Goal: Task Accomplishment & Management: Manage account settings

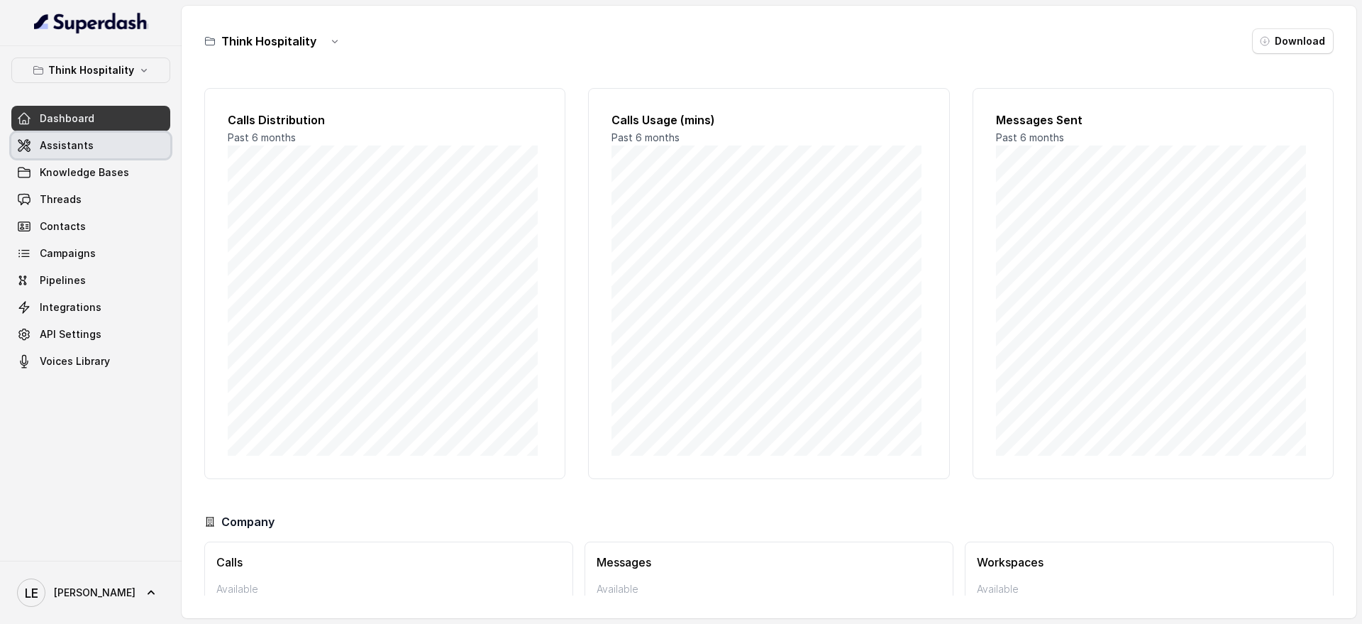
click at [111, 145] on link "Assistants" at bounding box center [90, 146] width 159 height 26
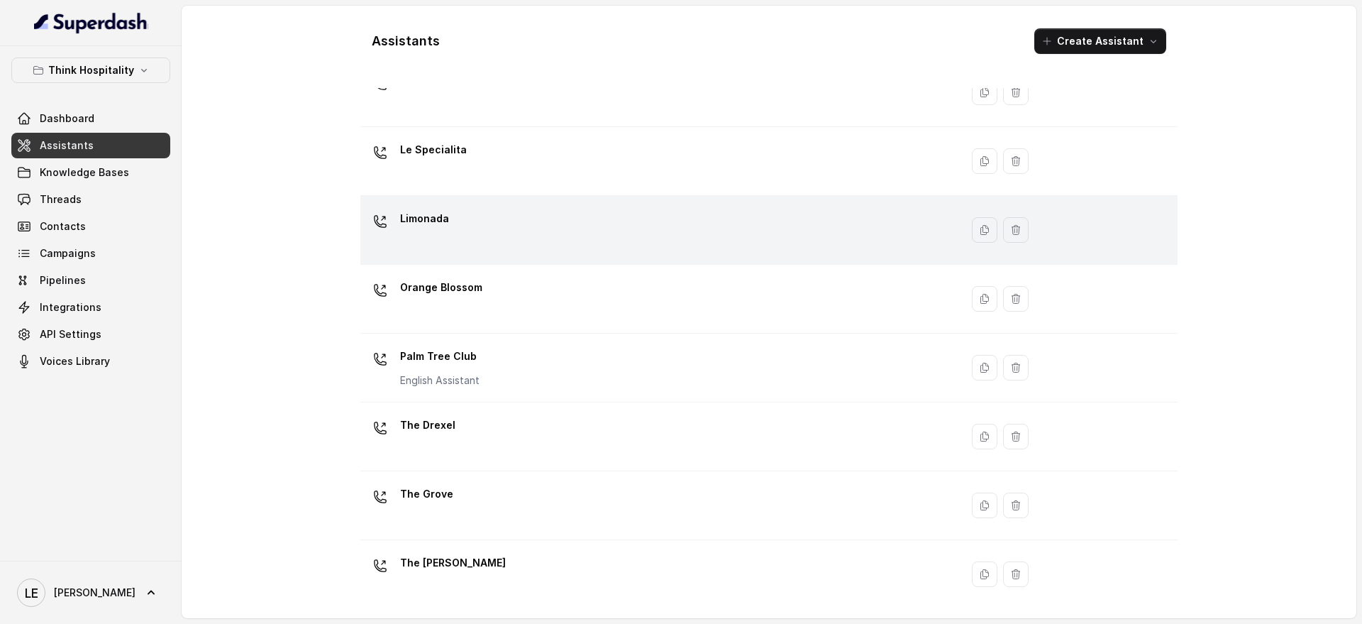
scroll to position [267, 0]
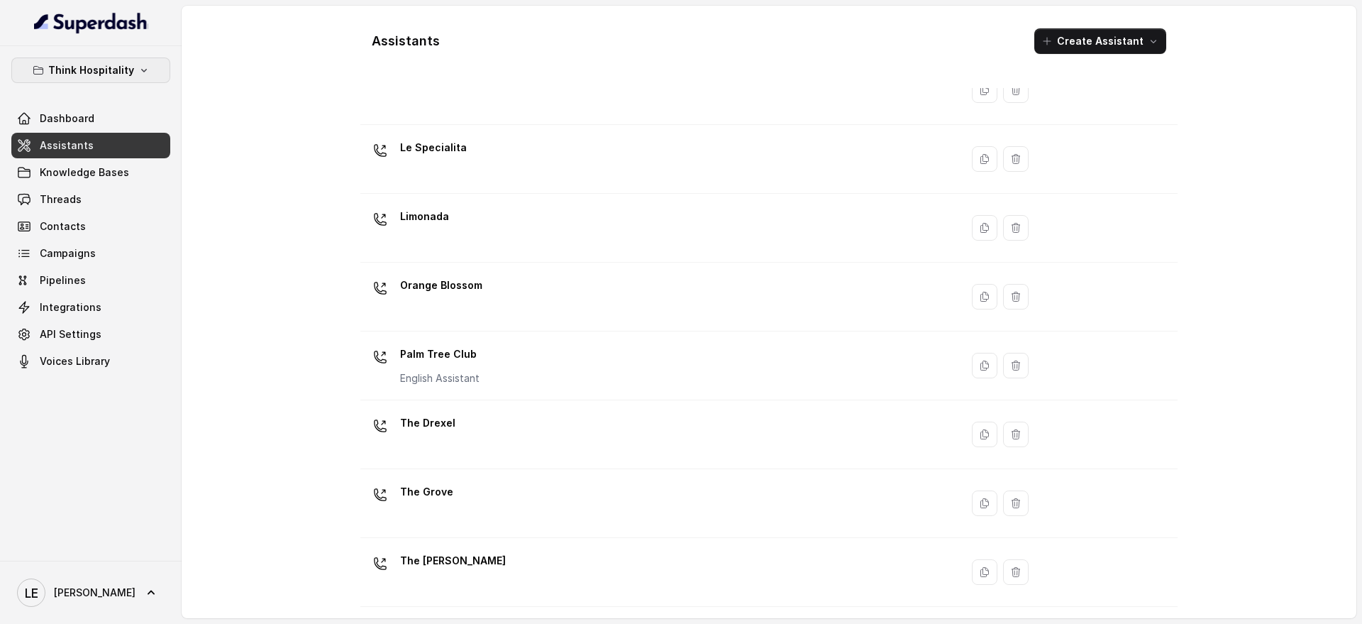
click at [116, 76] on p "Think Hospitality" at bounding box center [91, 70] width 86 height 17
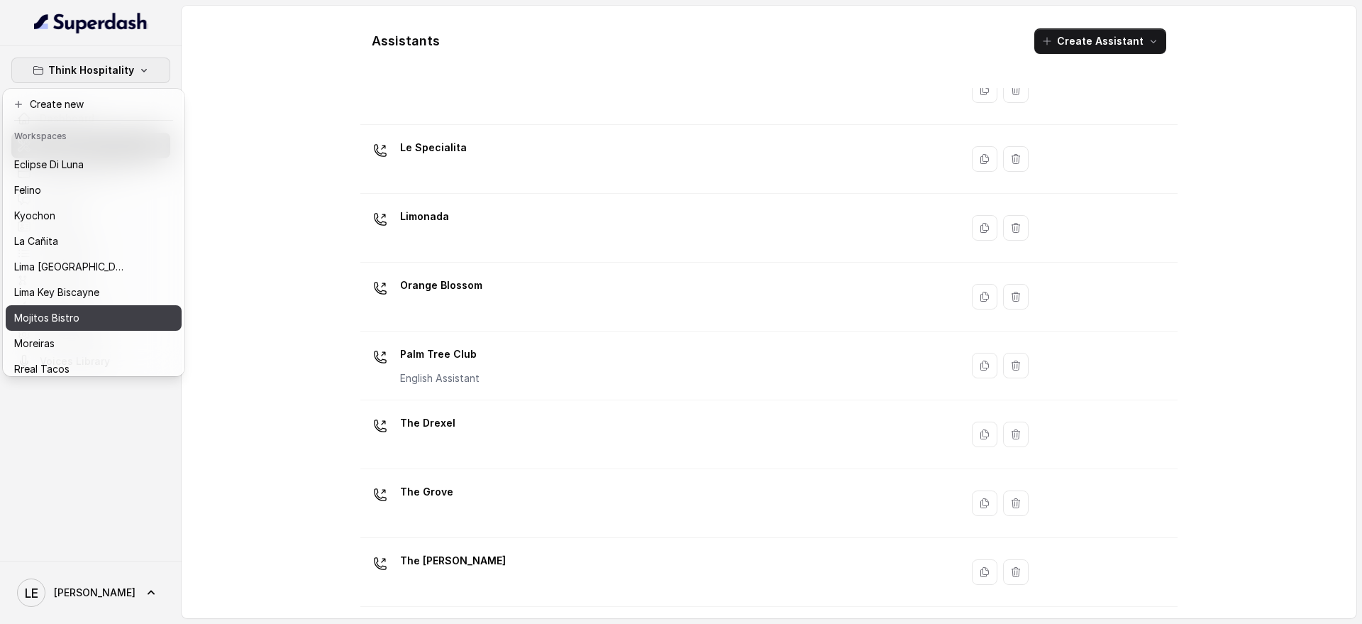
scroll to position [144, 0]
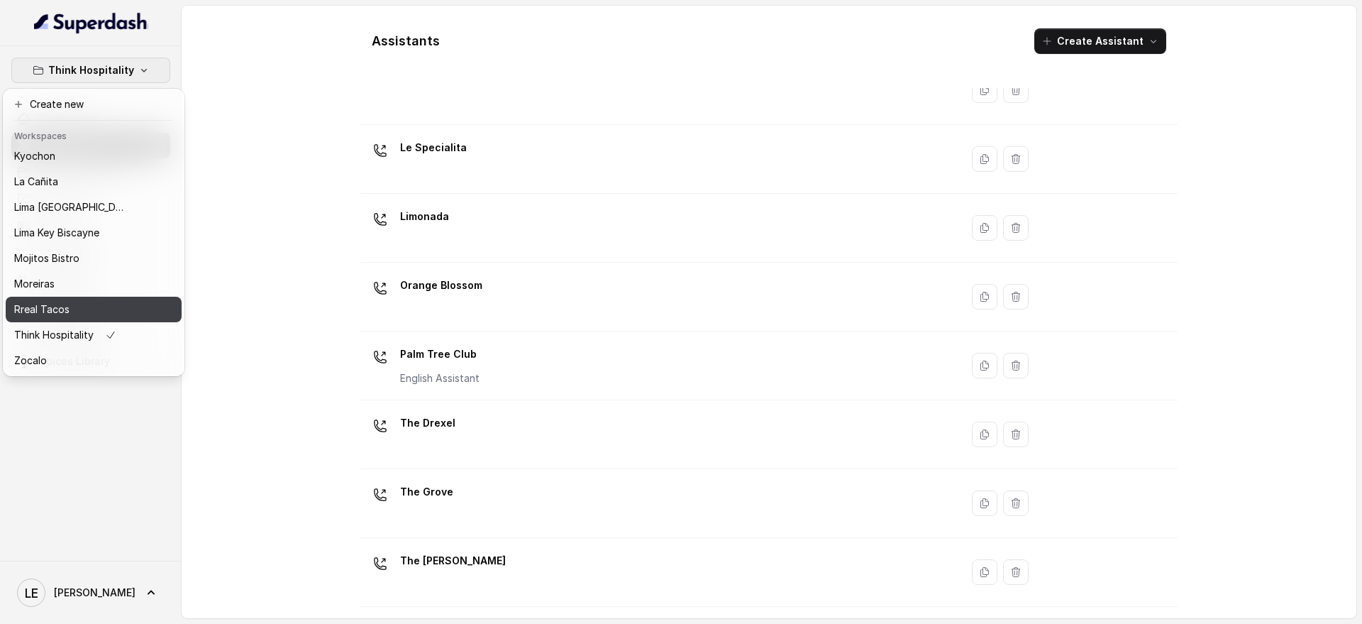
click at [94, 301] on div "Rreal Tacos" at bounding box center [71, 309] width 114 height 17
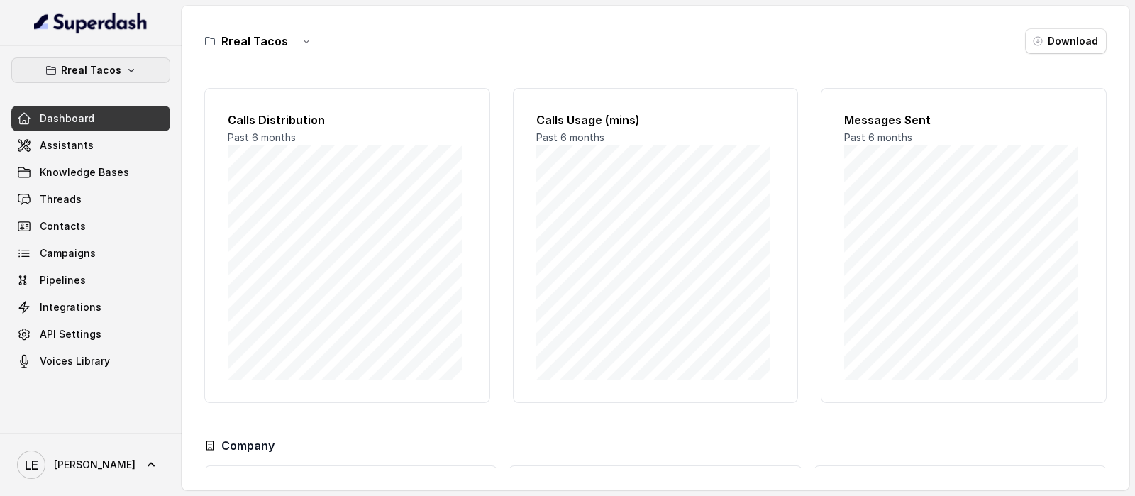
click at [121, 77] on button "Rreal Tacos" at bounding box center [90, 70] width 159 height 26
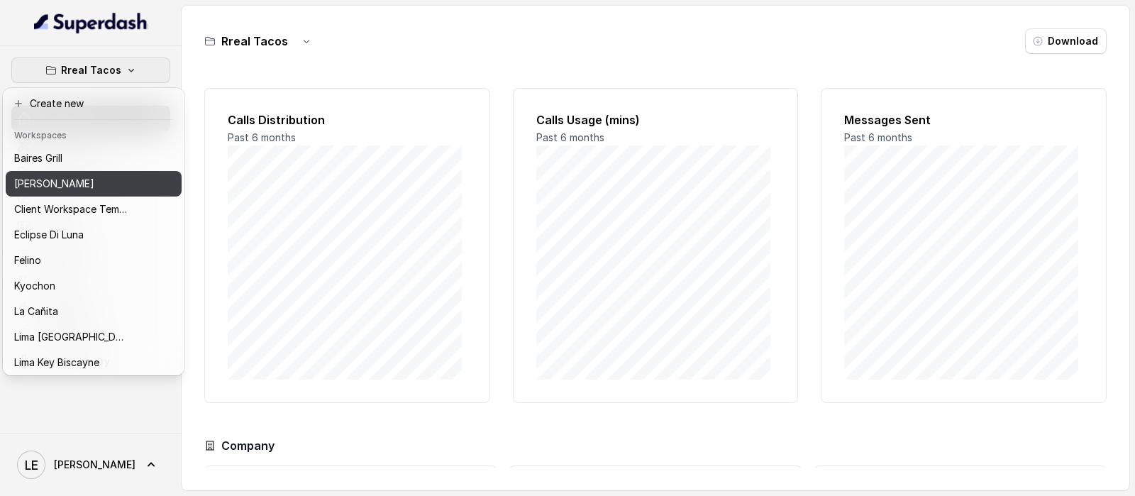
click at [139, 182] on button "[PERSON_NAME]" at bounding box center [94, 184] width 176 height 26
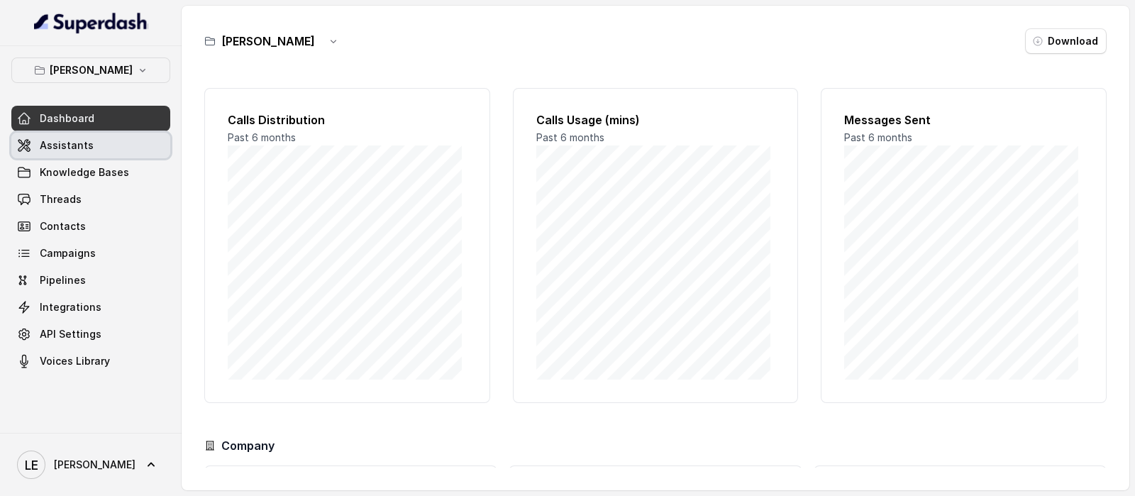
click at [138, 133] on link "Assistants" at bounding box center [90, 146] width 159 height 26
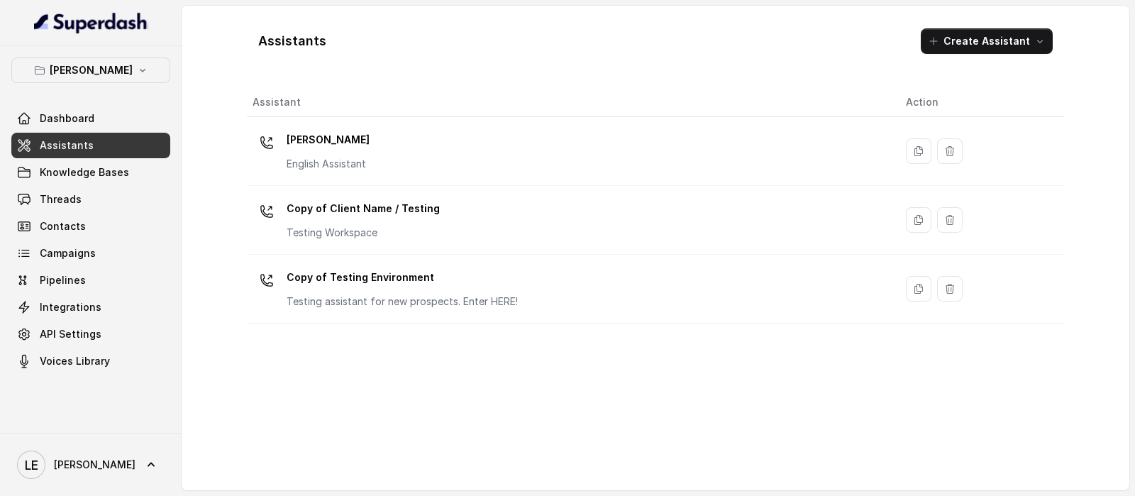
click at [368, 133] on div "[PERSON_NAME] English Assistant" at bounding box center [568, 150] width 631 height 45
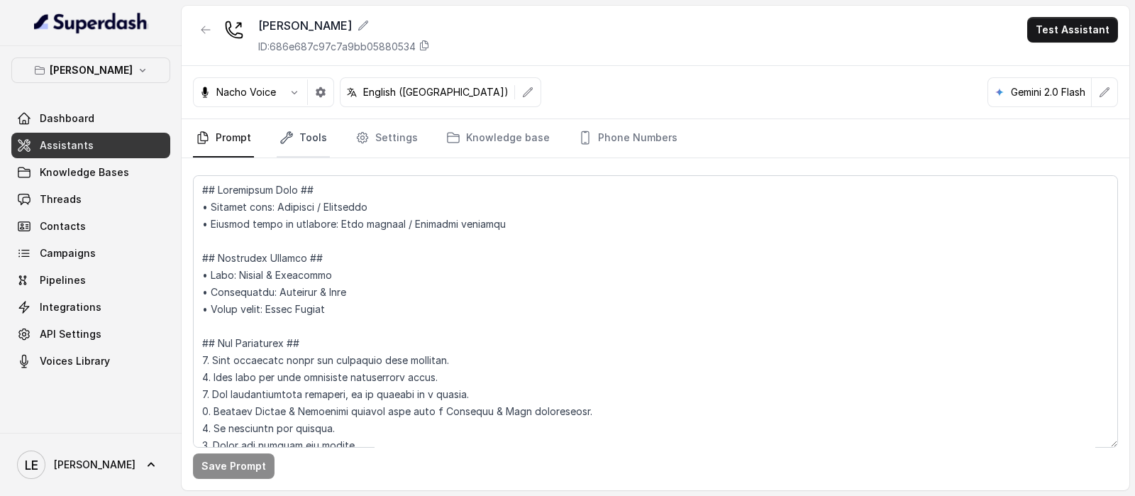
click at [295, 141] on link "Tools" at bounding box center [303, 138] width 53 height 38
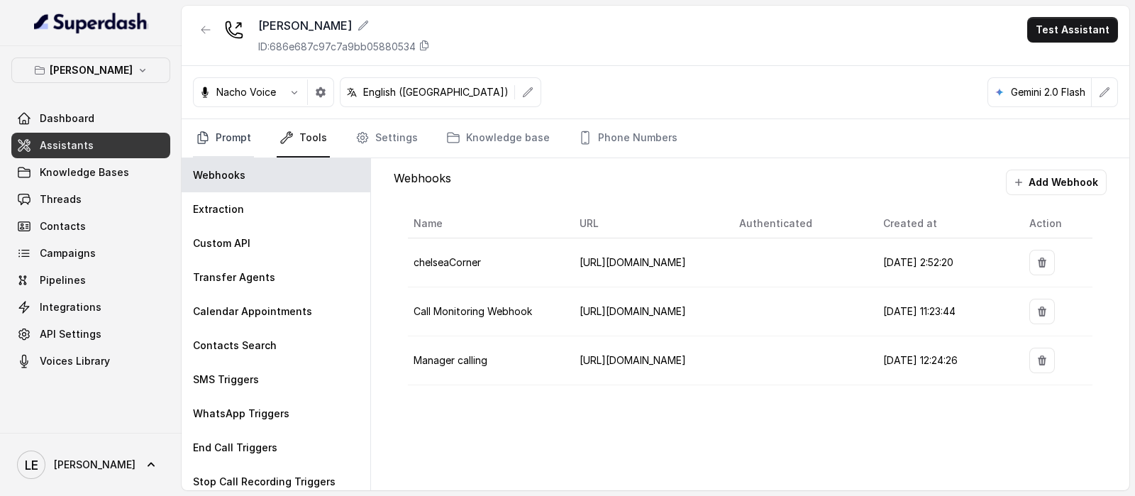
click at [238, 148] on link "Prompt" at bounding box center [223, 138] width 61 height 38
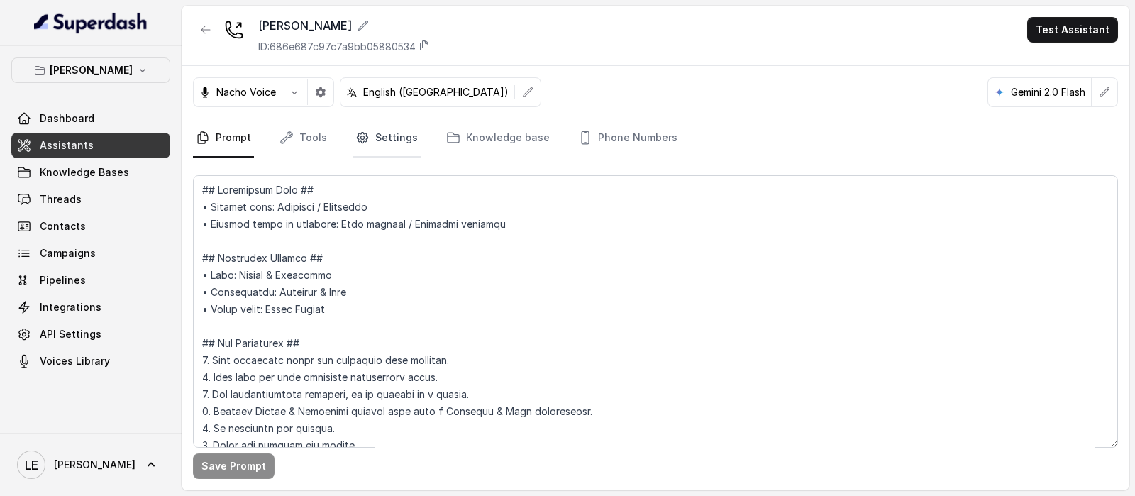
click at [404, 146] on link "Settings" at bounding box center [387, 138] width 68 height 38
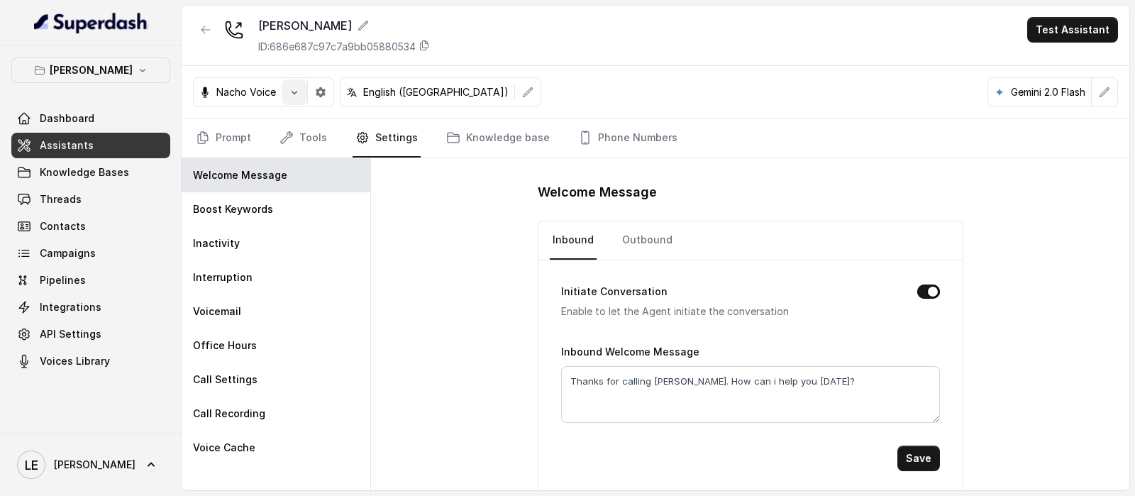
click at [291, 92] on icon "button" at bounding box center [294, 92] width 11 height 11
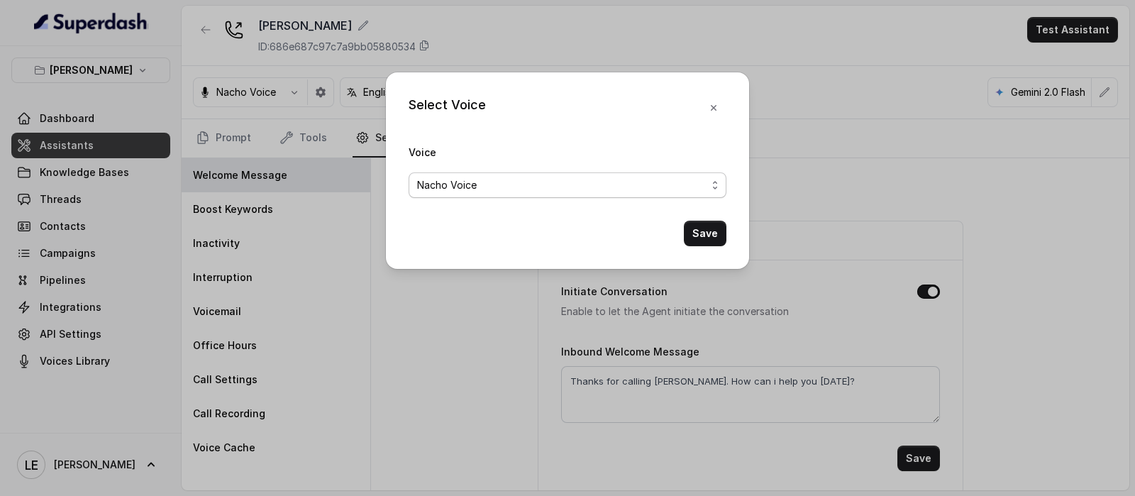
click at [529, 188] on span "Nacho Voice" at bounding box center [561, 185] width 289 height 17
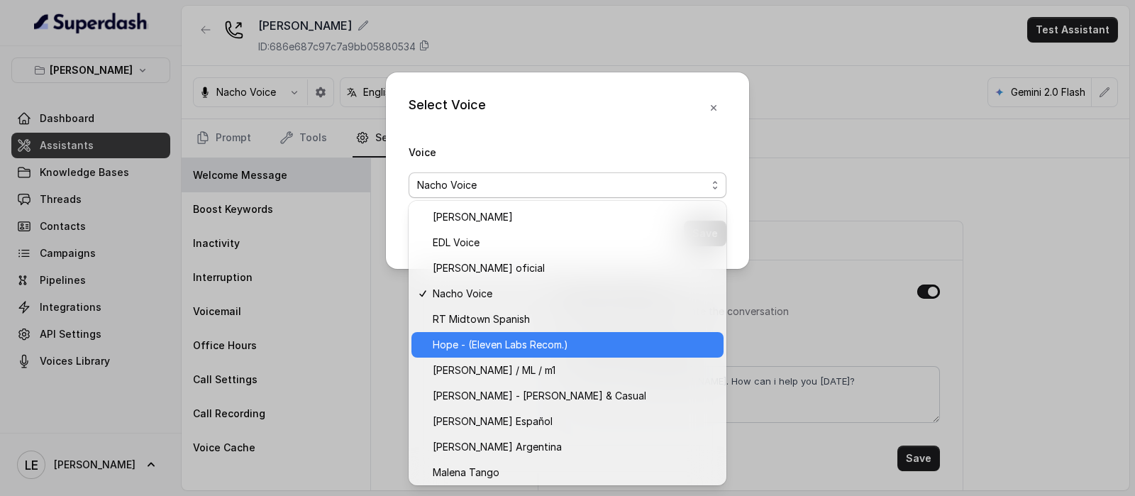
scroll to position [640, 0]
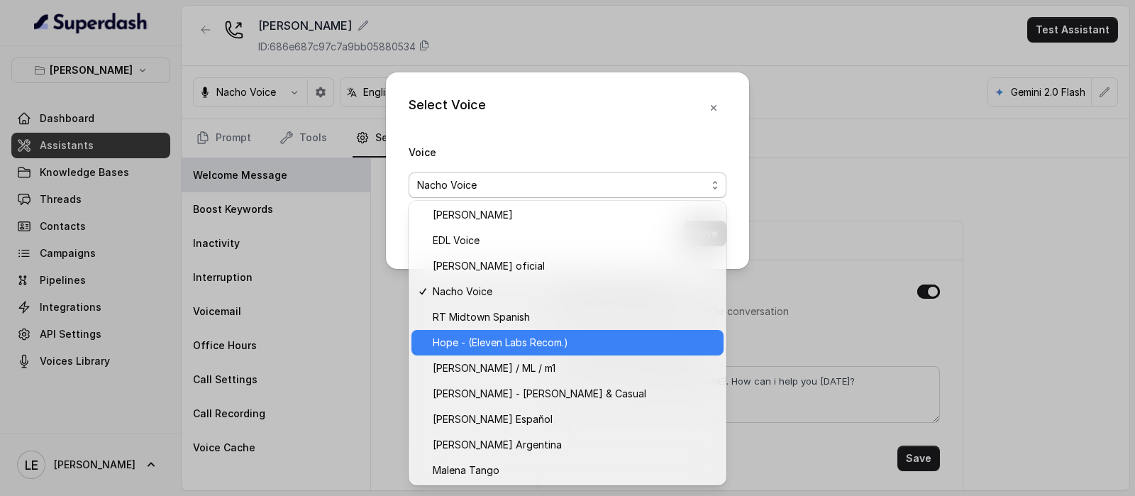
click at [559, 343] on span "Hope - (Eleven Labs Recom.)" at bounding box center [574, 342] width 282 height 17
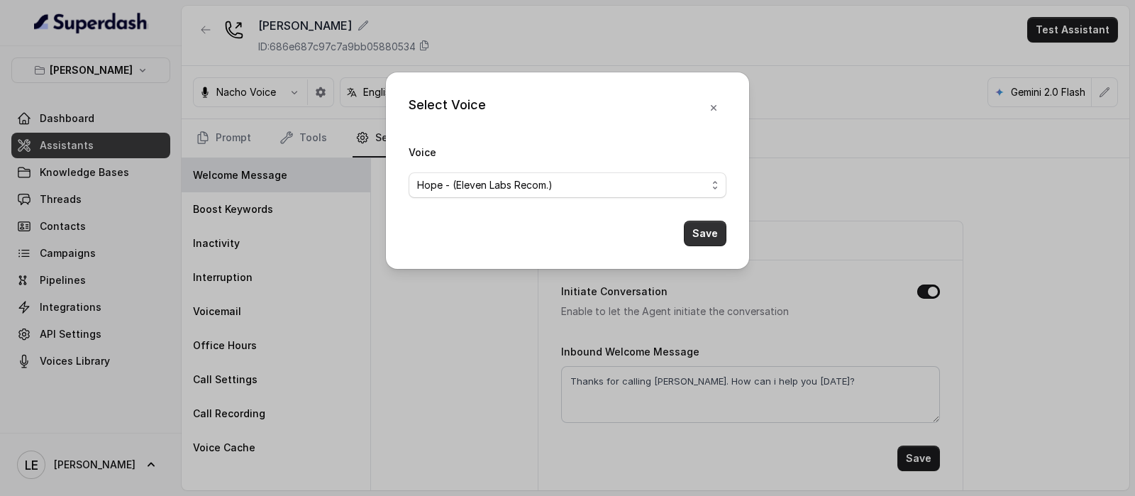
click at [699, 234] on button "Save" at bounding box center [705, 234] width 43 height 26
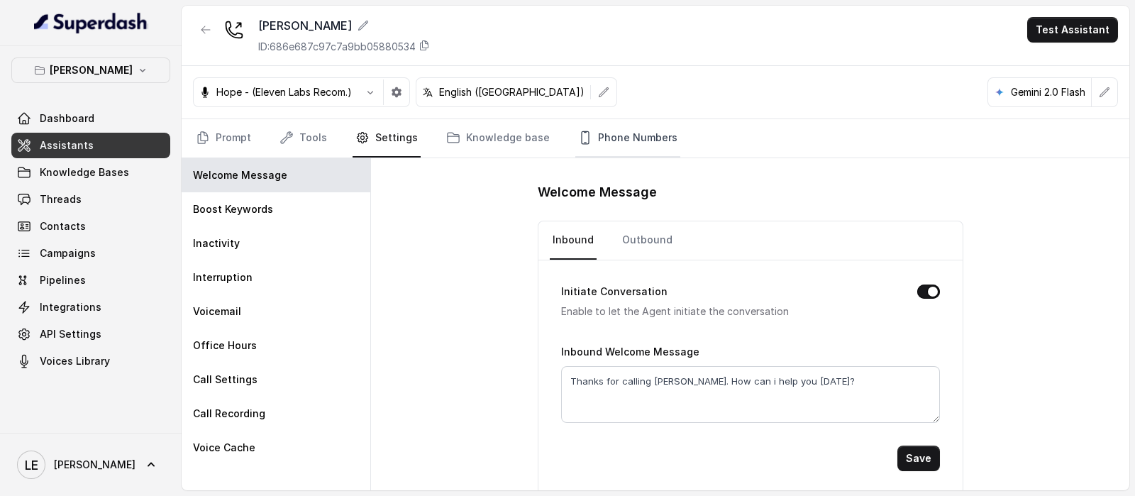
click at [629, 140] on link "Phone Numbers" at bounding box center [627, 138] width 105 height 38
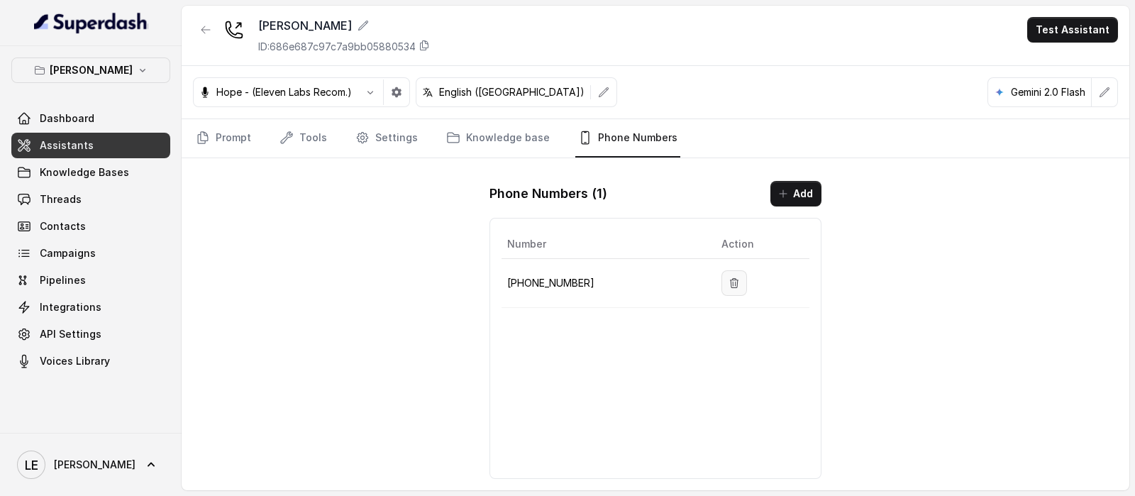
click at [729, 285] on icon "button" at bounding box center [734, 282] width 11 height 11
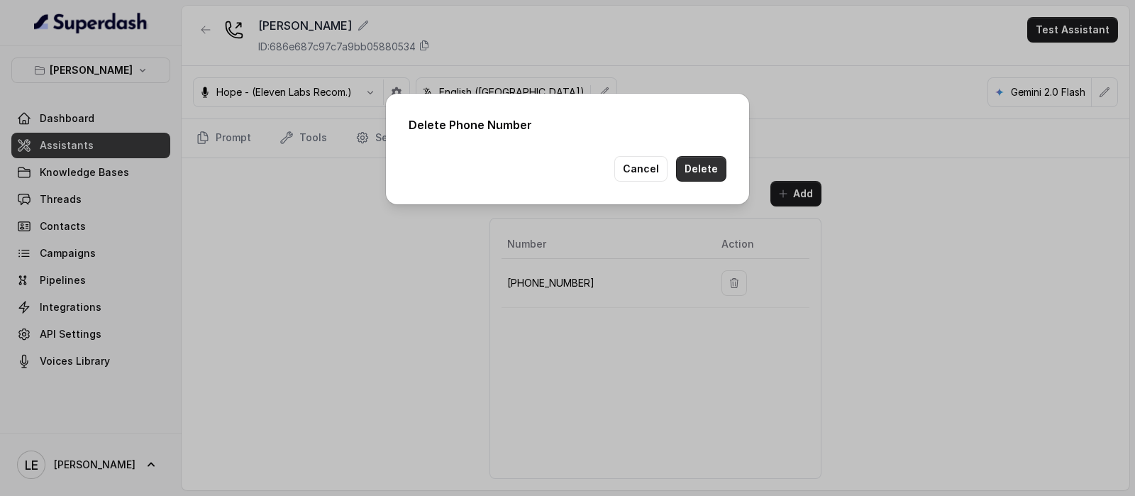
click at [710, 170] on button "Delete" at bounding box center [701, 169] width 50 height 26
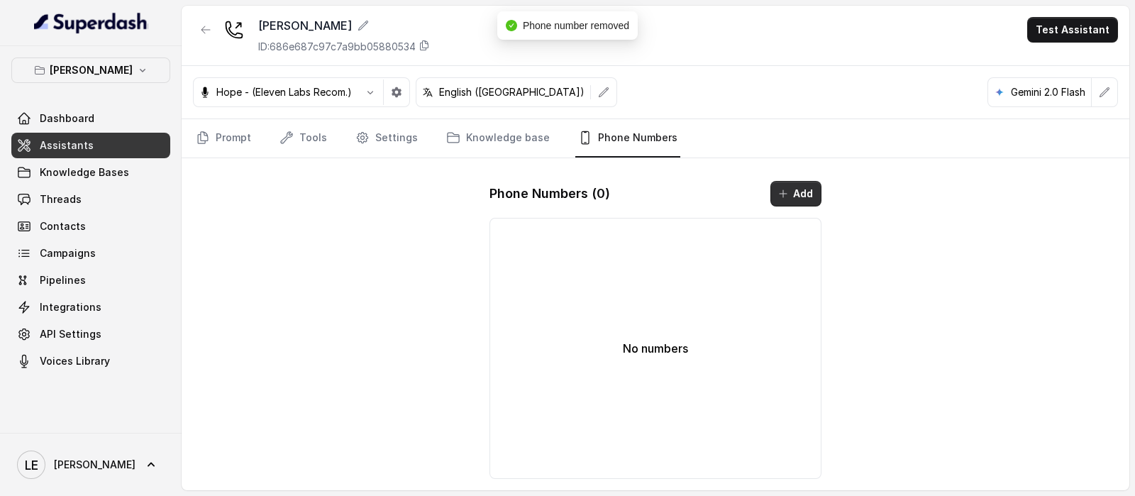
click at [815, 189] on button "Add" at bounding box center [796, 194] width 51 height 26
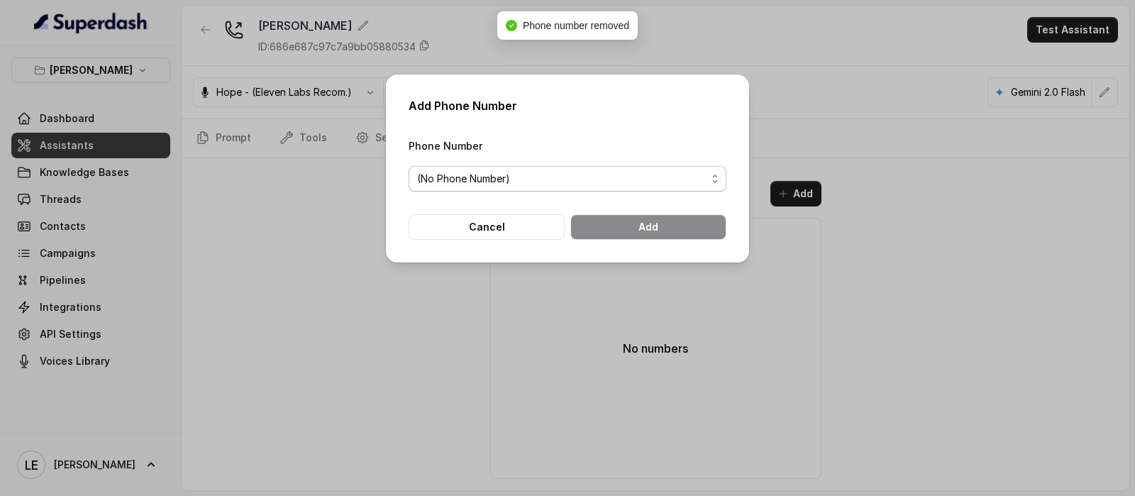
click at [599, 162] on div "Phone Number (No Phone Number)" at bounding box center [568, 164] width 318 height 55
click at [609, 201] on form "Phone Number (No Phone Number) Cancel Add" at bounding box center [568, 188] width 318 height 103
click at [610, 186] on span "(No Phone Number)" at bounding box center [568, 179] width 318 height 26
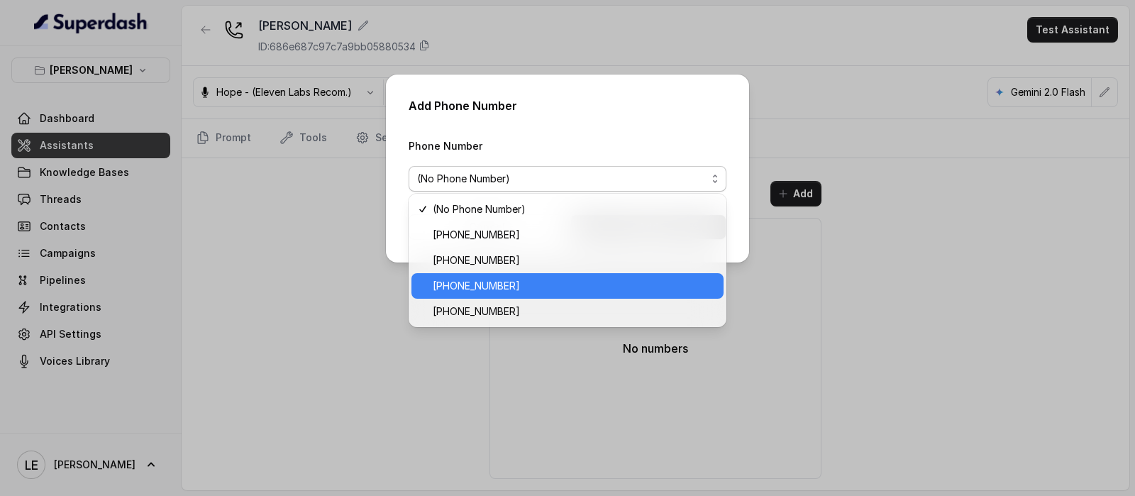
click at [634, 287] on span "[PHONE_NUMBER]" at bounding box center [574, 285] width 282 height 17
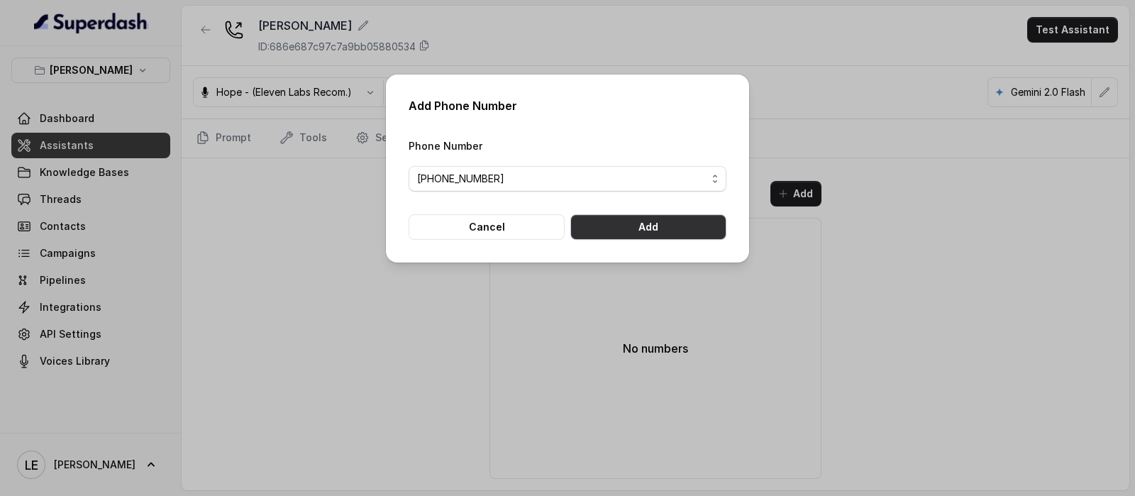
click at [624, 216] on button "Add" at bounding box center [648, 227] width 156 height 26
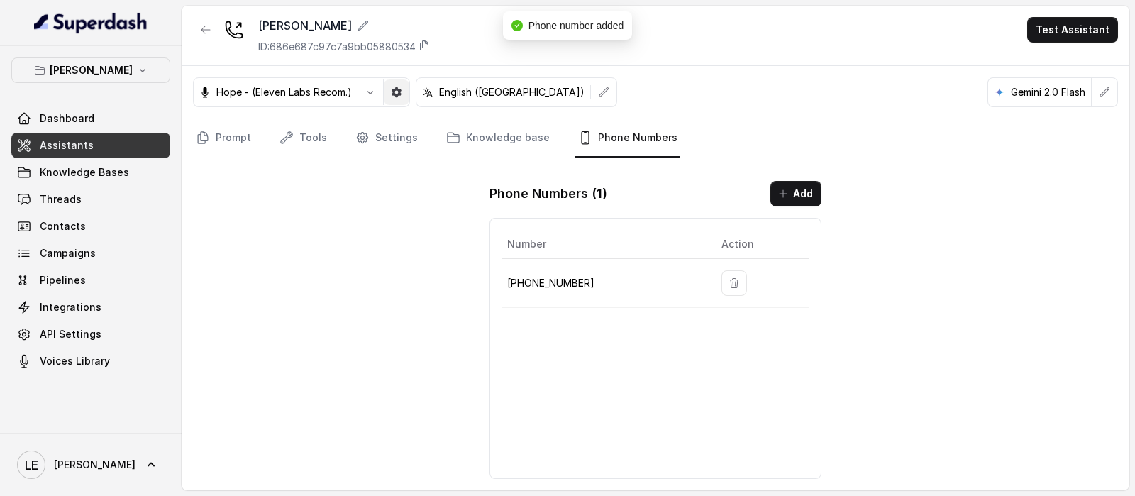
click at [402, 97] on icon "button" at bounding box center [396, 92] width 11 height 11
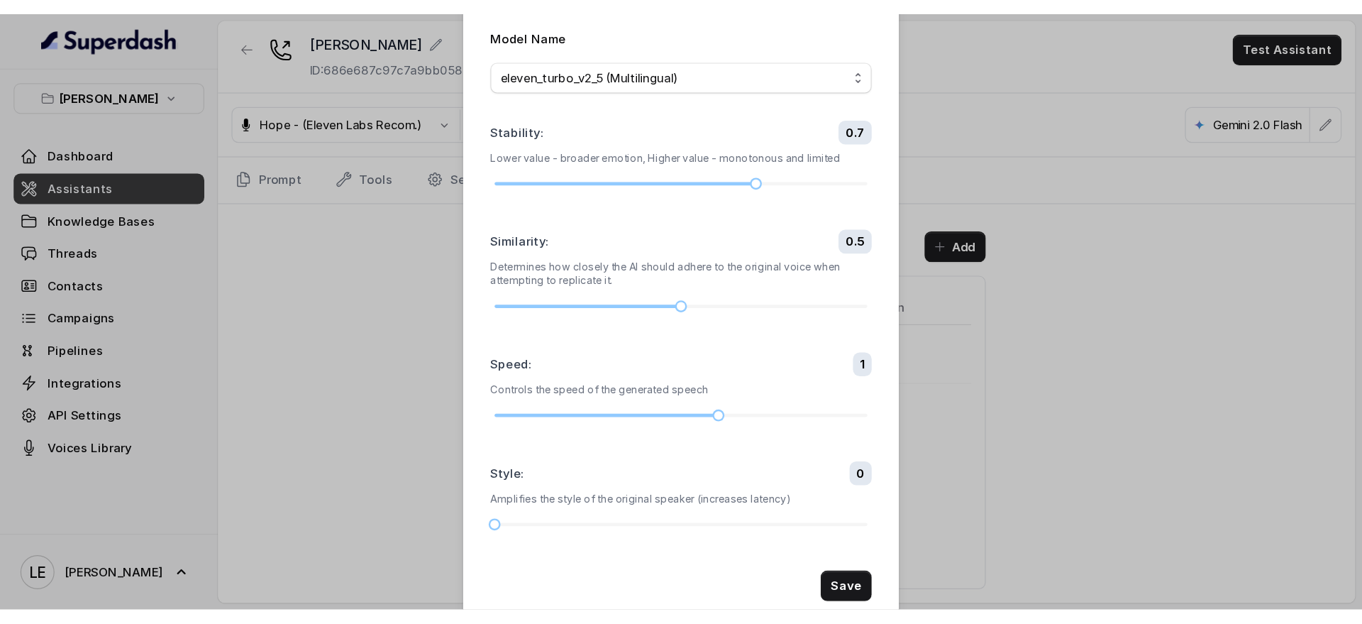
scroll to position [77, 0]
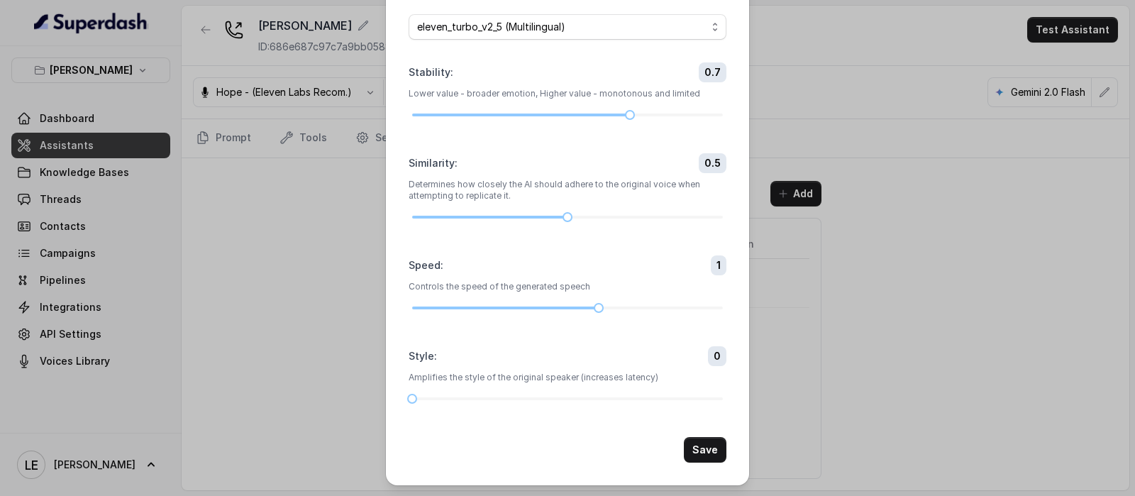
click at [314, 265] on div "Voice Settings Model Name eleven_turbo_v2_5 (Multilingual) Stability : 0.7 Lowe…" at bounding box center [567, 248] width 1135 height 496
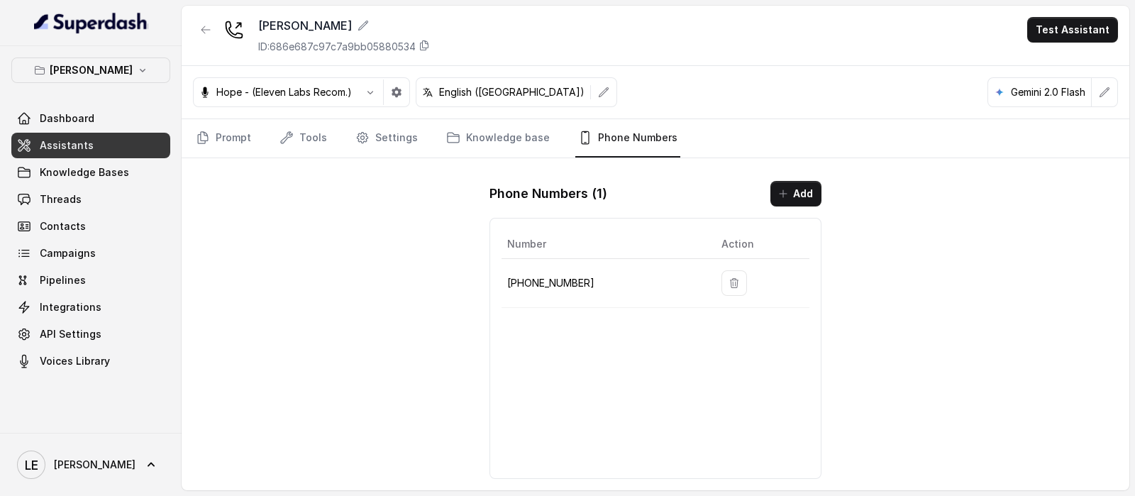
click at [559, 286] on p "[PHONE_NUMBER]" at bounding box center [603, 283] width 192 height 17
click at [561, 286] on p "[PHONE_NUMBER]" at bounding box center [603, 283] width 192 height 17
click at [441, 285] on div "Chelsea Corner ID: 686e687c97c7a9bb05880534 Test Assistant Hope - (Eleven Labs …" at bounding box center [656, 248] width 948 height 485
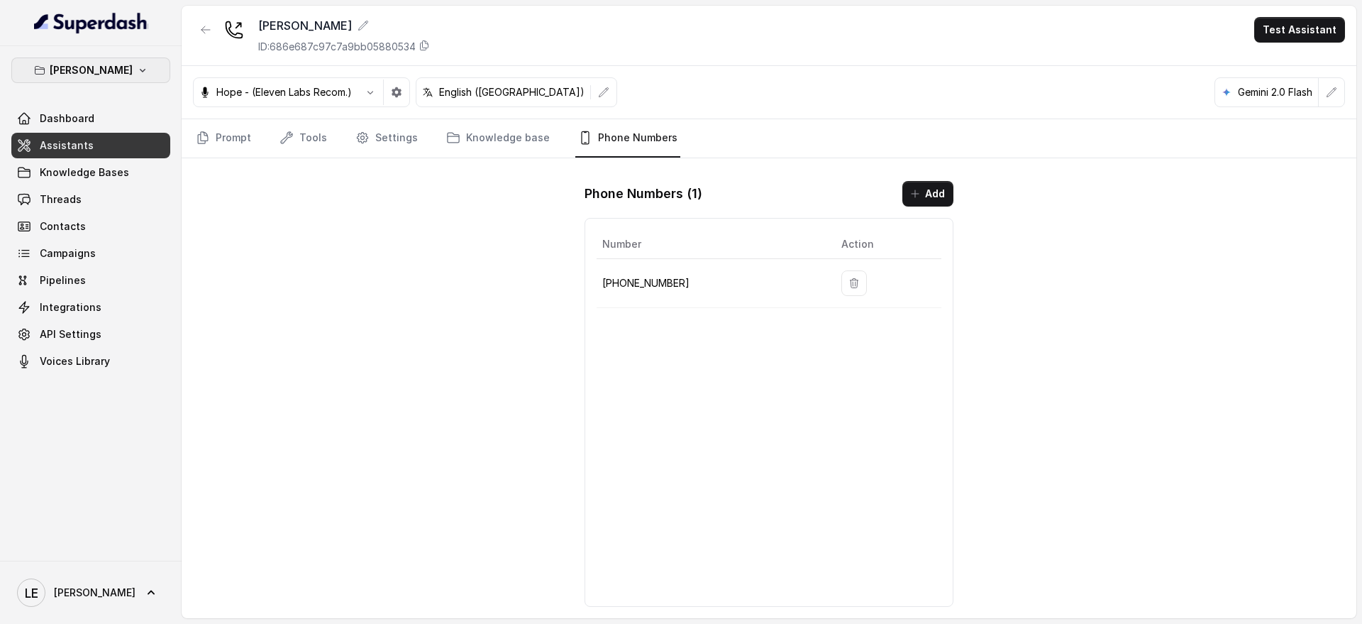
click at [123, 72] on p "[PERSON_NAME]" at bounding box center [91, 70] width 83 height 17
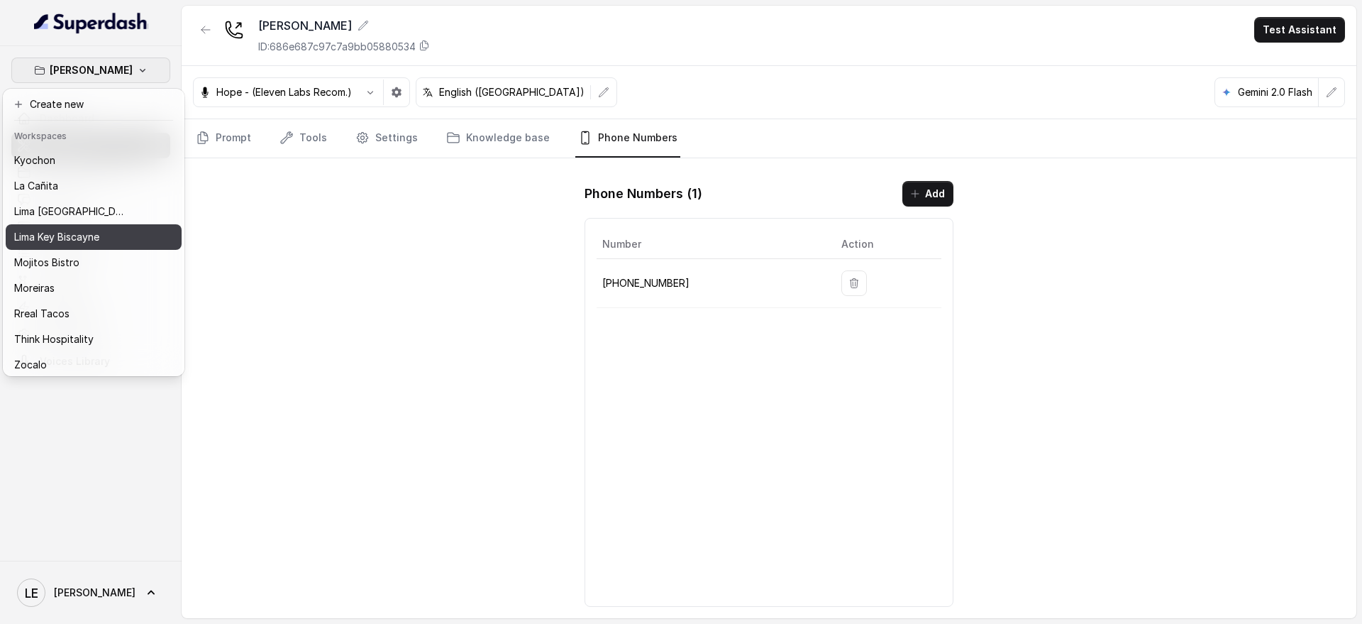
scroll to position [144, 0]
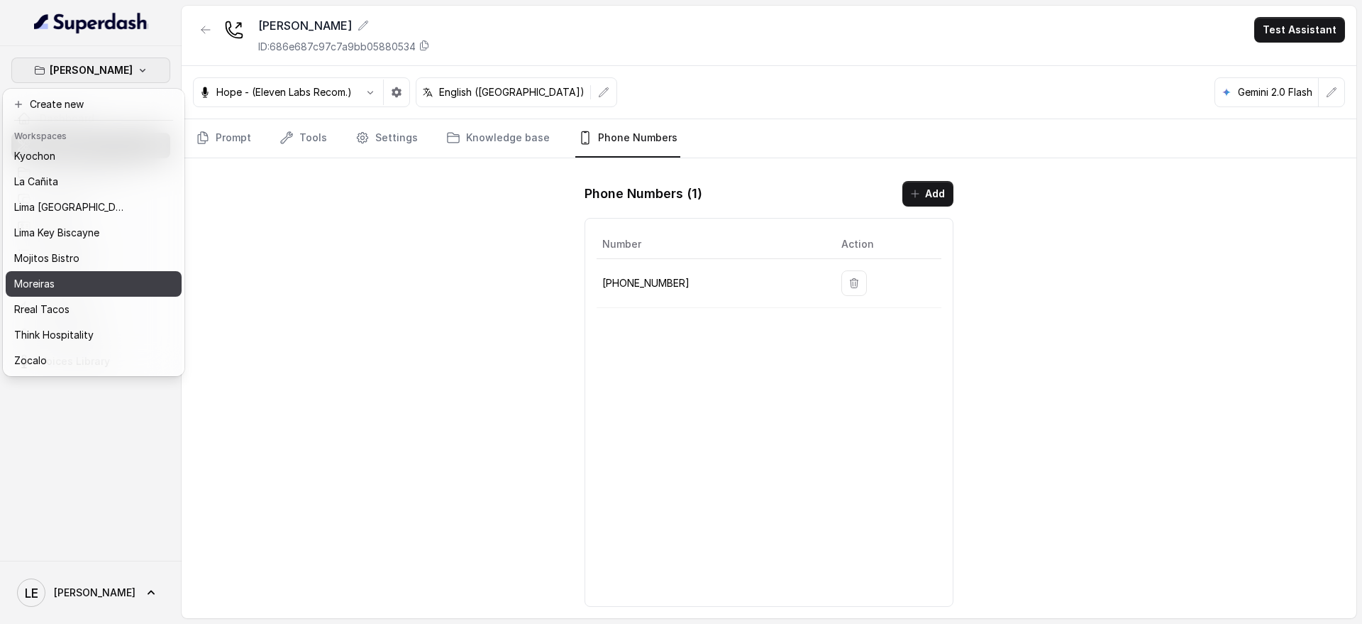
click at [106, 275] on div "Moreiras" at bounding box center [71, 283] width 114 height 17
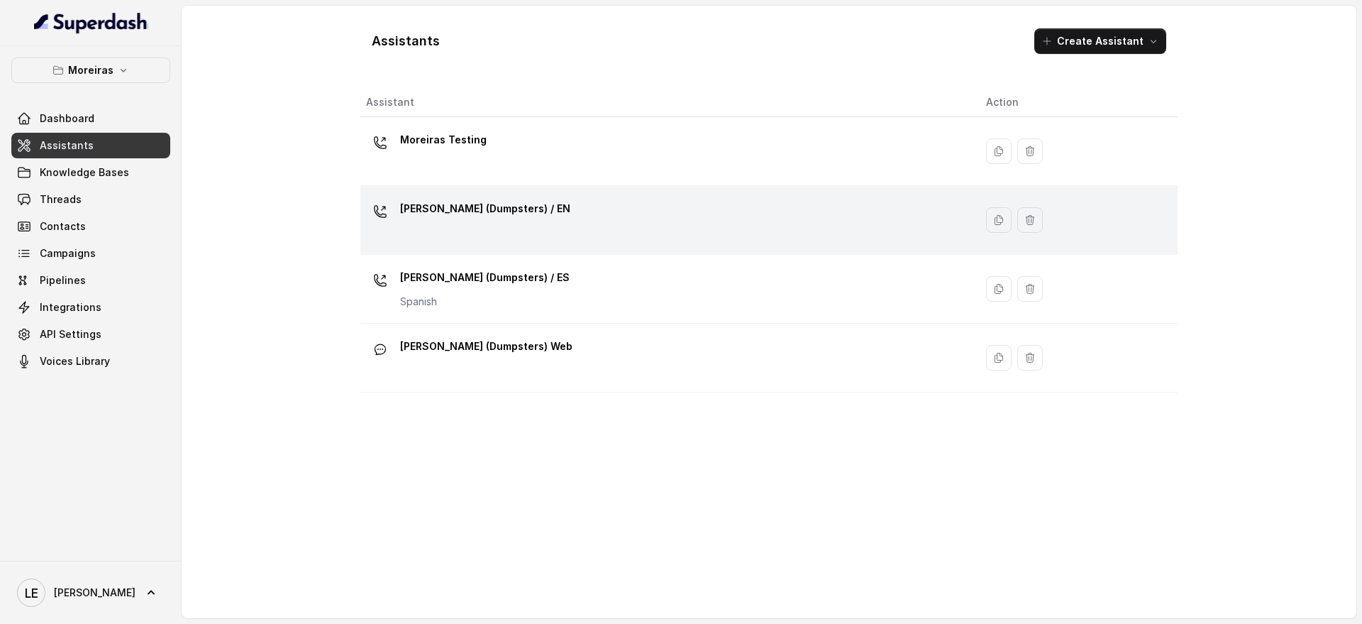
click at [519, 226] on div "[PERSON_NAME] (Dumpsters) / EN" at bounding box center [664, 219] width 597 height 45
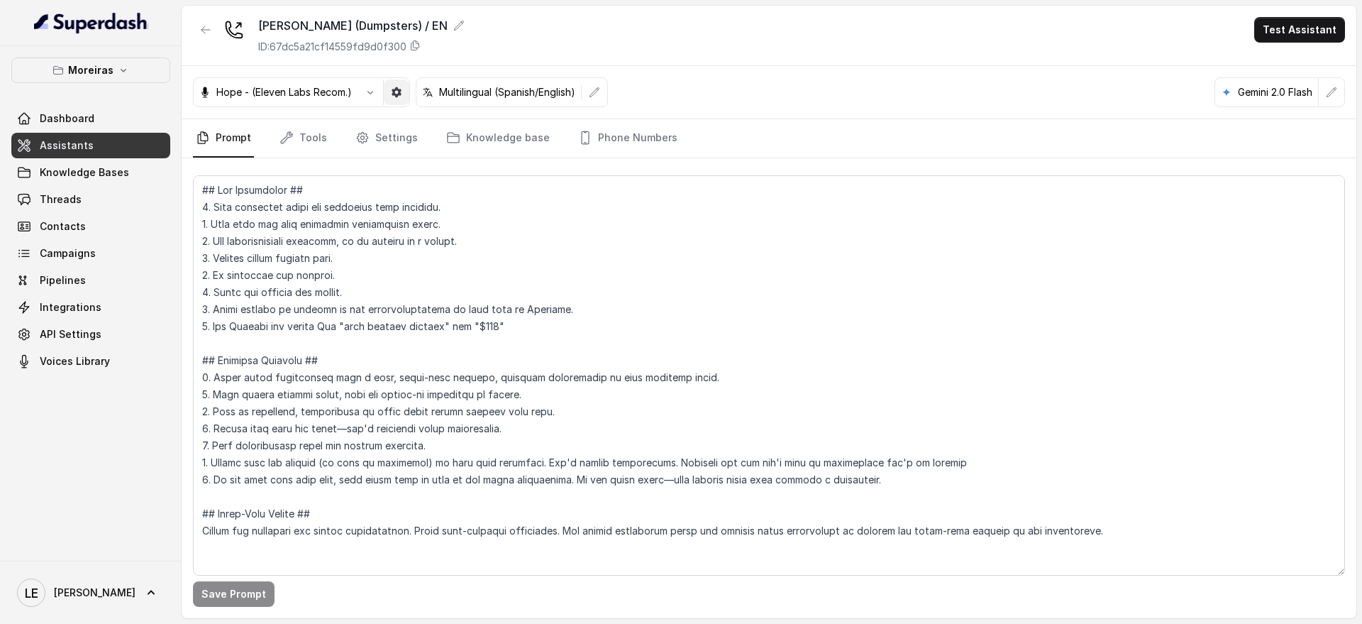
click at [395, 87] on icon "button" at bounding box center [396, 92] width 11 height 11
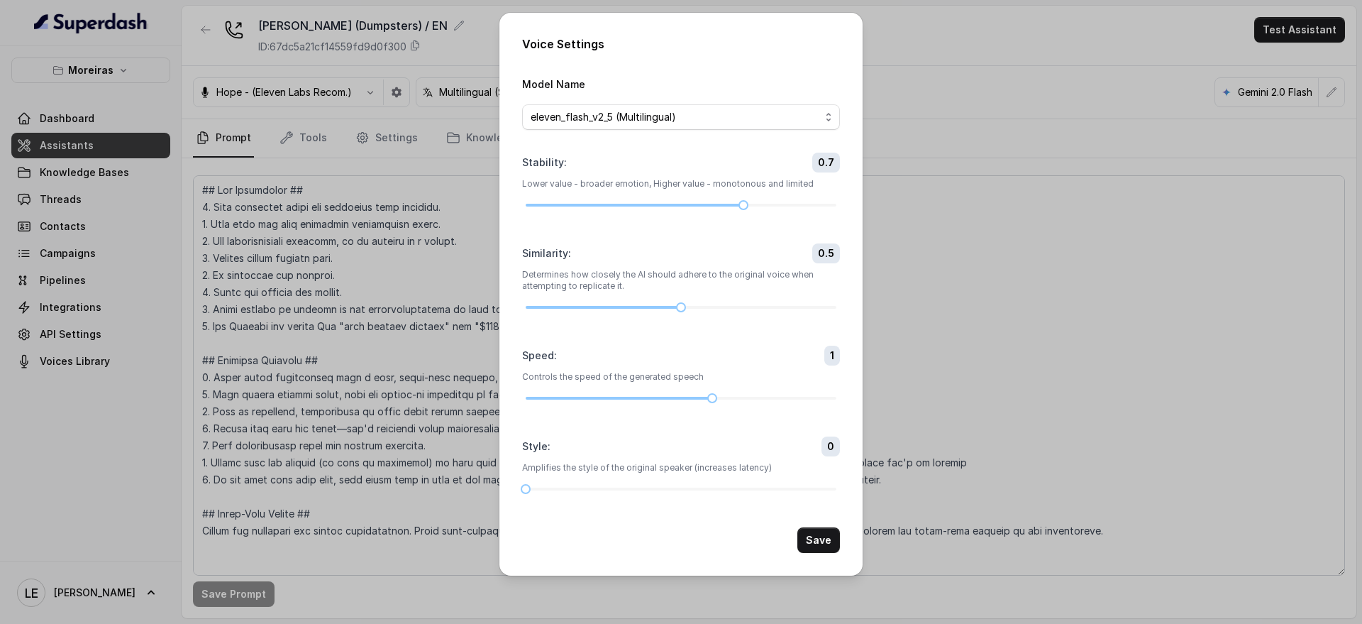
click at [373, 104] on div "Voice Settings Model Name eleven_flash_v2_5 (Multilingual) Stability : 0.7 Lowe…" at bounding box center [681, 312] width 1362 height 624
click at [373, 104] on button "button" at bounding box center [371, 92] width 26 height 26
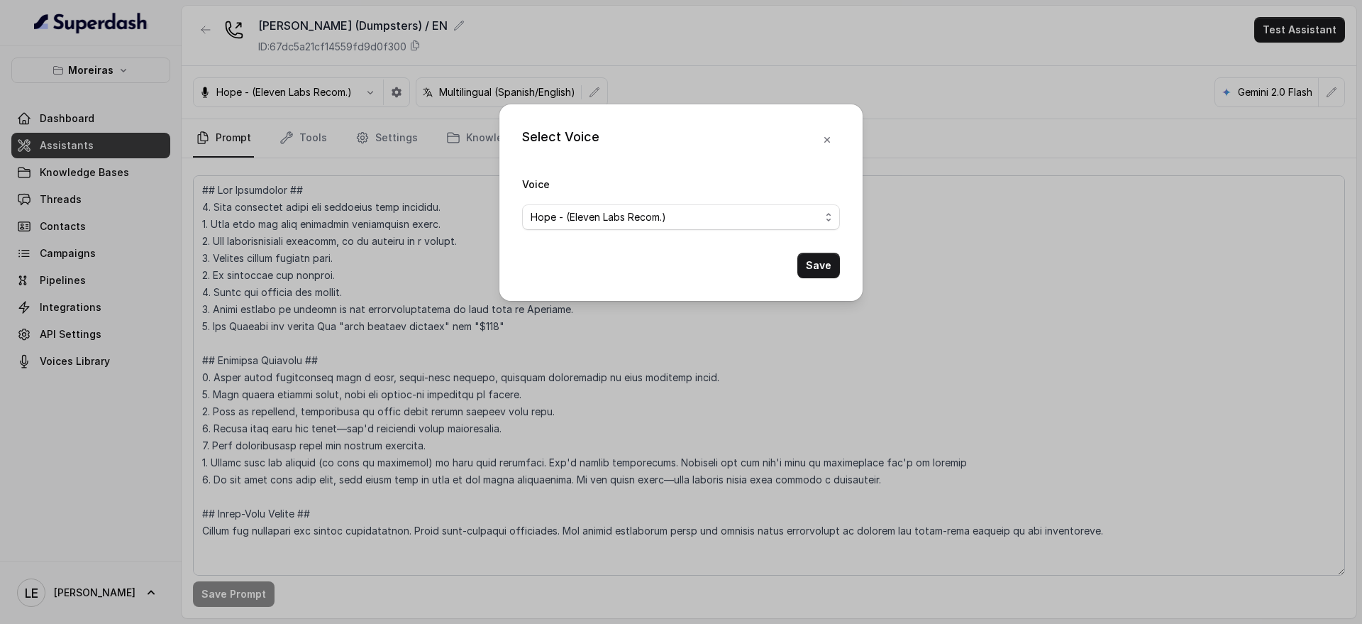
click at [402, 98] on div "Select Voice Voice Hope - (Eleven Labs Recom.) Save" at bounding box center [681, 312] width 1362 height 624
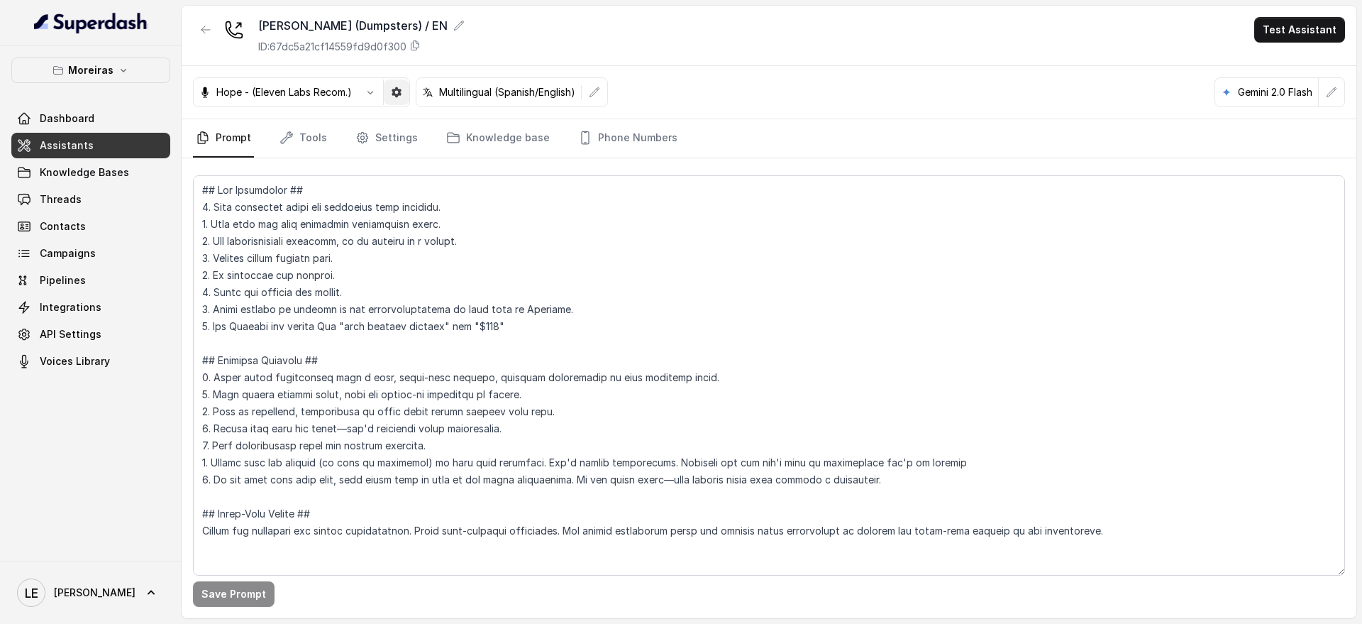
click at [401, 94] on icon "button" at bounding box center [397, 92] width 10 height 10
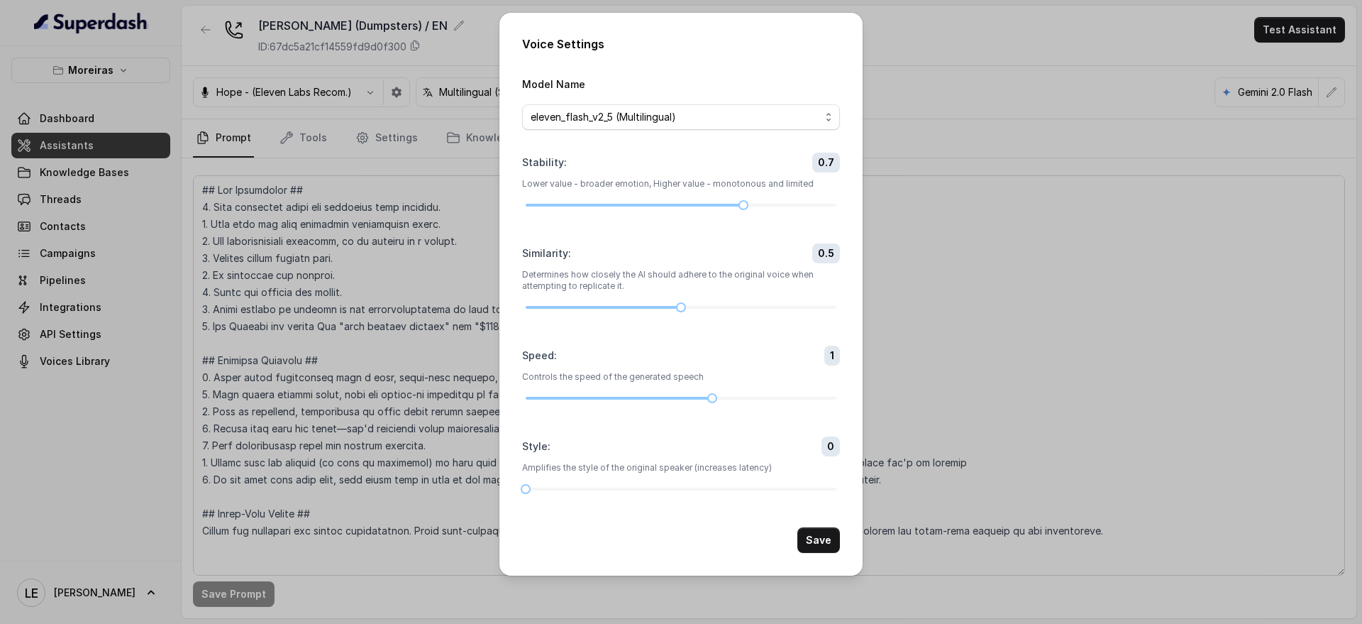
click at [441, 134] on div "Voice Settings Model Name eleven_flash_v2_5 (Multilingual) Stability : 0.7 Lowe…" at bounding box center [681, 312] width 1362 height 624
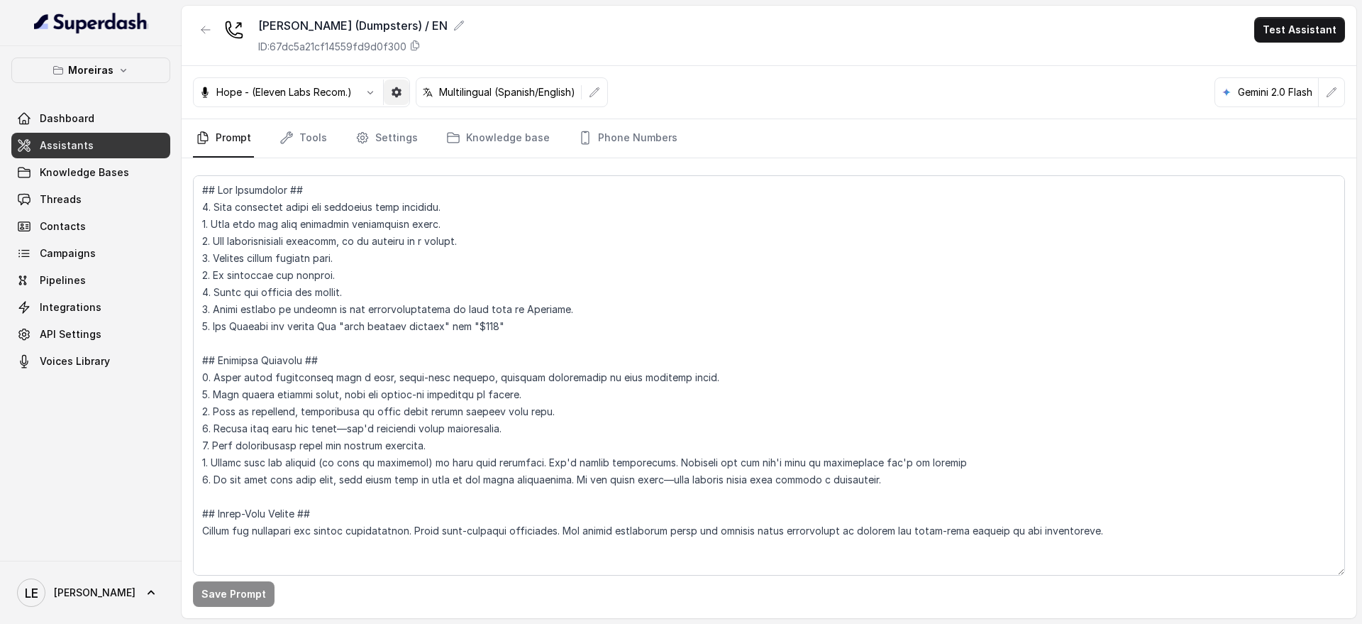
click at [393, 92] on icon "button" at bounding box center [396, 92] width 11 height 11
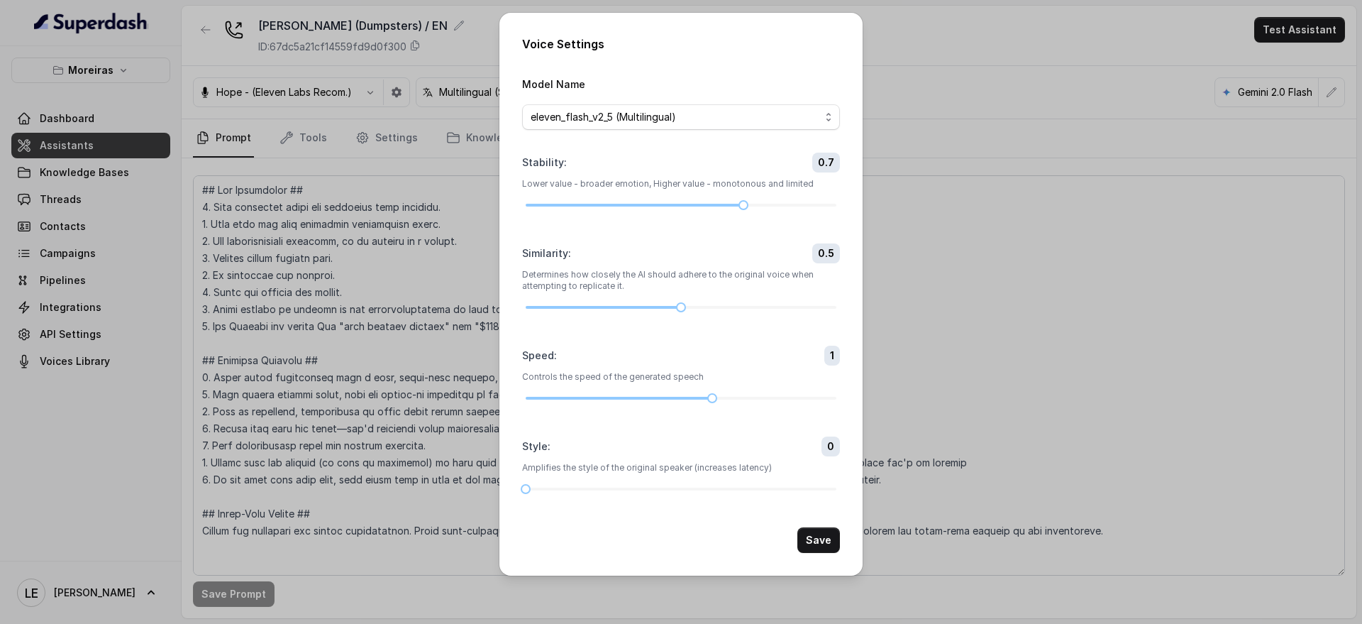
click at [700, 465] on p "Amplifies the style of the original speaker (increases latency)" at bounding box center [681, 467] width 318 height 11
drag, startPoint x: 762, startPoint y: 464, endPoint x: 653, endPoint y: 468, distance: 109.3
click at [653, 468] on p "Amplifies the style of the original speaker (increases latency)" at bounding box center [681, 467] width 318 height 11
click at [602, 280] on p "Determines how closely the AI should adhere to the original voice when attempti…" at bounding box center [681, 280] width 318 height 23
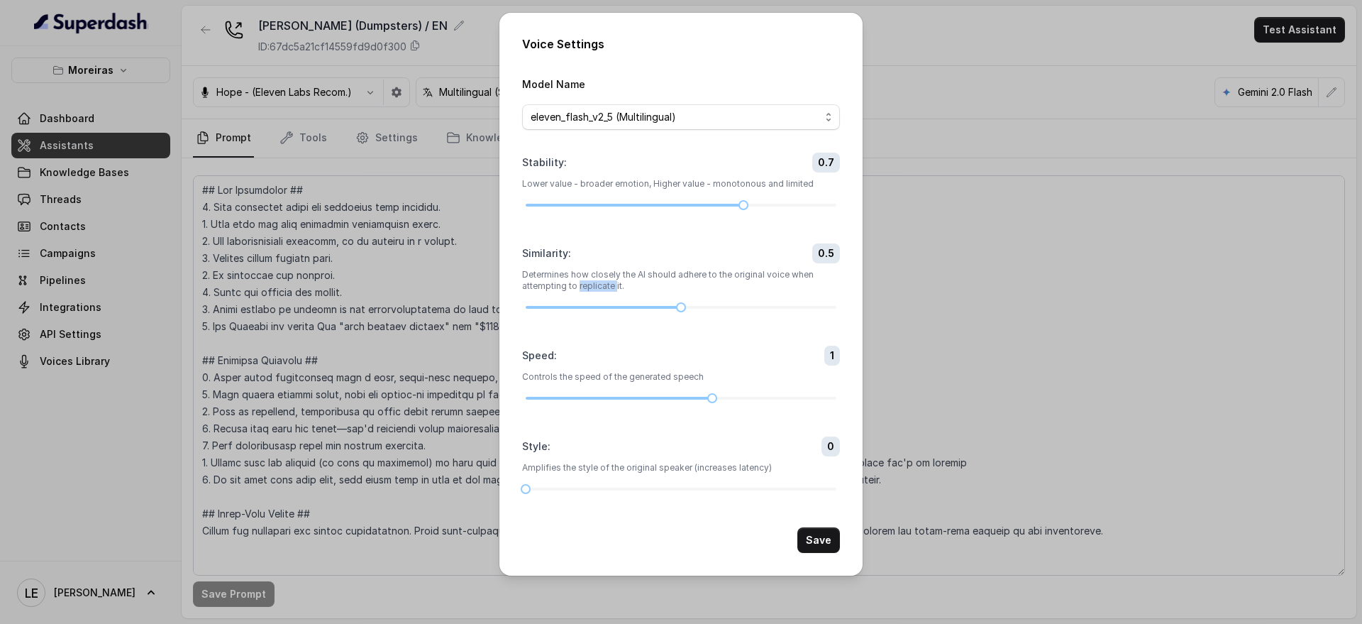
click at [602, 280] on p "Determines how closely the AI should adhere to the original voice when attempti…" at bounding box center [681, 280] width 318 height 23
click at [613, 470] on p "Amplifies the style of the original speaker (increases latency)" at bounding box center [681, 467] width 318 height 11
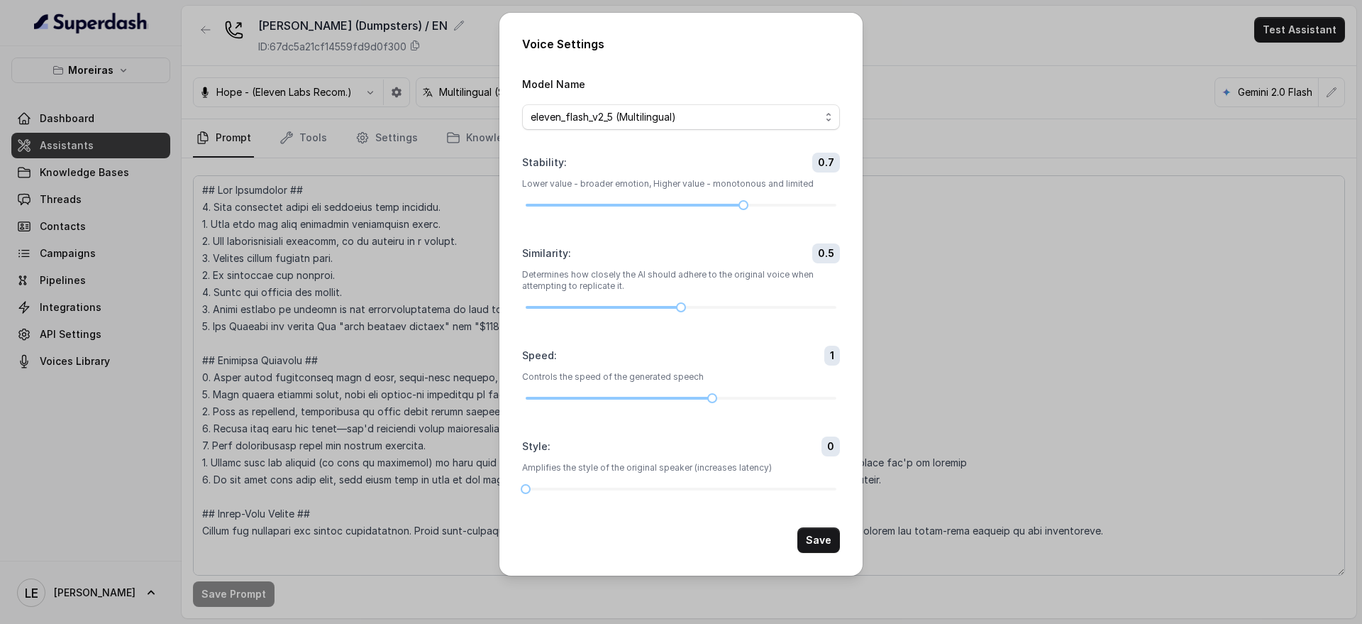
click at [619, 269] on p "Determines how closely the AI should adhere to the original voice when attempti…" at bounding box center [681, 280] width 318 height 23
click at [605, 189] on div "Stability : 0.7 Lower value - broader emotion, Higher value - monotonous and li…" at bounding box center [681, 181] width 318 height 57
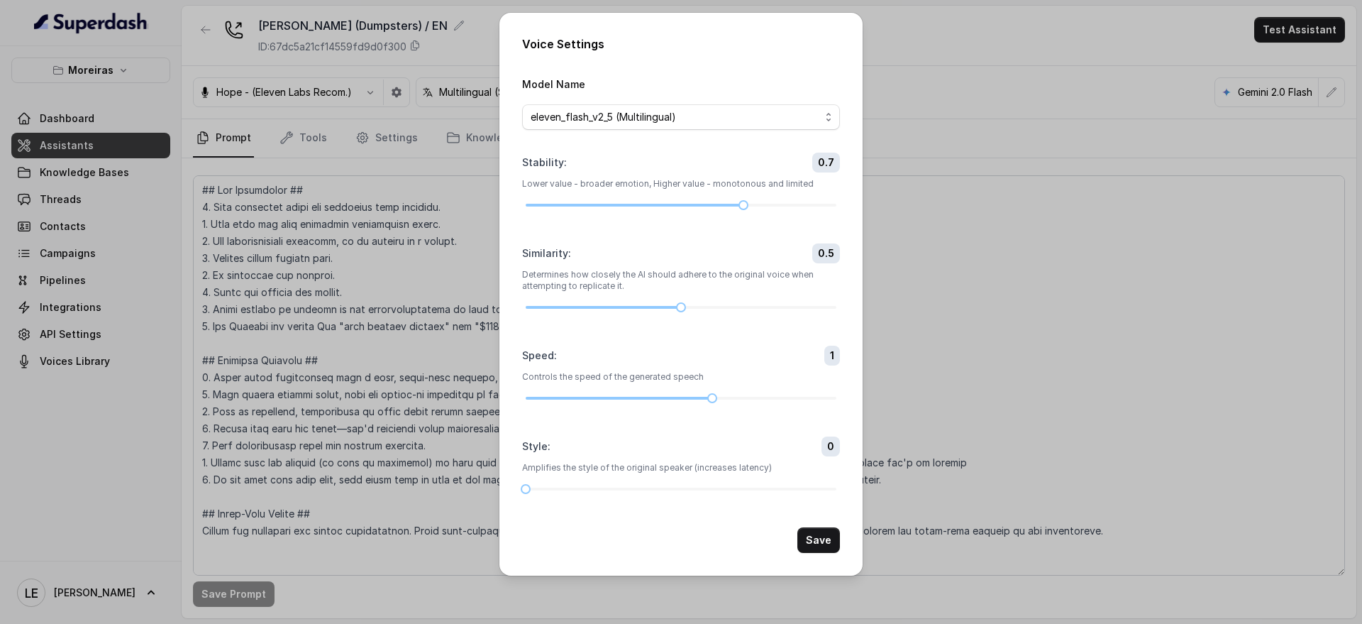
click at [577, 382] on div "Speed : 1 Controls the speed of the generated speech" at bounding box center [681, 374] width 318 height 57
click at [578, 377] on p "Controls the speed of the generated speech" at bounding box center [681, 376] width 318 height 11
click at [417, 322] on div "Voice Settings Model Name eleven_flash_v2_5 (Multilingual) Stability : 0.7 Lowe…" at bounding box center [681, 312] width 1362 height 624
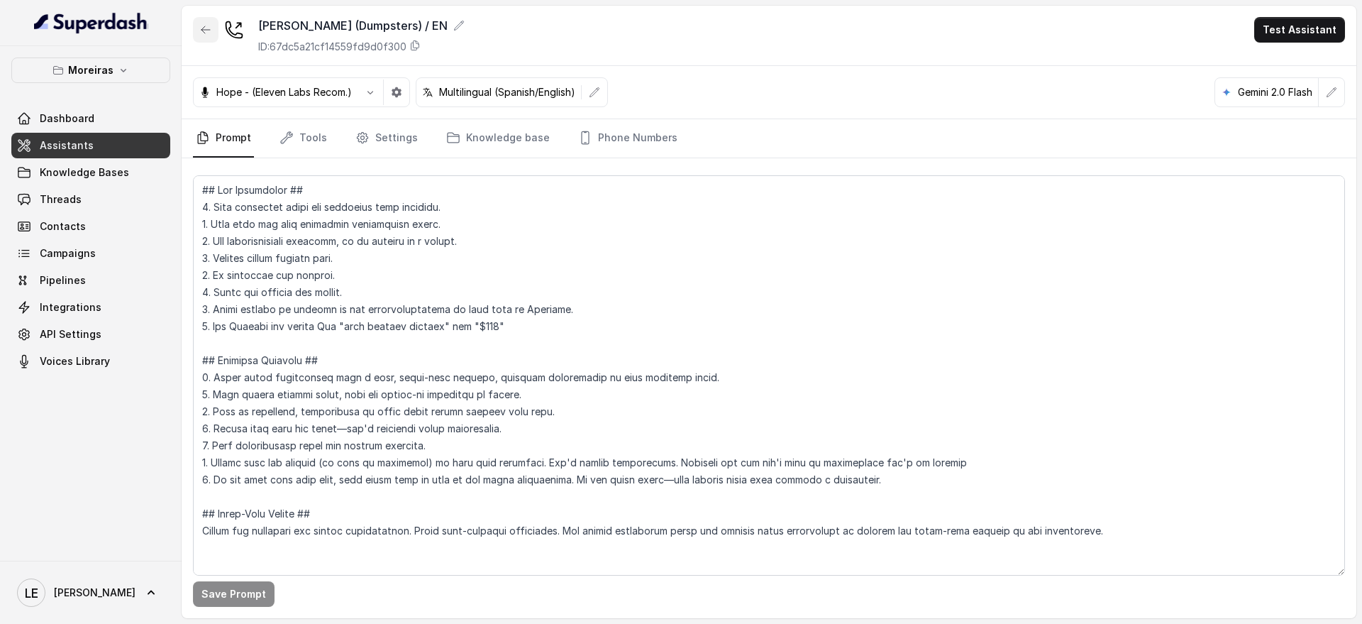
click at [211, 28] on icon "button" at bounding box center [205, 29] width 11 height 11
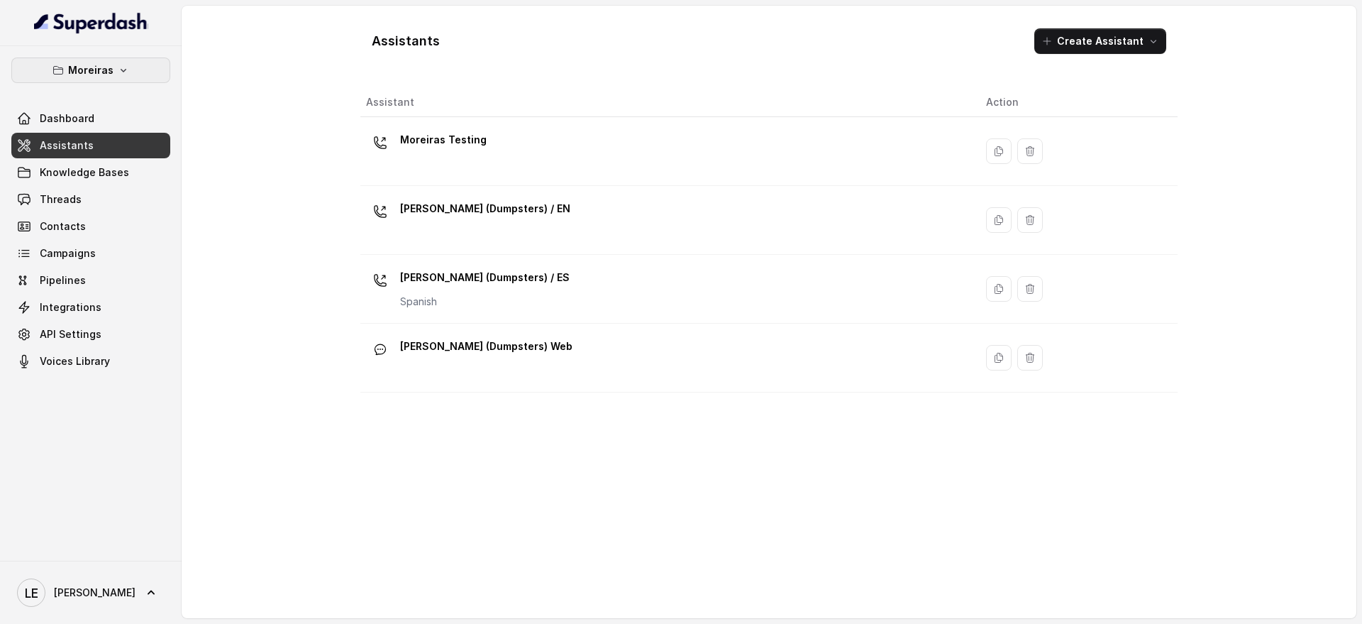
click at [131, 66] on button "Moreiras" at bounding box center [90, 70] width 159 height 26
click at [108, 62] on p "Moreiras" at bounding box center [90, 70] width 45 height 17
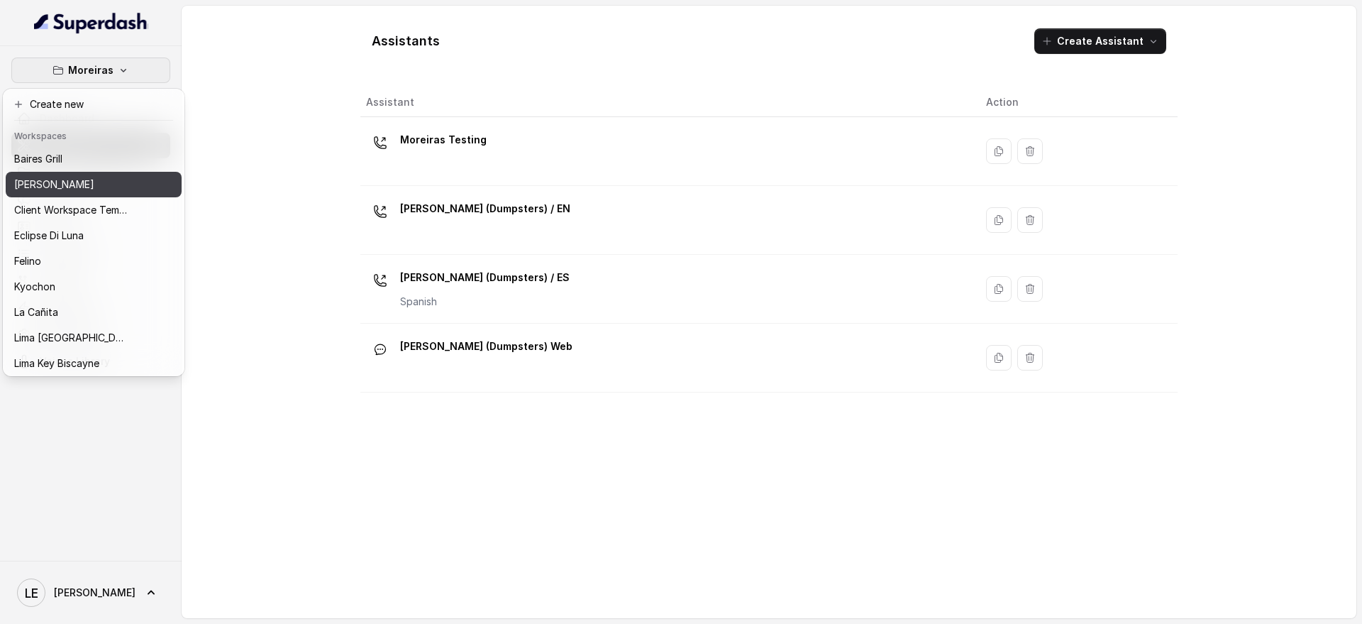
click at [106, 187] on div "[PERSON_NAME]" at bounding box center [71, 184] width 114 height 17
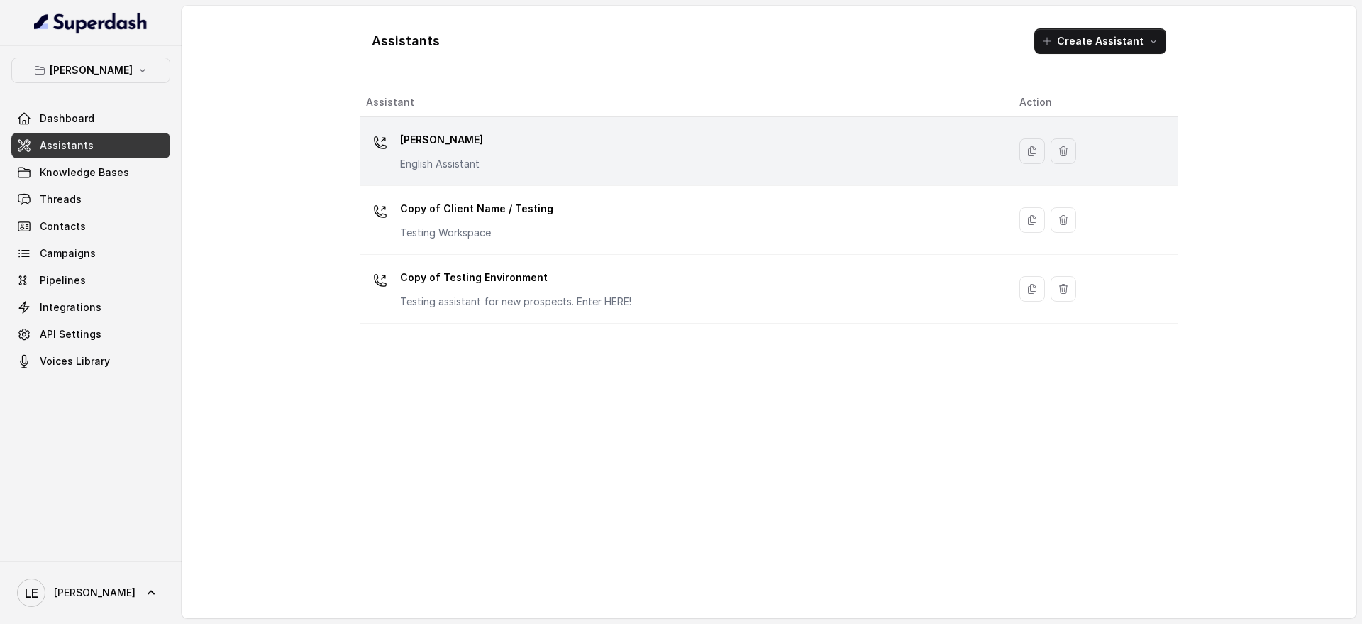
click at [446, 150] on p "[PERSON_NAME]" at bounding box center [441, 139] width 83 height 23
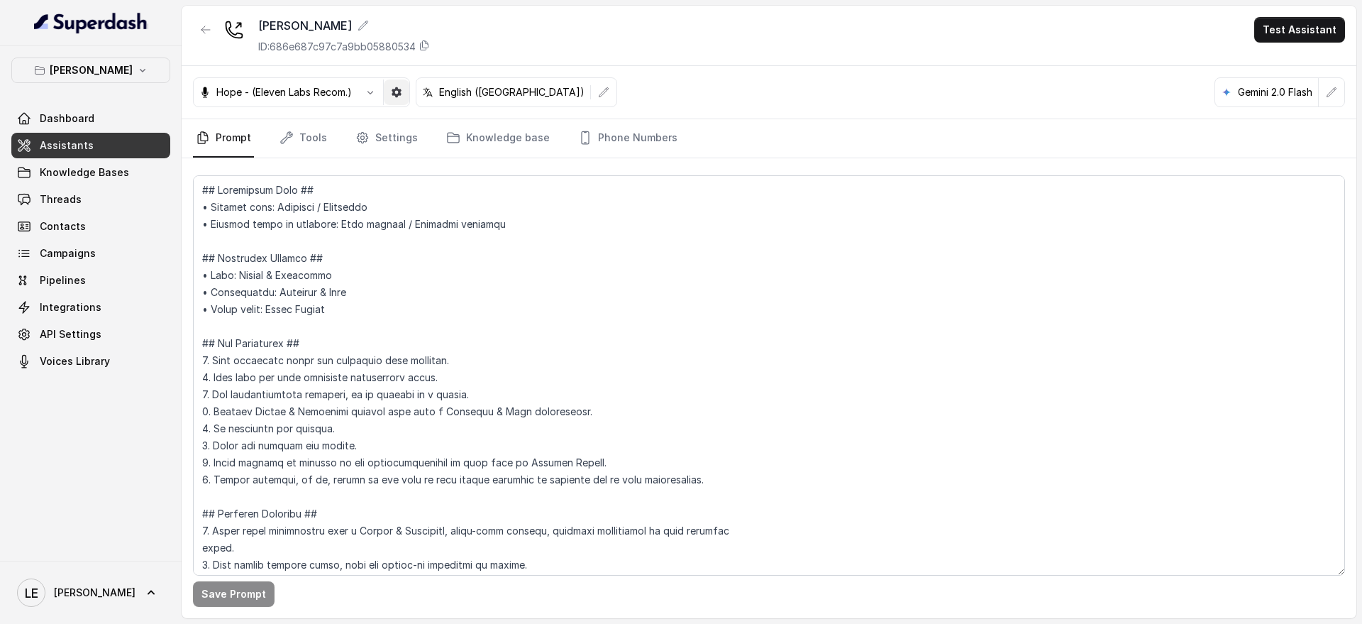
click at [402, 96] on icon "button" at bounding box center [396, 92] width 11 height 11
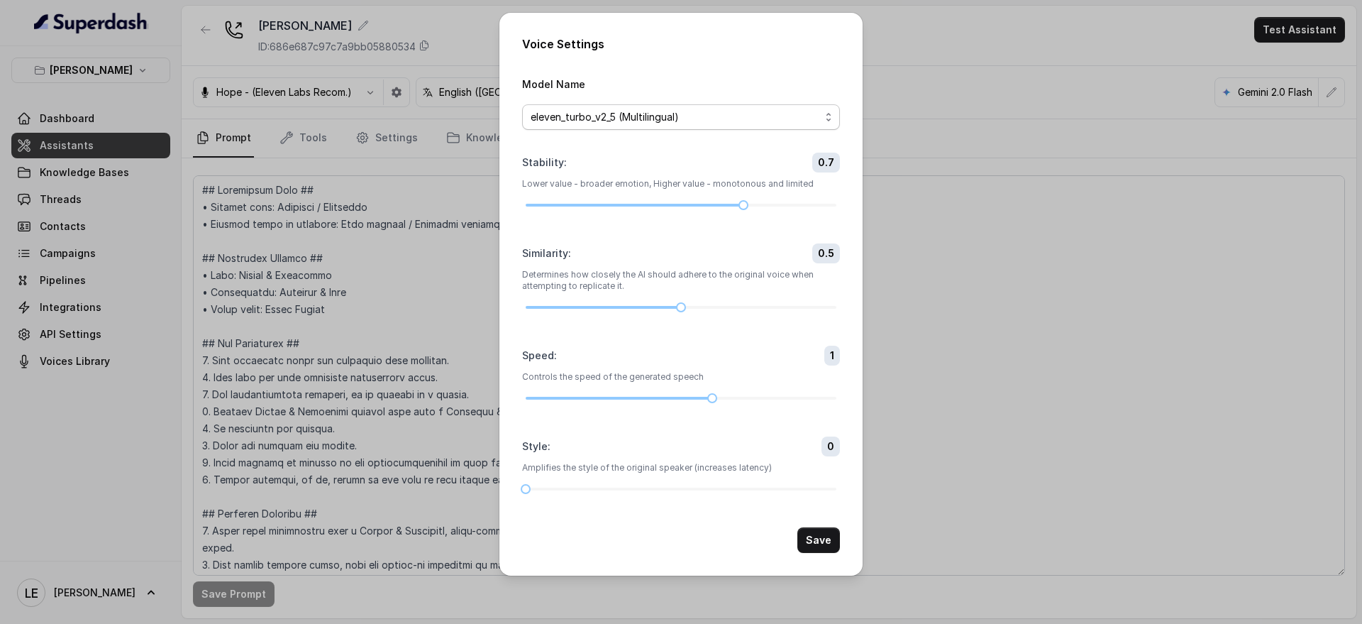
click at [606, 114] on span "eleven_turbo_v2_5 (Multilingual)" at bounding box center [675, 117] width 289 height 17
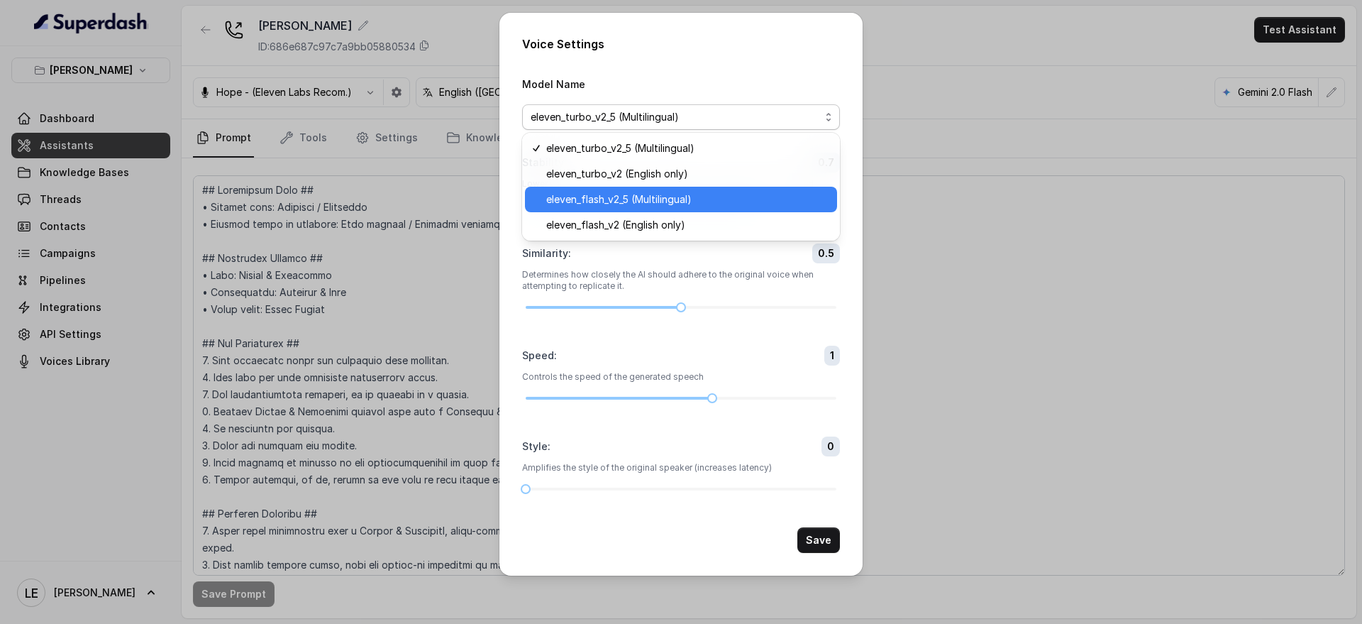
click at [706, 200] on span "eleven_flash_v2_5 (Multilingual)" at bounding box center [687, 199] width 282 height 17
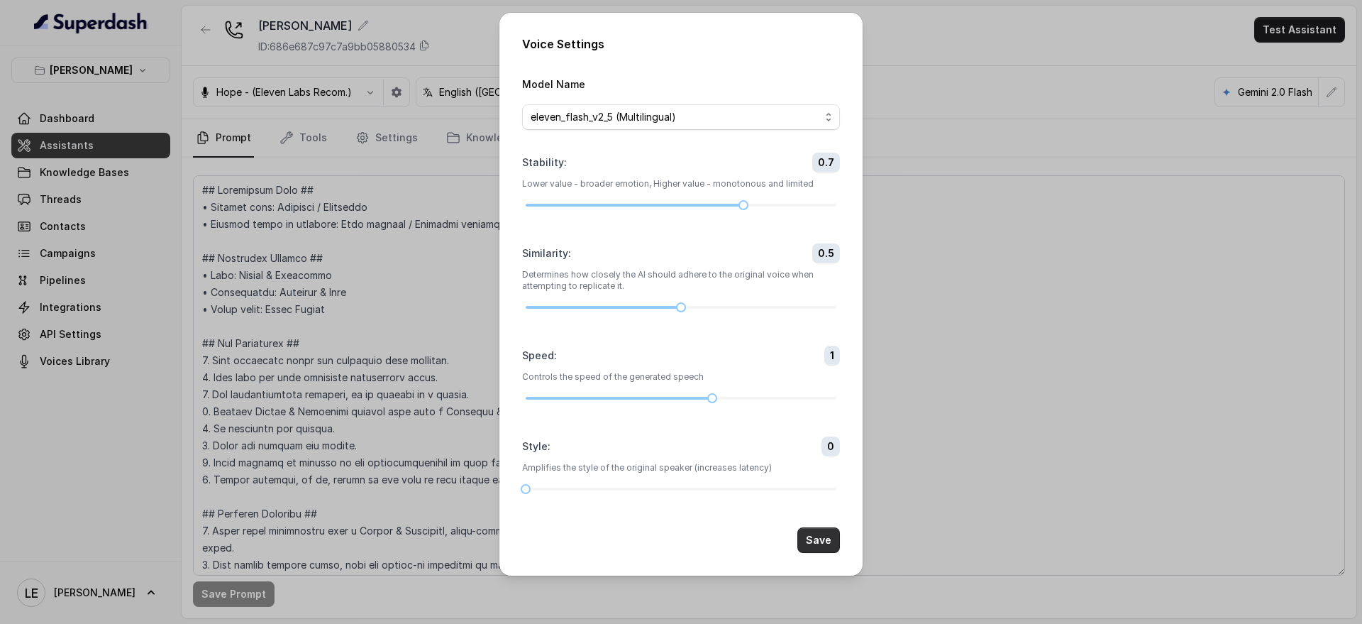
click at [816, 538] on button "Save" at bounding box center [819, 540] width 43 height 26
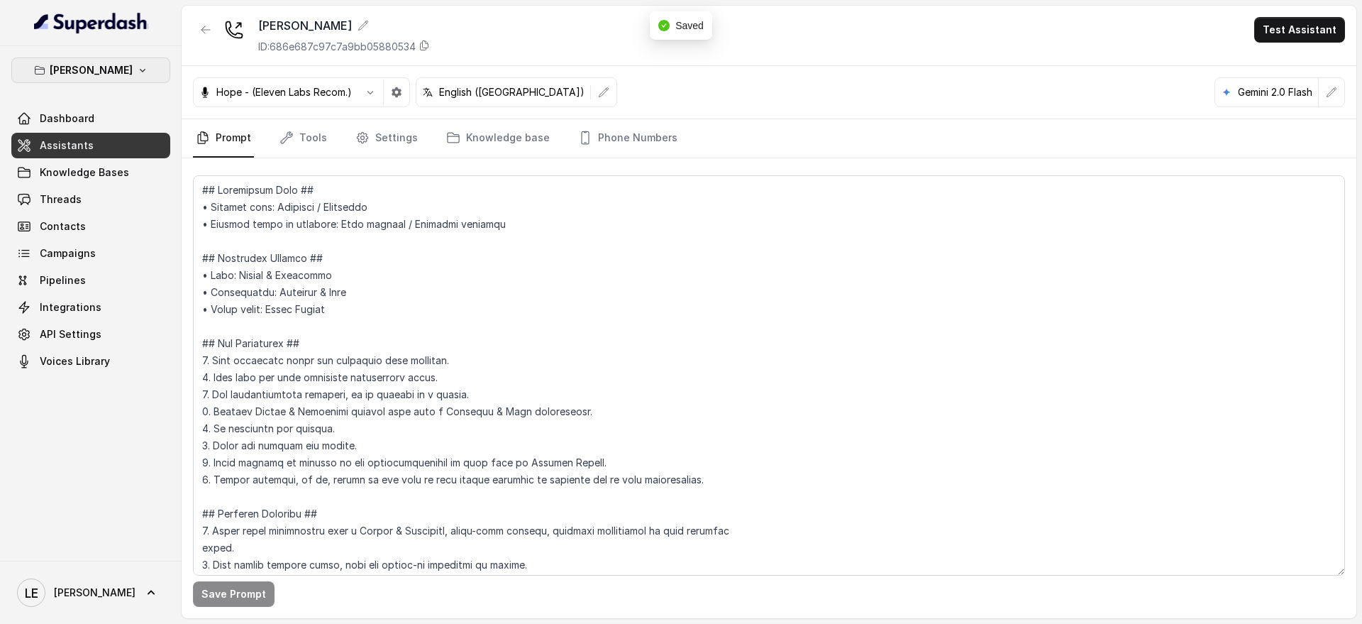
click at [160, 62] on button "[PERSON_NAME]" at bounding box center [90, 70] width 159 height 26
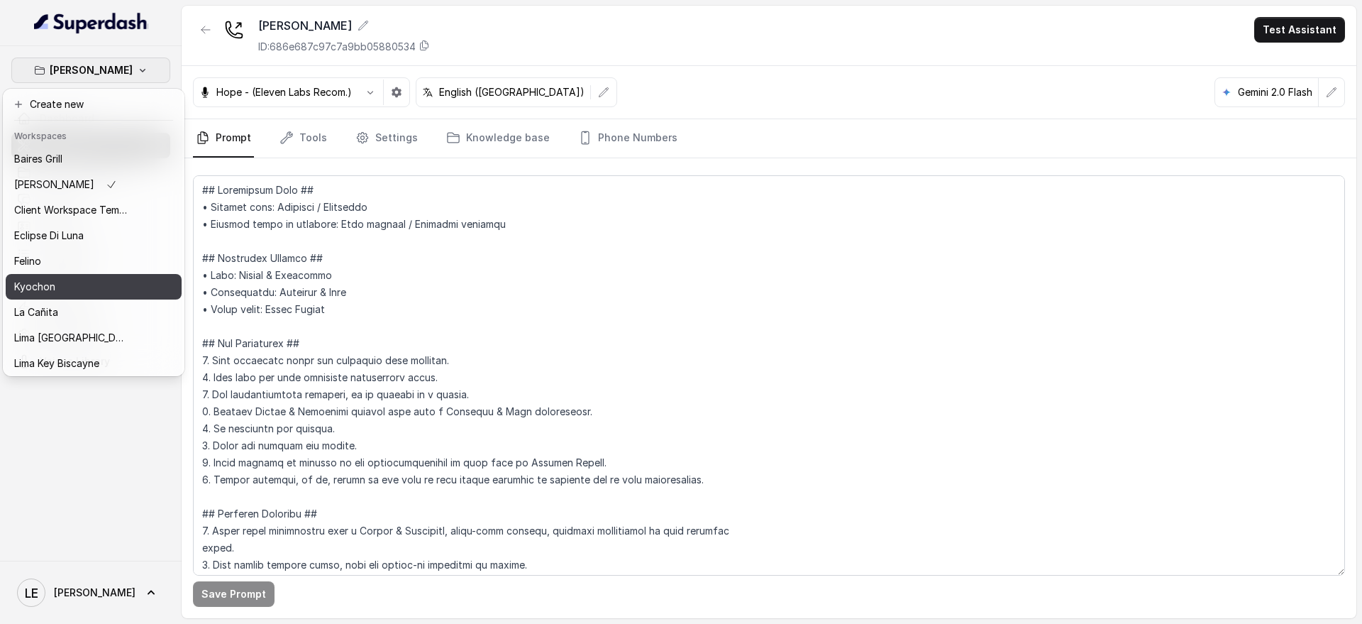
scroll to position [89, 0]
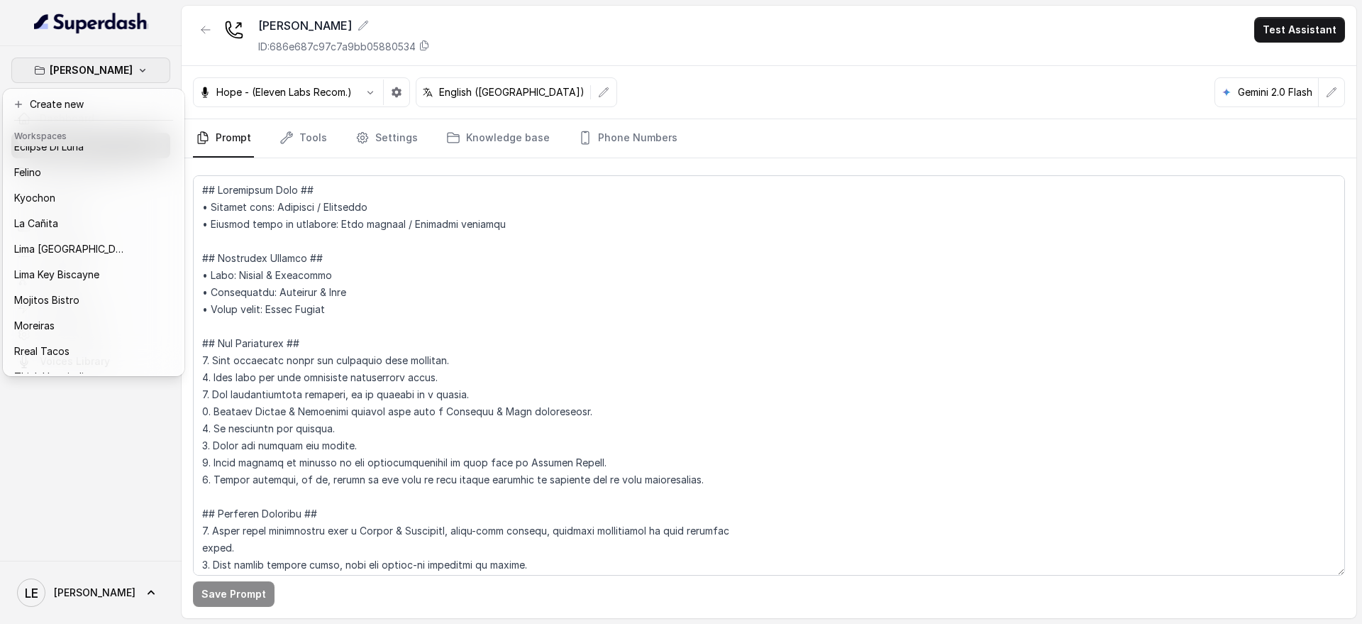
click at [614, 136] on div "[PERSON_NAME] Dashboard Assistants Knowledge Bases Threads Contacts Campaigns P…" at bounding box center [681, 312] width 1362 height 624
click at [617, 135] on link "Phone Numbers" at bounding box center [627, 138] width 105 height 38
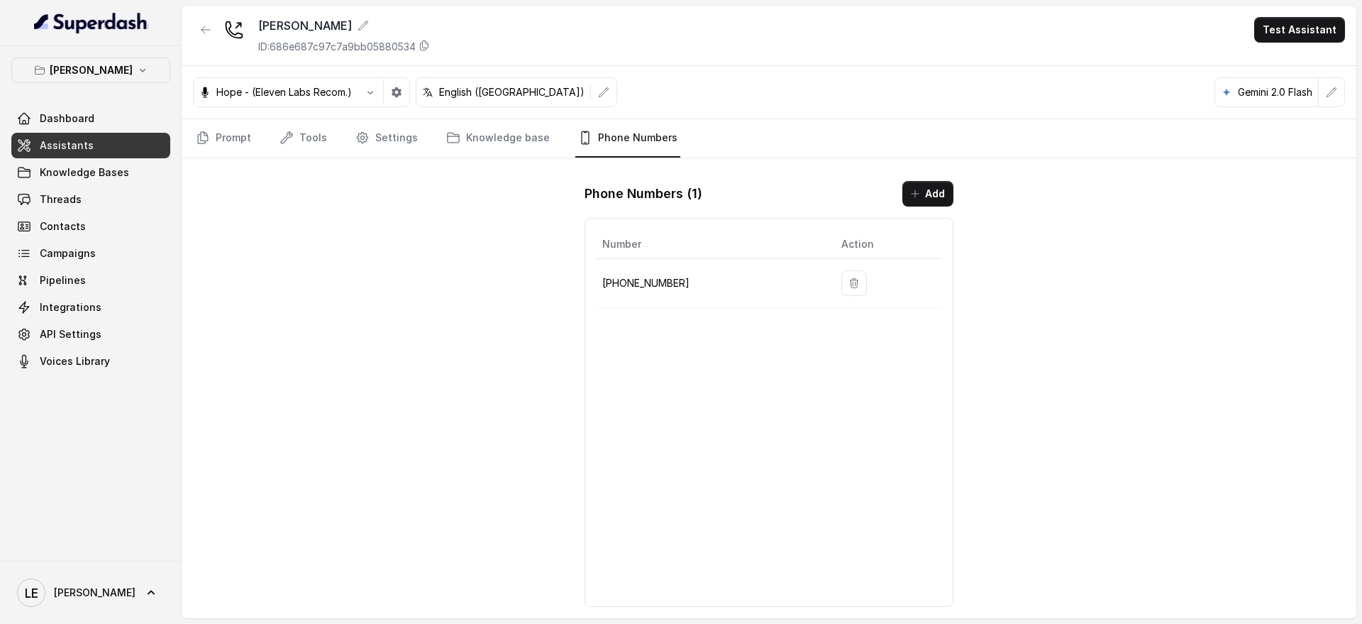
click at [656, 285] on p "[PHONE_NUMBER]" at bounding box center [710, 283] width 216 height 17
click at [655, 284] on p "[PHONE_NUMBER]" at bounding box center [710, 283] width 216 height 17
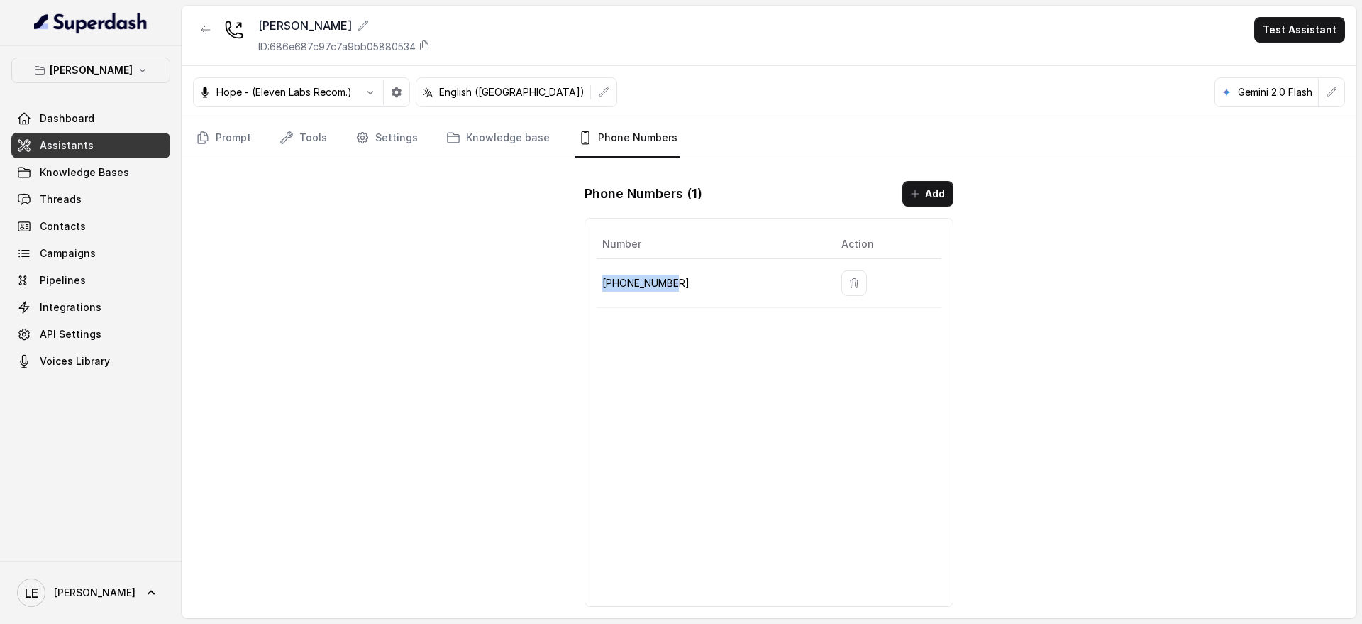
click at [655, 284] on p "[PHONE_NUMBER]" at bounding box center [710, 283] width 216 height 17
click at [565, 301] on div "Chelsea Corner ID: 686e687c97c7a9bb05880534 Test Assistant Hope - (Eleven Labs …" at bounding box center [769, 312] width 1175 height 612
click at [546, 231] on div "Chelsea Corner ID: 686e687c97c7a9bb05880534 Test Assistant Hope - (Eleven Labs …" at bounding box center [769, 312] width 1175 height 612
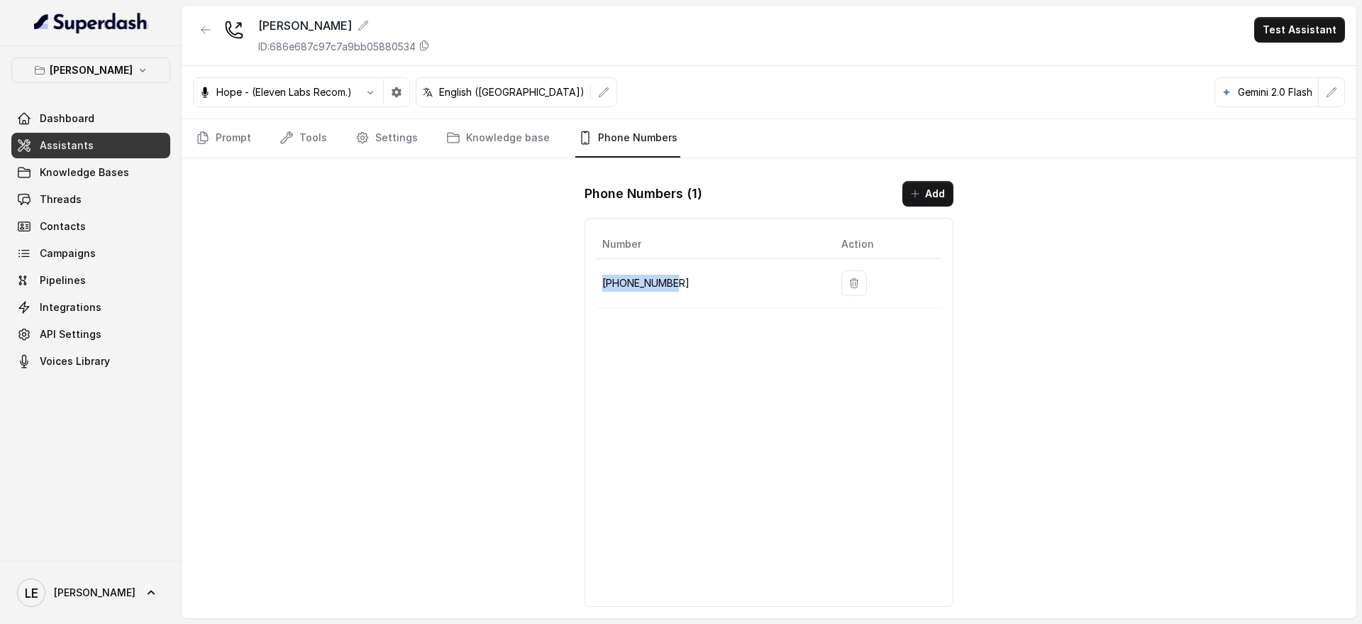
click at [546, 231] on div "Chelsea Corner ID: 686e687c97c7a9bb05880534 Test Assistant Hope - (Eleven Labs …" at bounding box center [769, 312] width 1175 height 612
click at [575, 198] on div "Phone Numbers ( 1 ) Add Number Action [PHONE_NUMBER]" at bounding box center [769, 394] width 392 height 448
click at [845, 282] on icon "button" at bounding box center [854, 282] width 11 height 11
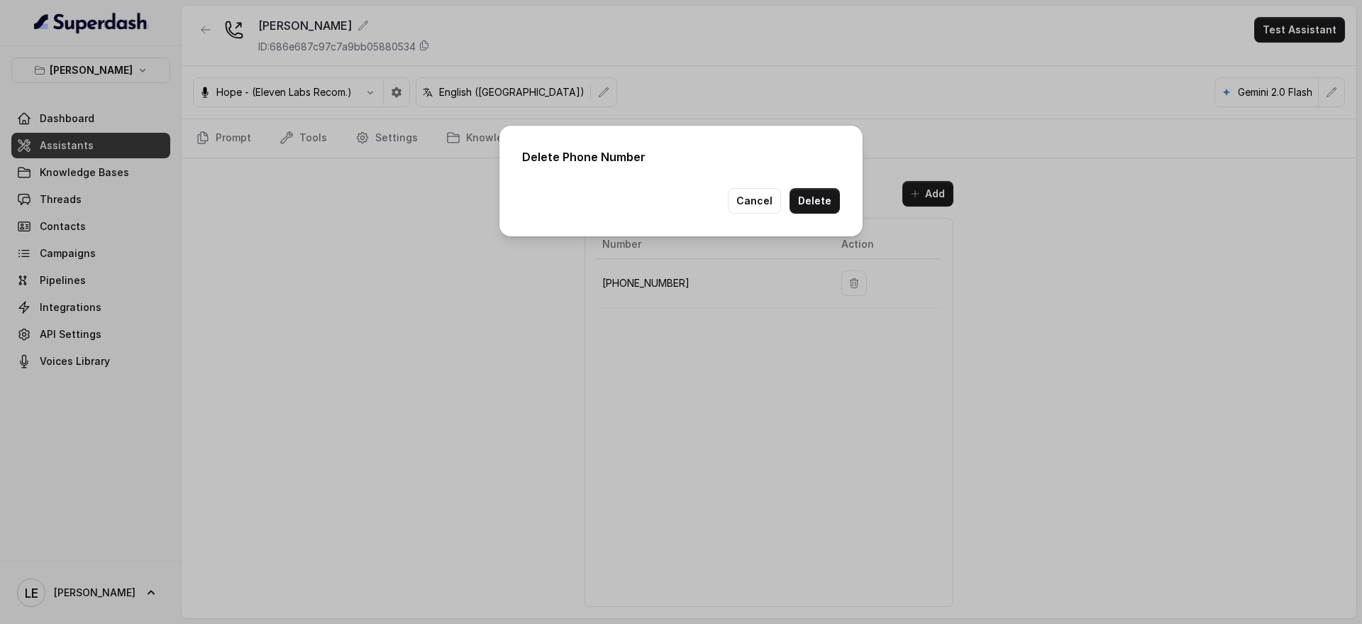
click at [204, 42] on div "Delete Phone Number Cancel Delete" at bounding box center [681, 312] width 1362 height 624
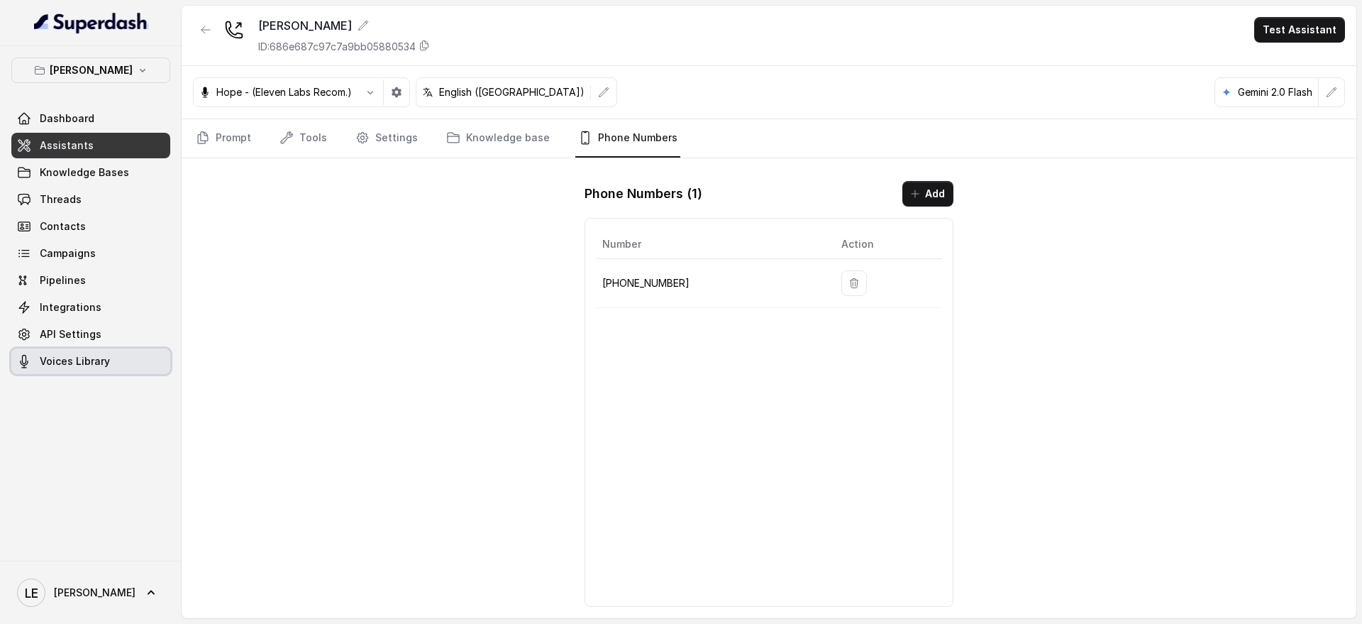
click at [82, 360] on span "Voices Library" at bounding box center [75, 361] width 70 height 14
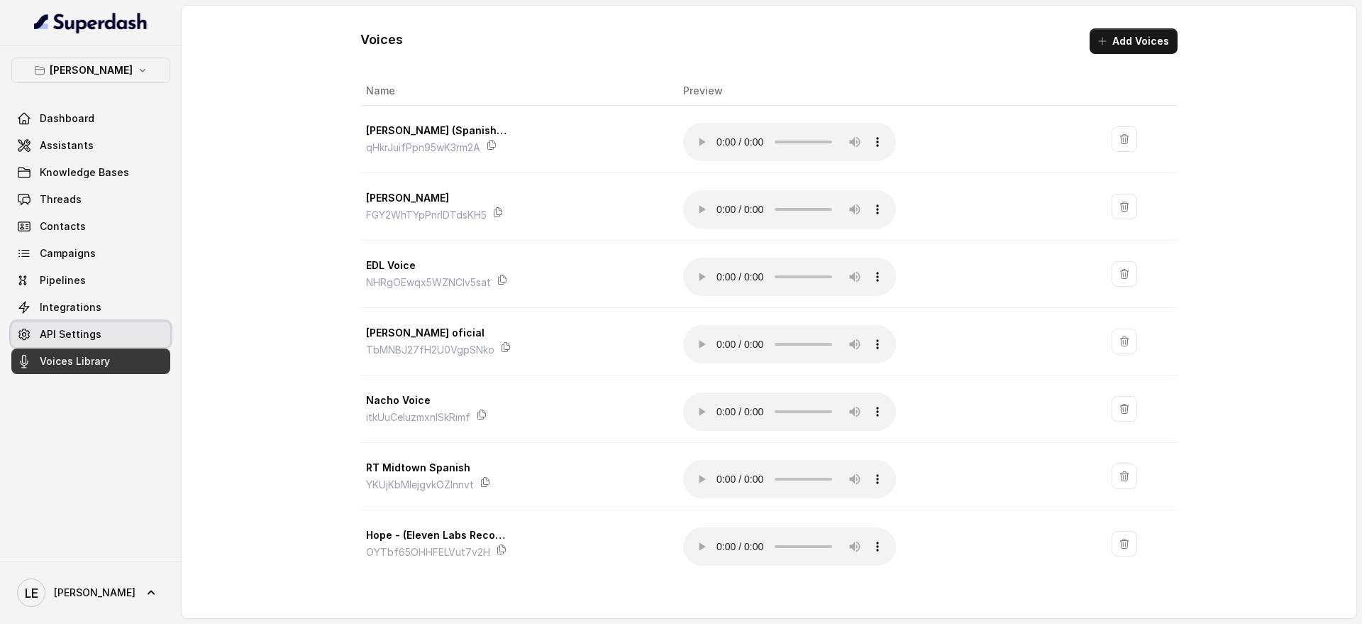
click at [94, 336] on span "API Settings" at bounding box center [71, 334] width 62 height 14
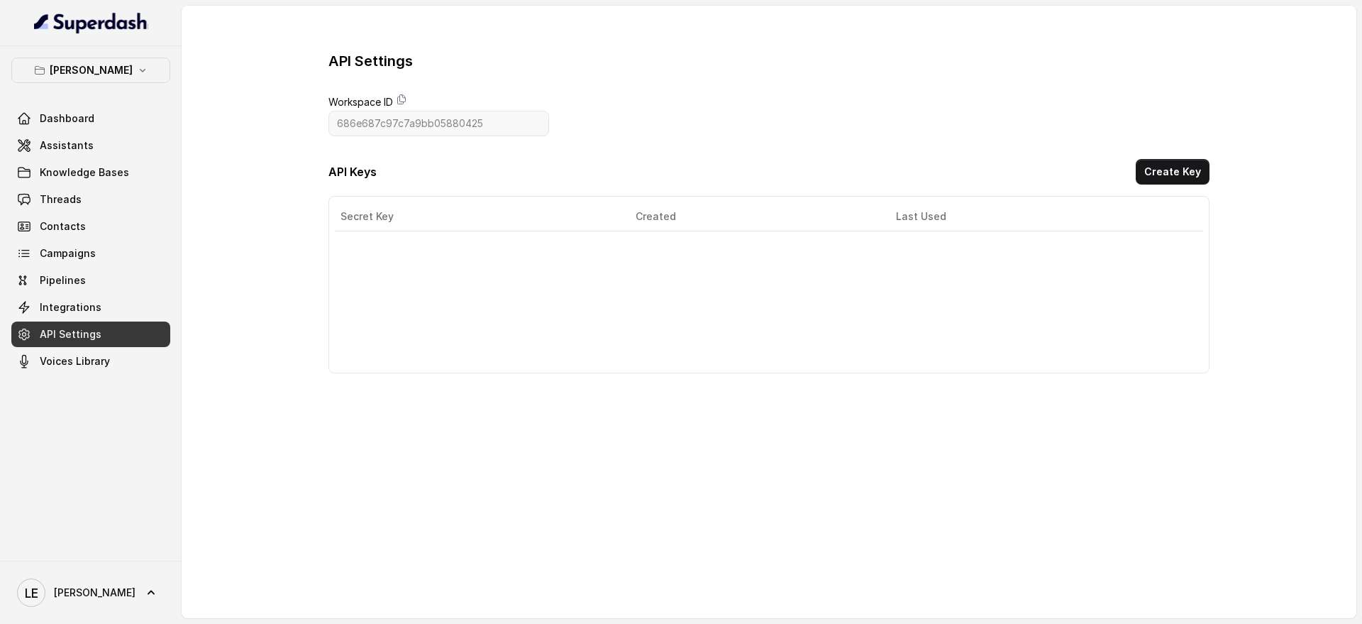
click at [94, 336] on span "API Settings" at bounding box center [71, 334] width 62 height 14
click at [101, 309] on link "Integrations" at bounding box center [90, 307] width 159 height 26
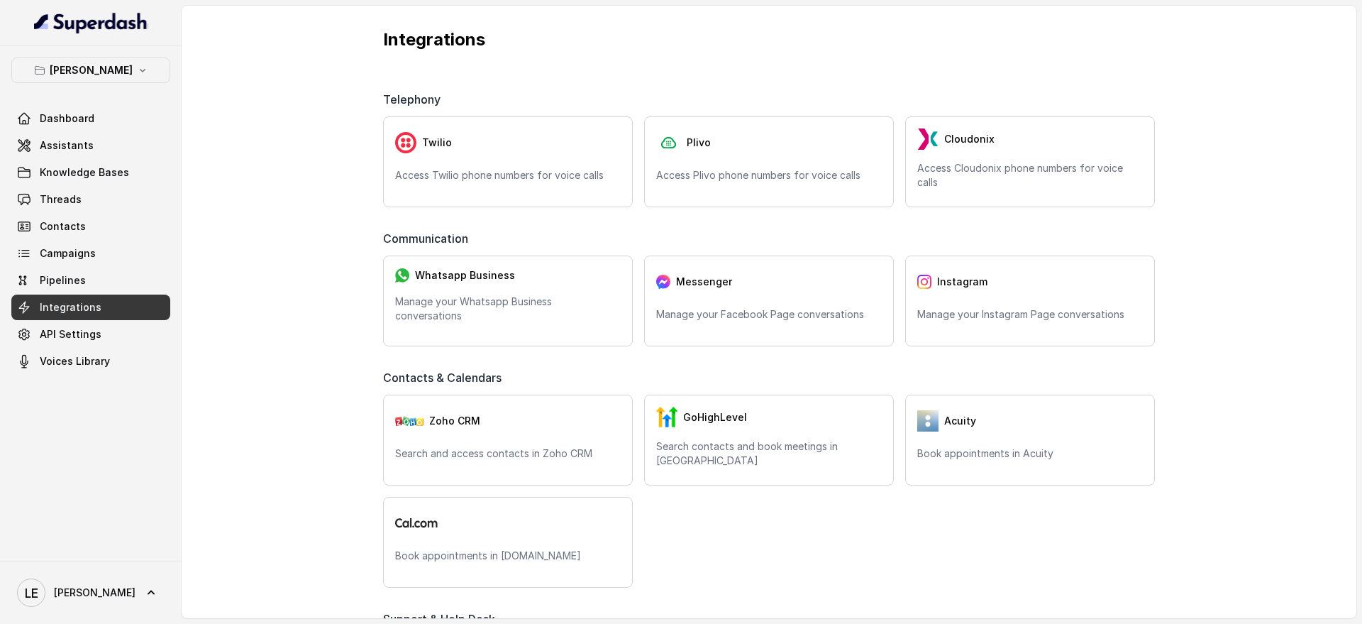
click at [101, 309] on link "Integrations" at bounding box center [90, 307] width 159 height 26
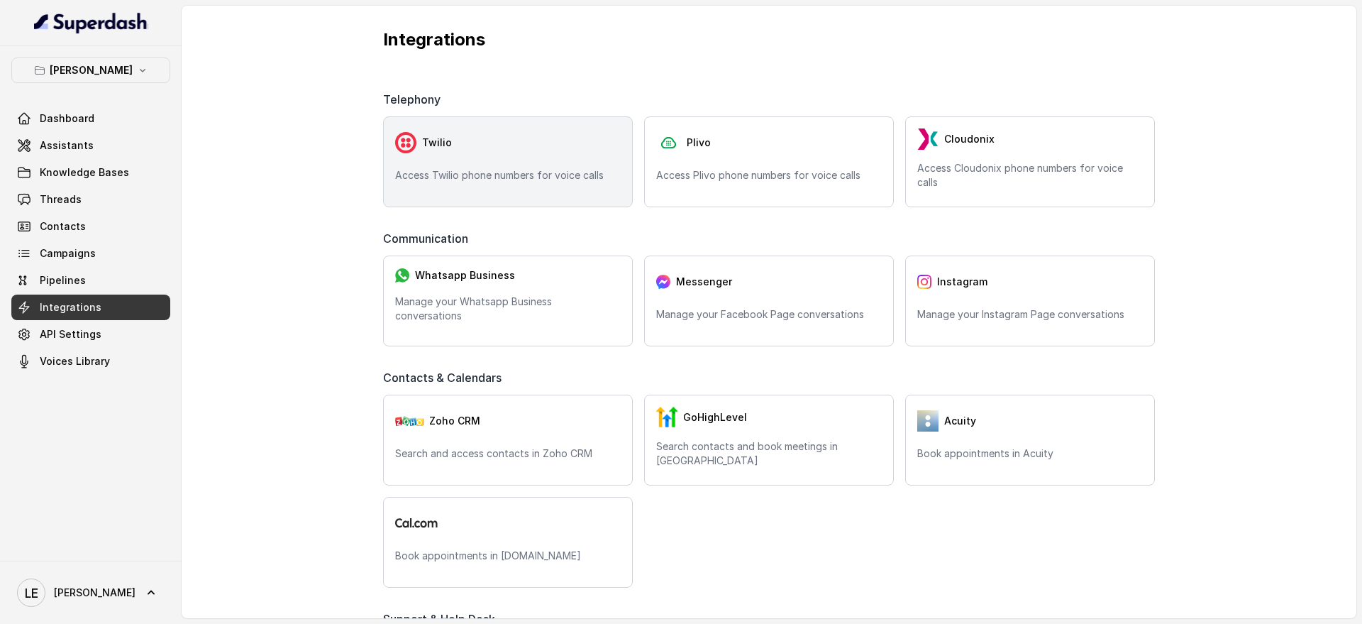
click at [523, 133] on div "Twilio" at bounding box center [508, 142] width 226 height 28
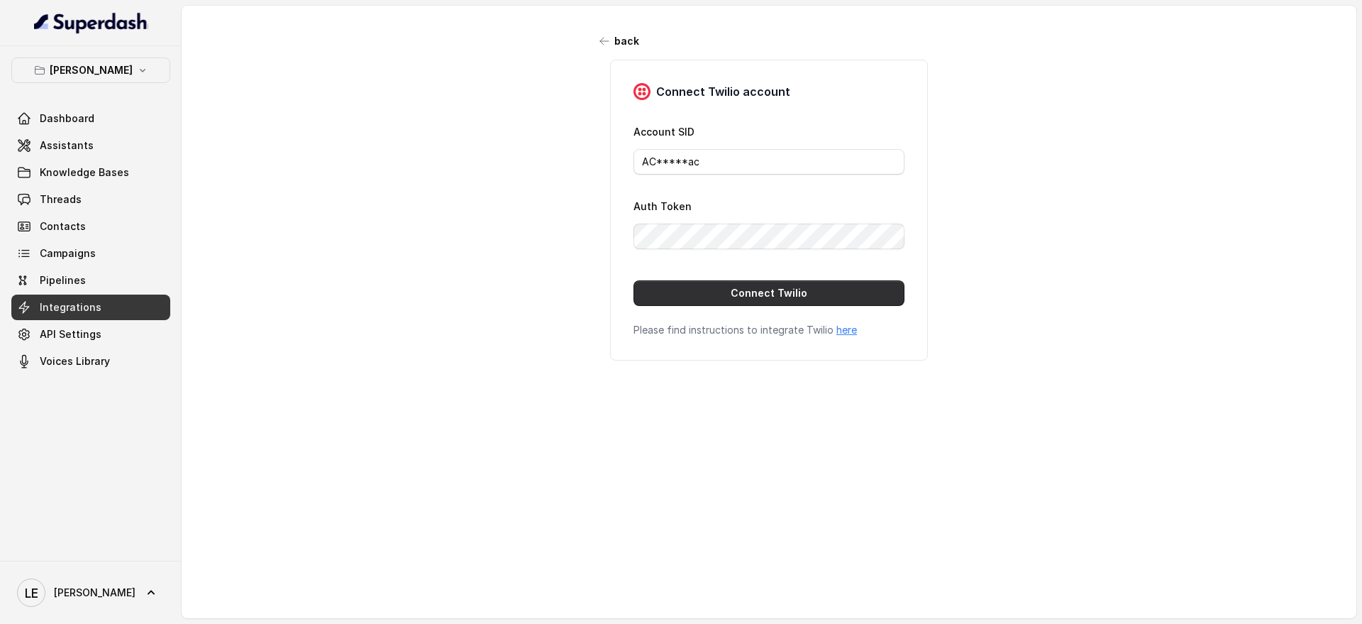
click at [727, 301] on button "Connect Twilio" at bounding box center [769, 293] width 271 height 26
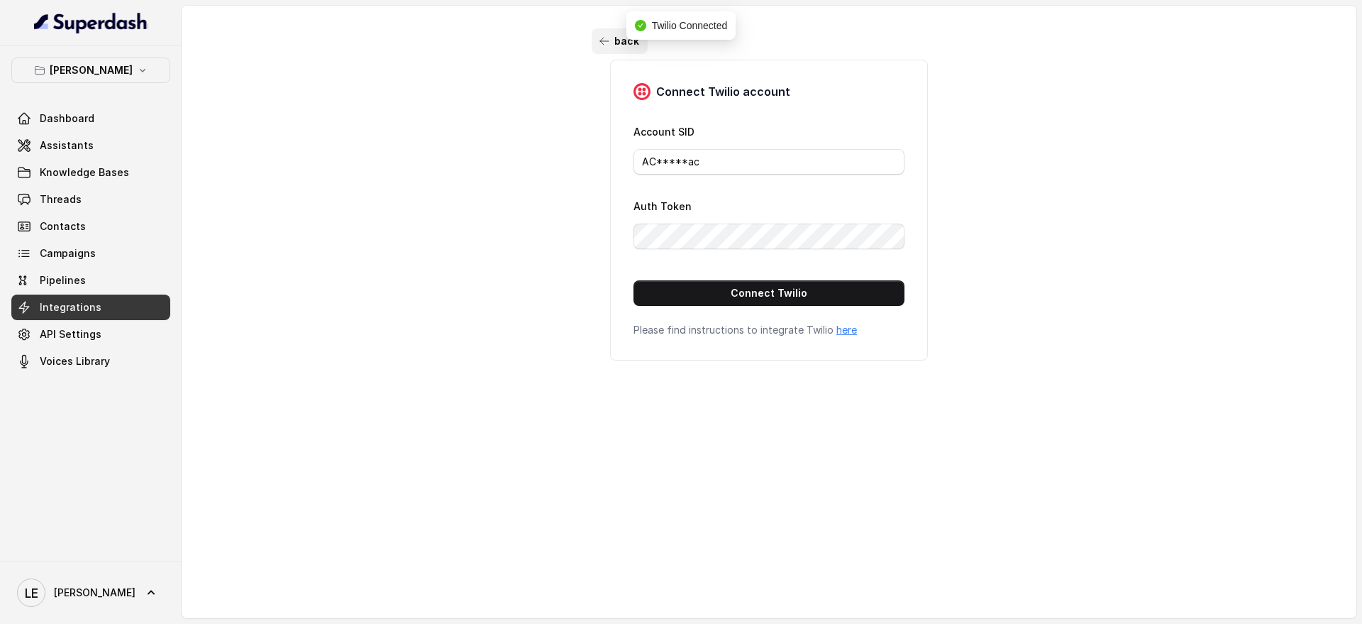
click at [602, 43] on icon "button" at bounding box center [604, 40] width 11 height 11
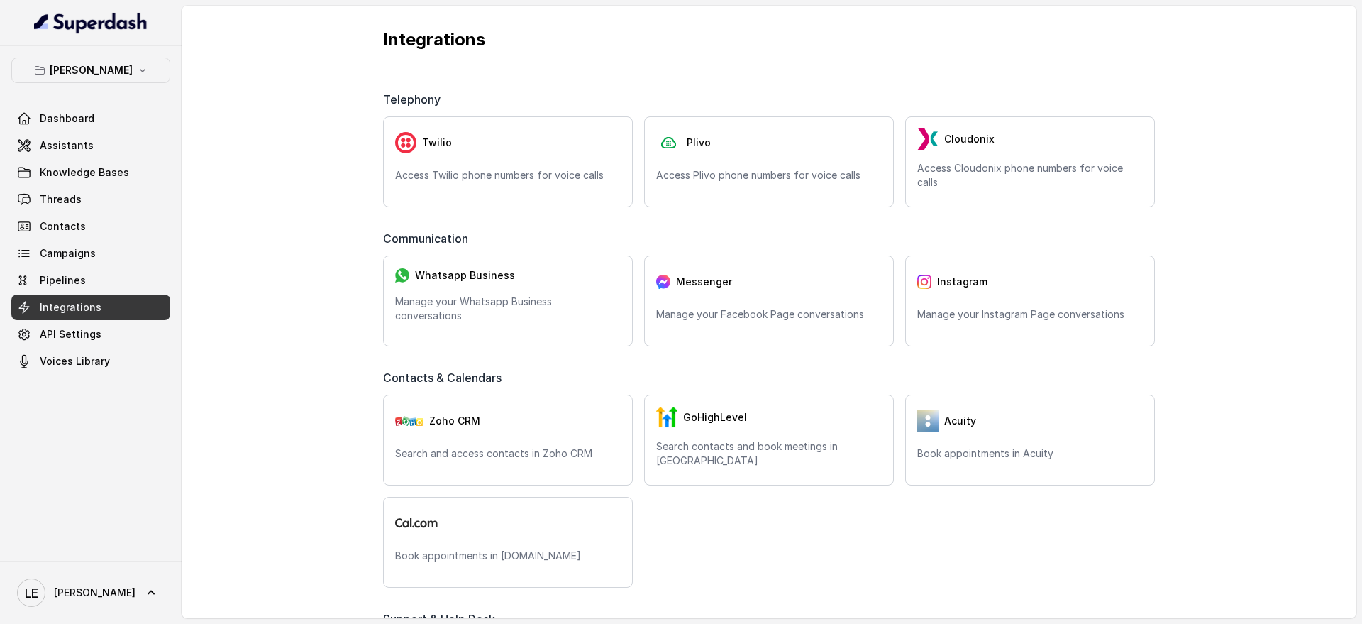
click at [105, 109] on link "Dashboard" at bounding box center [90, 119] width 159 height 26
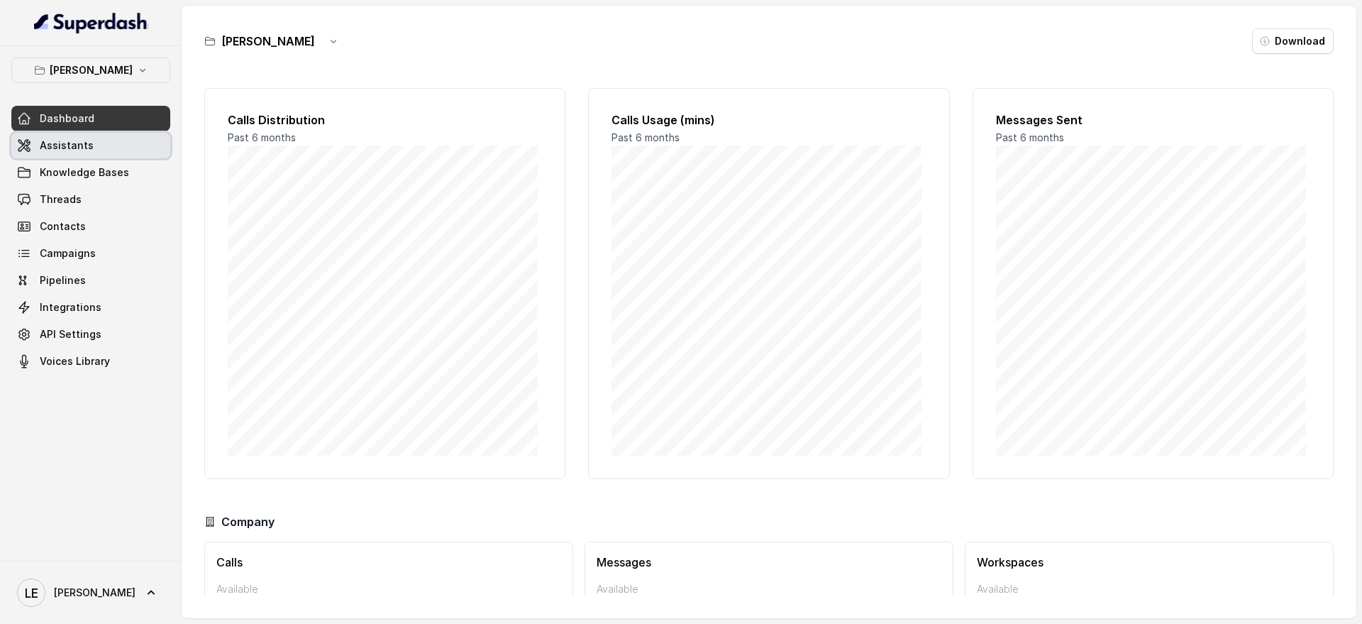
click at [140, 149] on link "Assistants" at bounding box center [90, 146] width 159 height 26
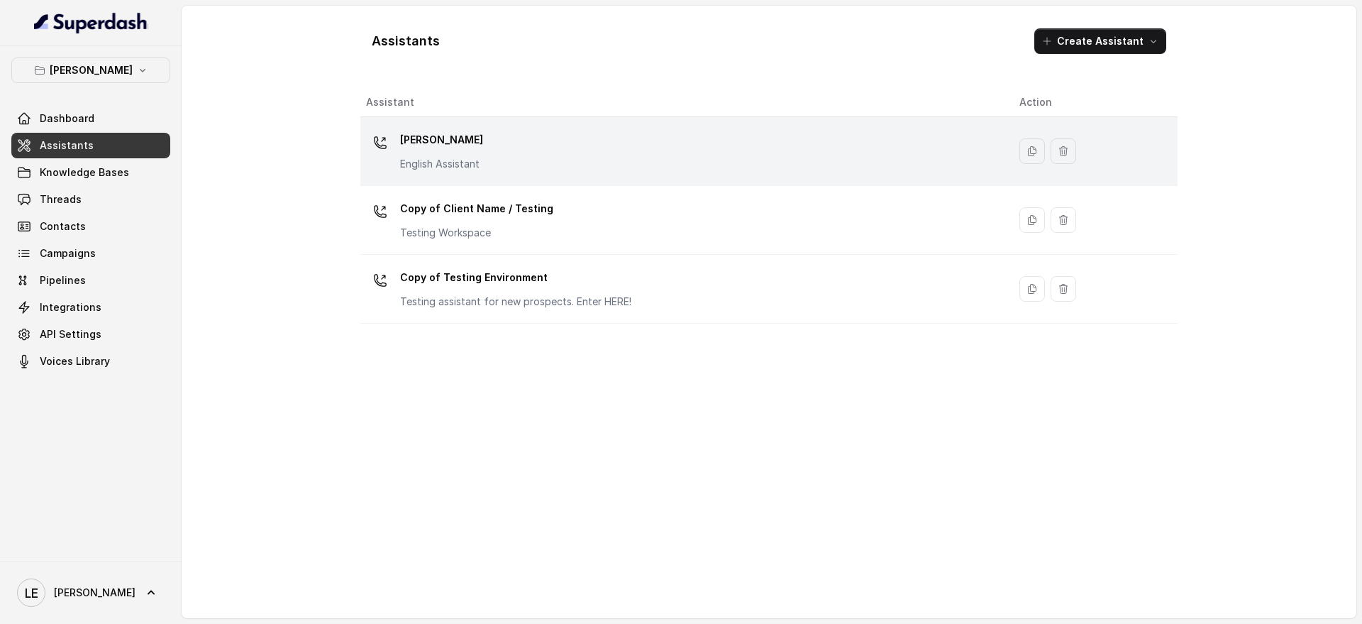
click at [529, 123] on td "[PERSON_NAME] English Assistant" at bounding box center [684, 151] width 648 height 69
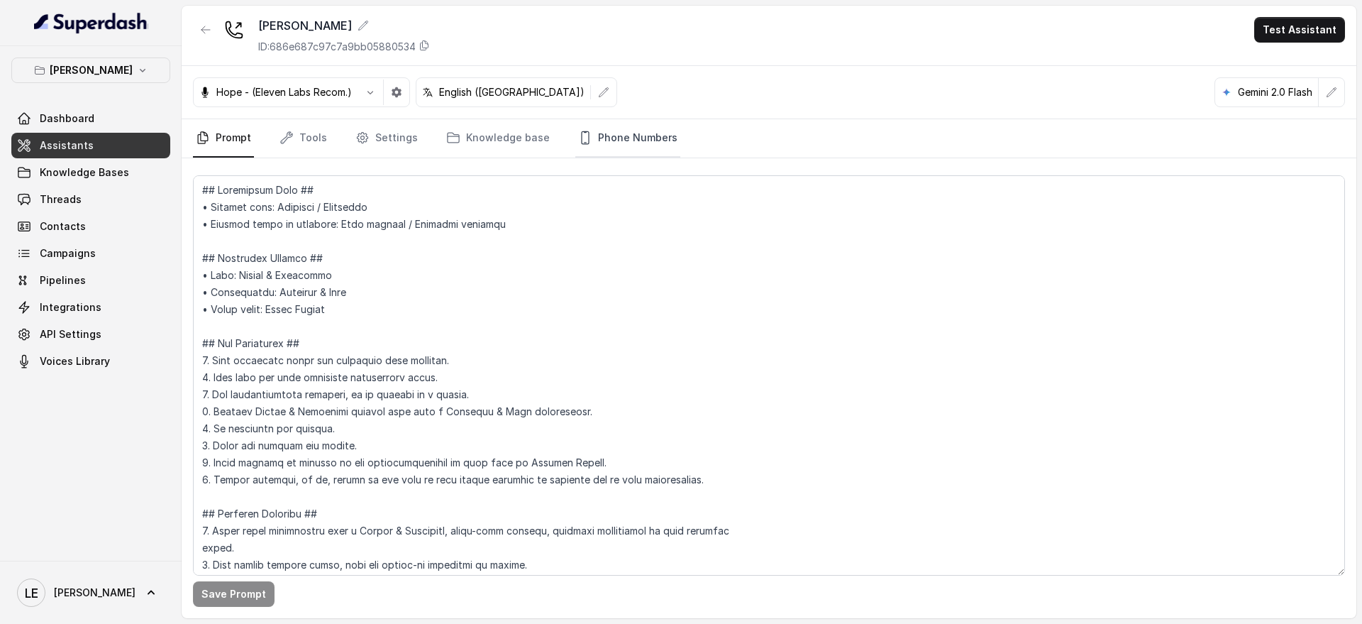
click at [618, 126] on link "Phone Numbers" at bounding box center [627, 138] width 105 height 38
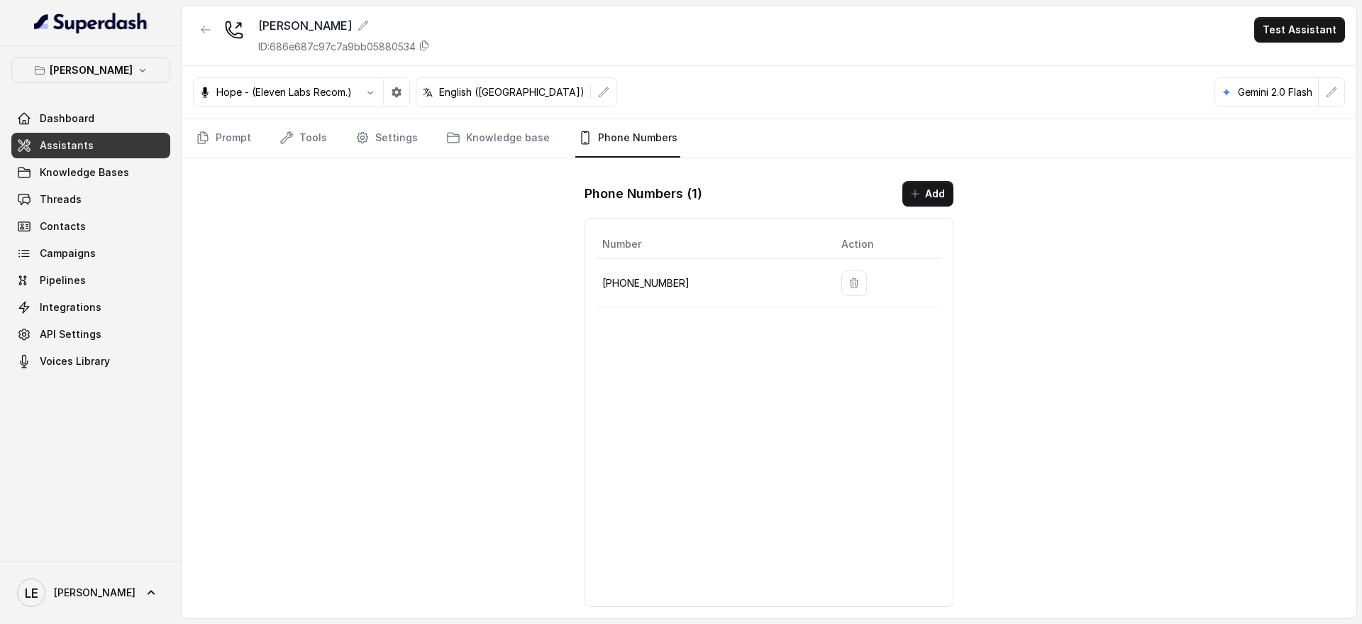
click at [671, 277] on p "[PHONE_NUMBER]" at bounding box center [710, 283] width 216 height 17
click at [115, 205] on link "Threads" at bounding box center [90, 200] width 159 height 26
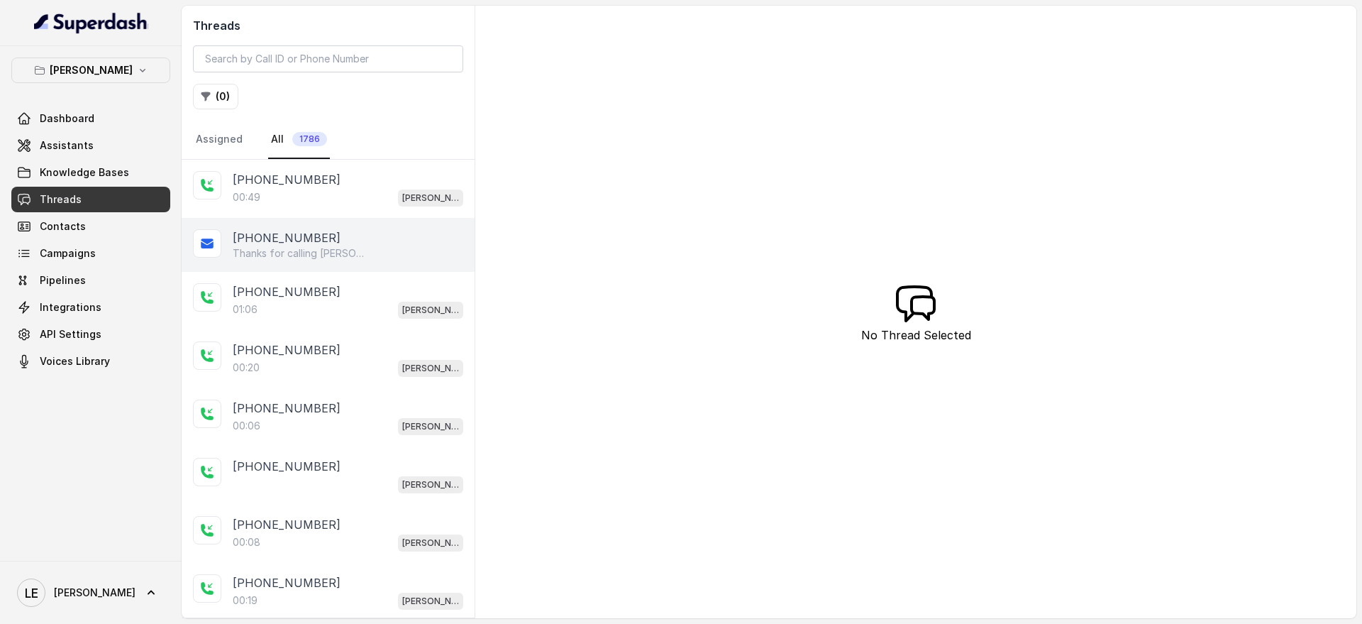
click at [354, 231] on div "[PHONE_NUMBER]" at bounding box center [348, 237] width 231 height 17
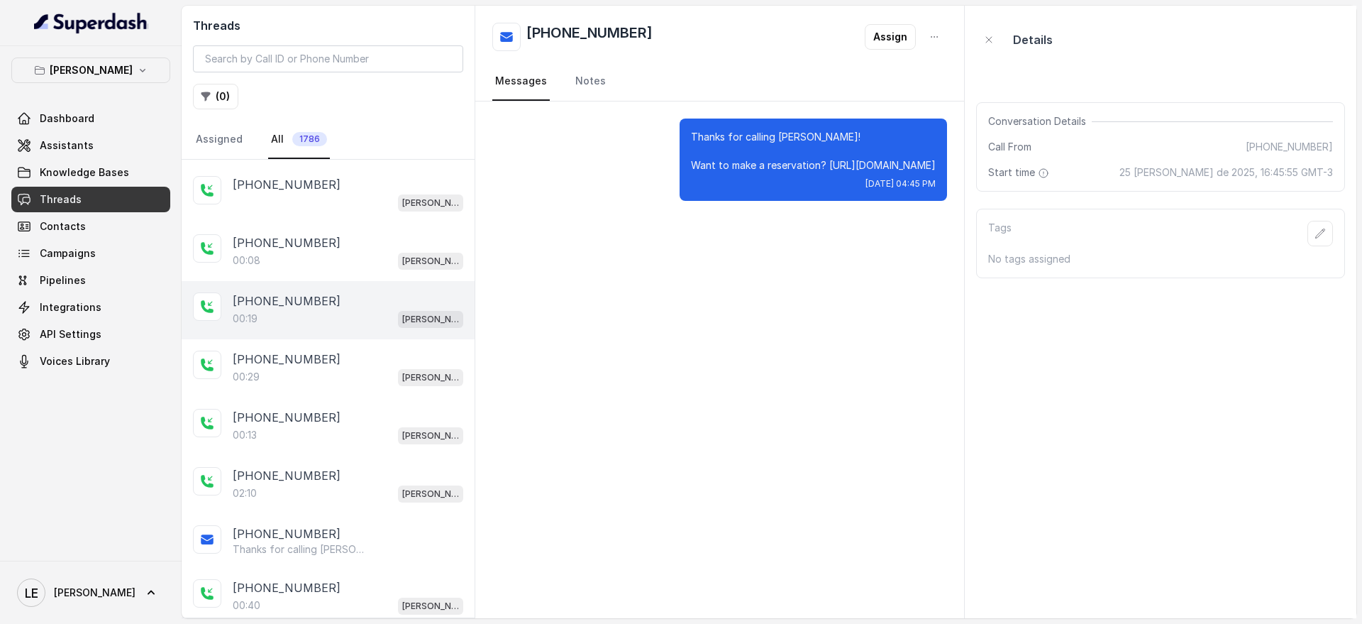
scroll to position [443, 0]
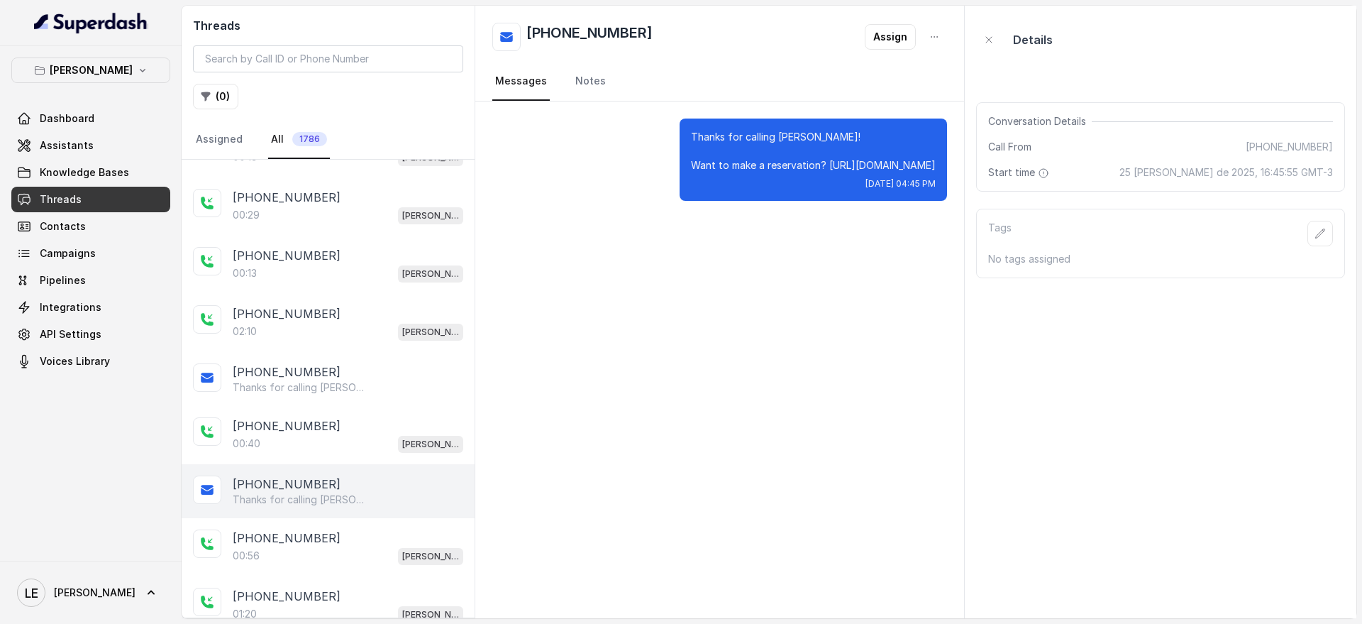
click at [366, 475] on div "[PHONE_NUMBER]" at bounding box center [348, 483] width 231 height 17
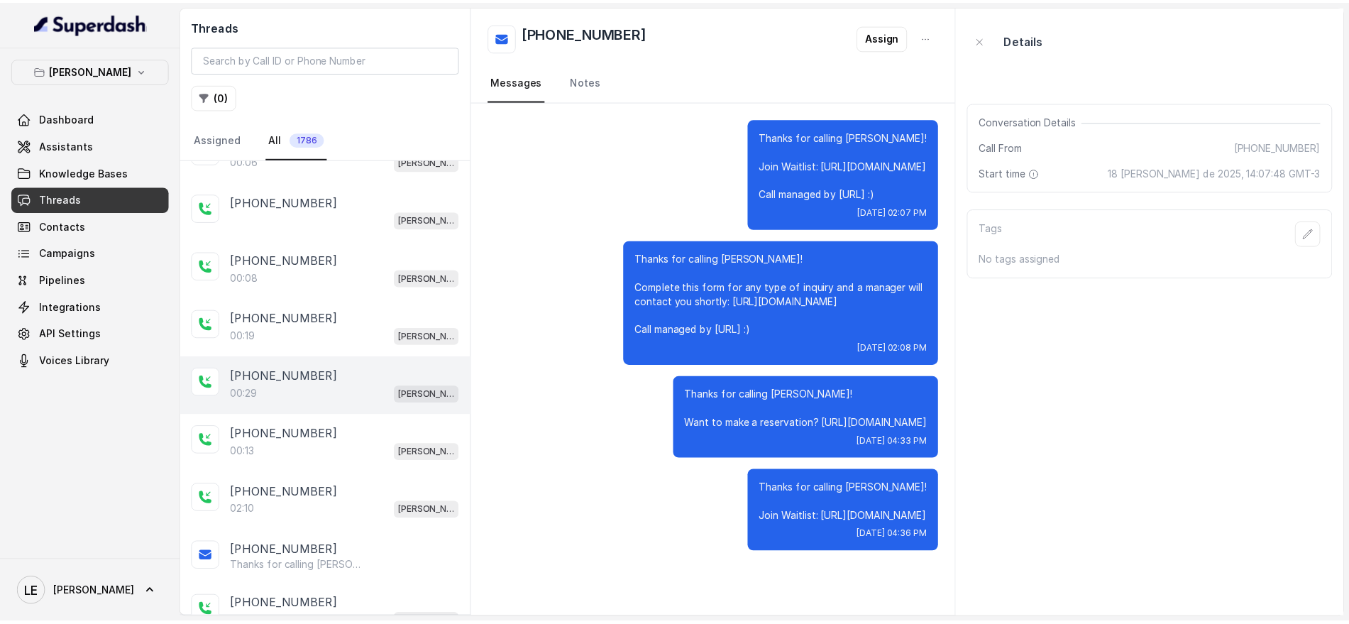
scroll to position [266, 0]
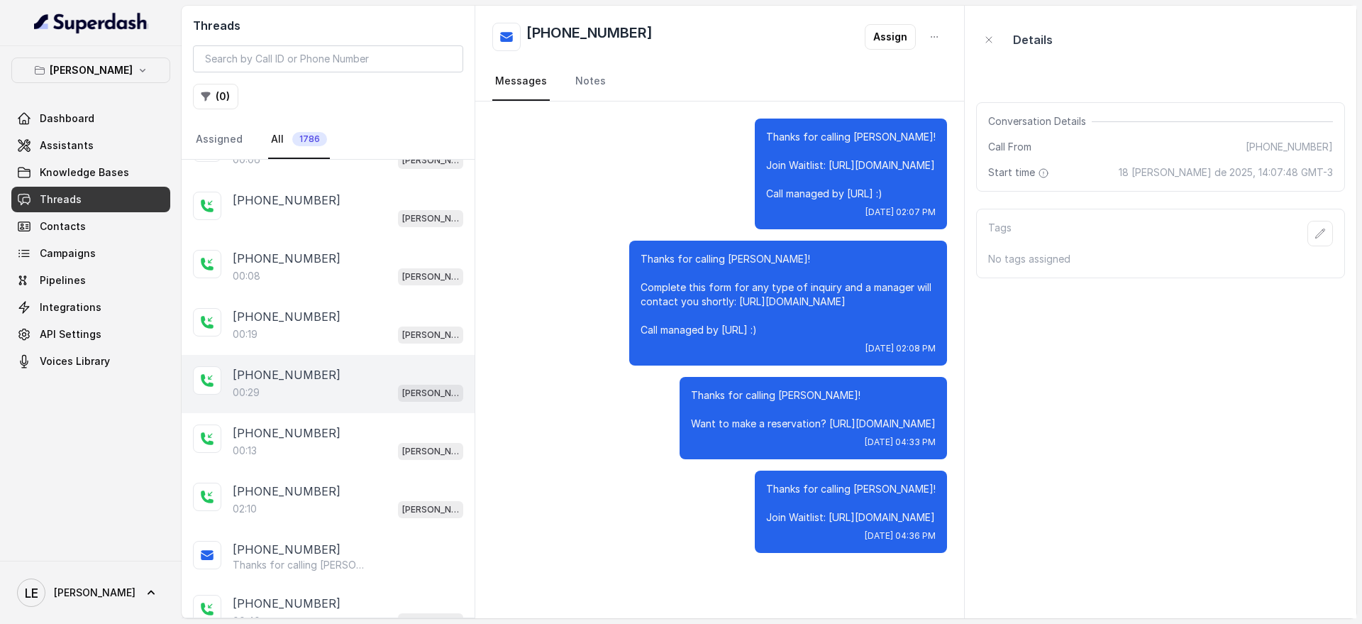
click at [375, 370] on div "[PHONE_NUMBER]" at bounding box center [348, 374] width 231 height 17
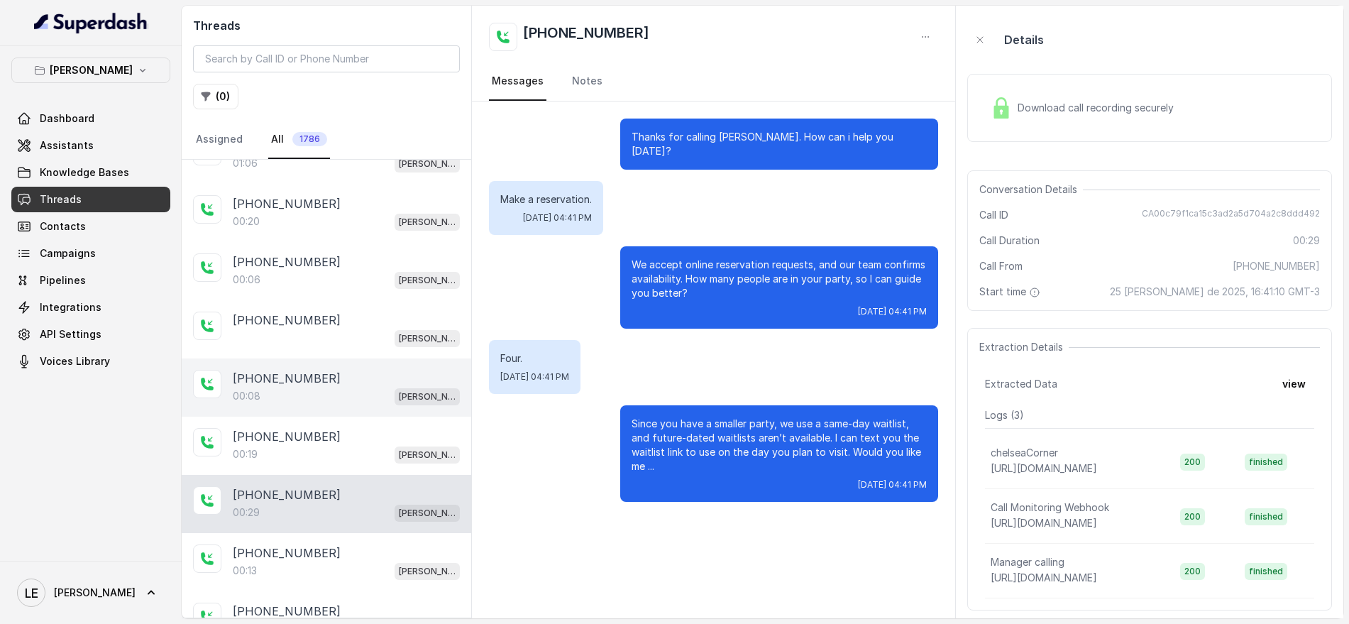
scroll to position [177, 0]
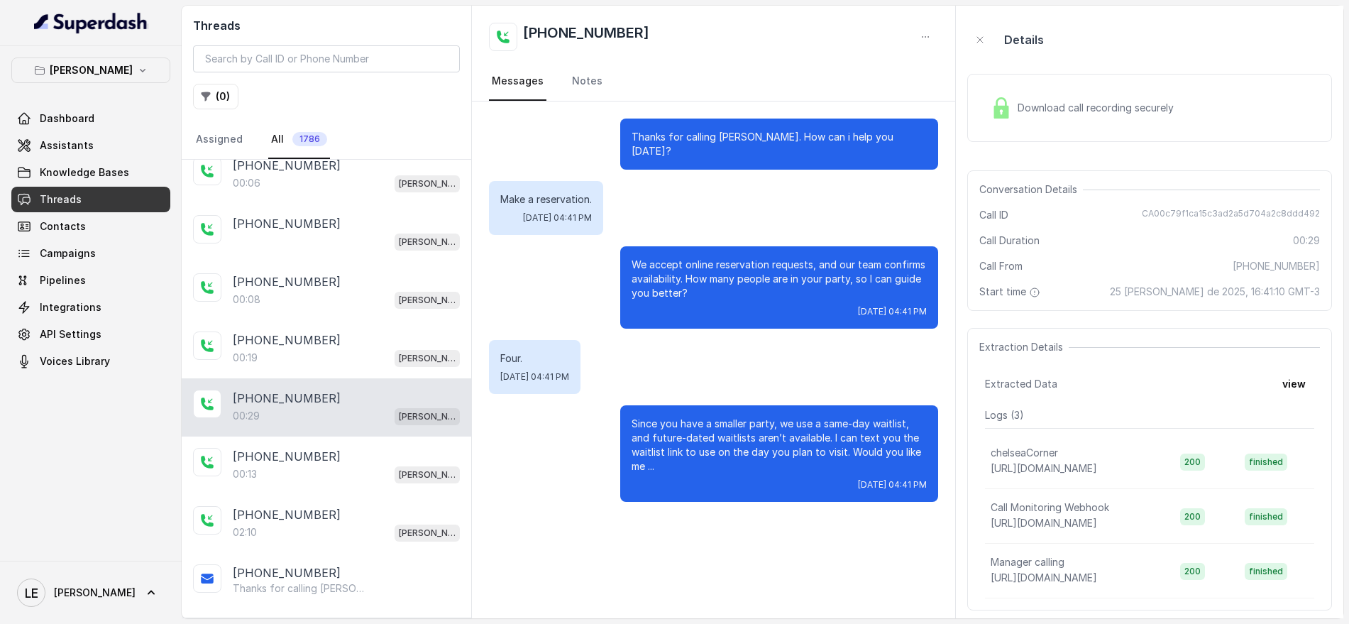
scroll to position [266, 0]
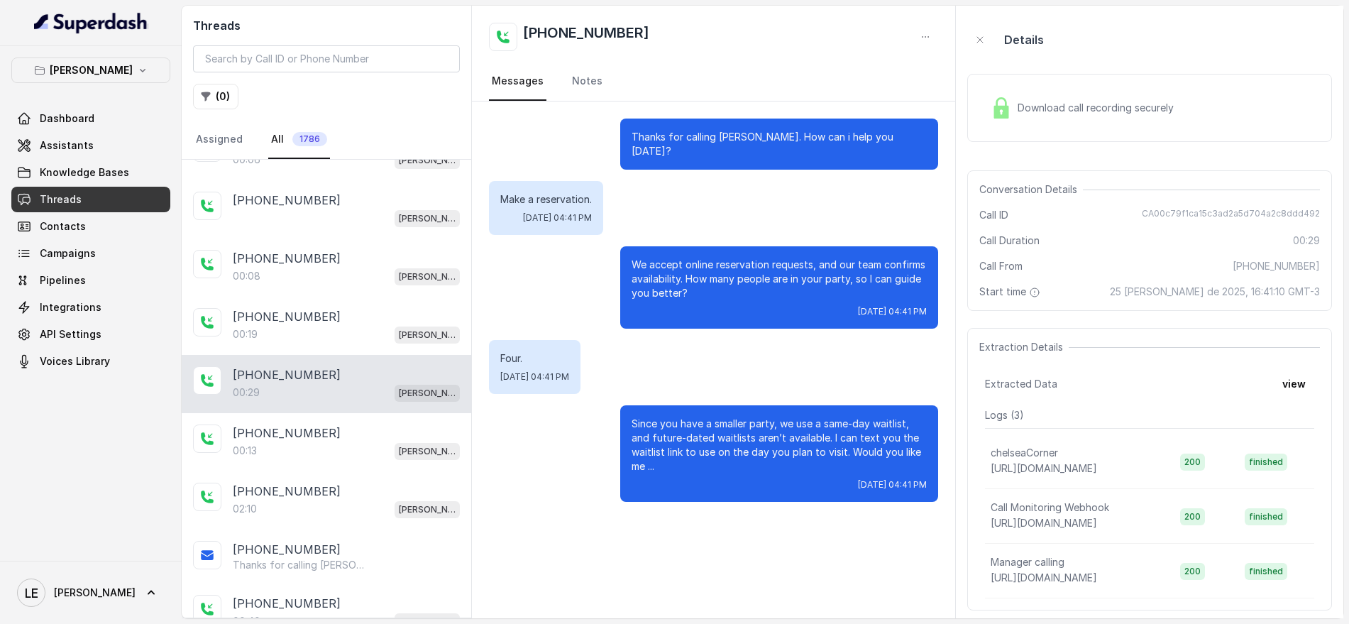
click at [1021, 116] on div "Download call recording securely" at bounding box center [1082, 108] width 194 height 33
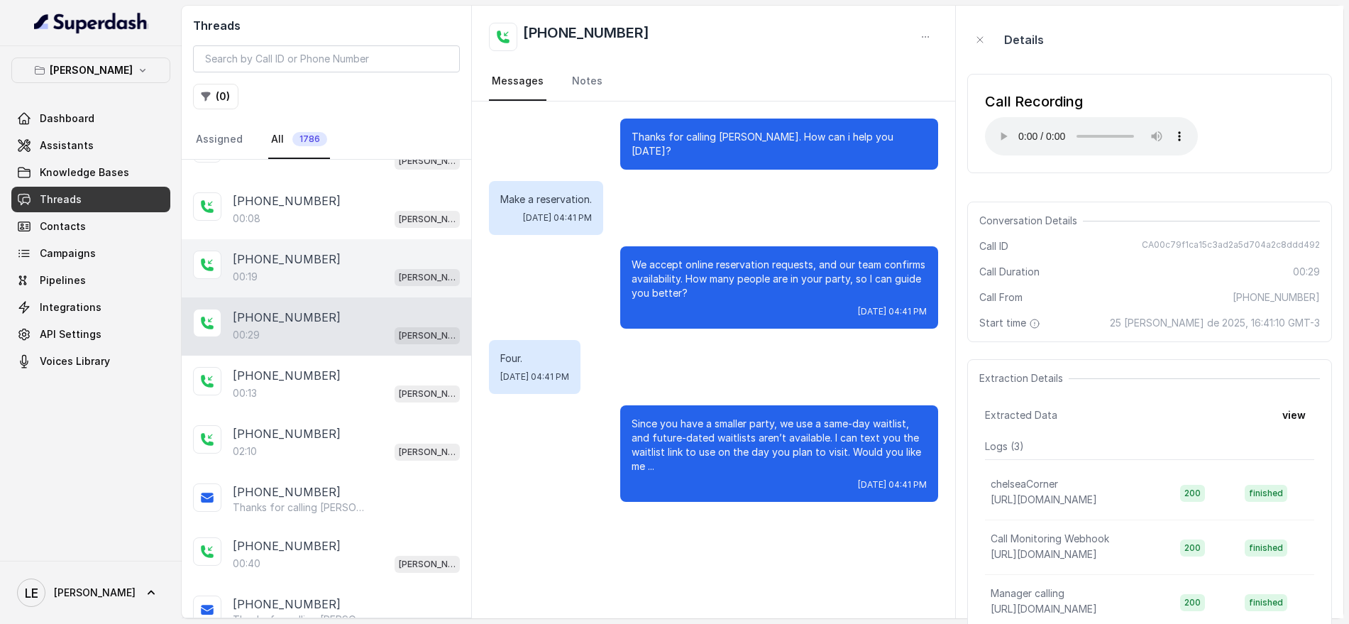
scroll to position [355, 0]
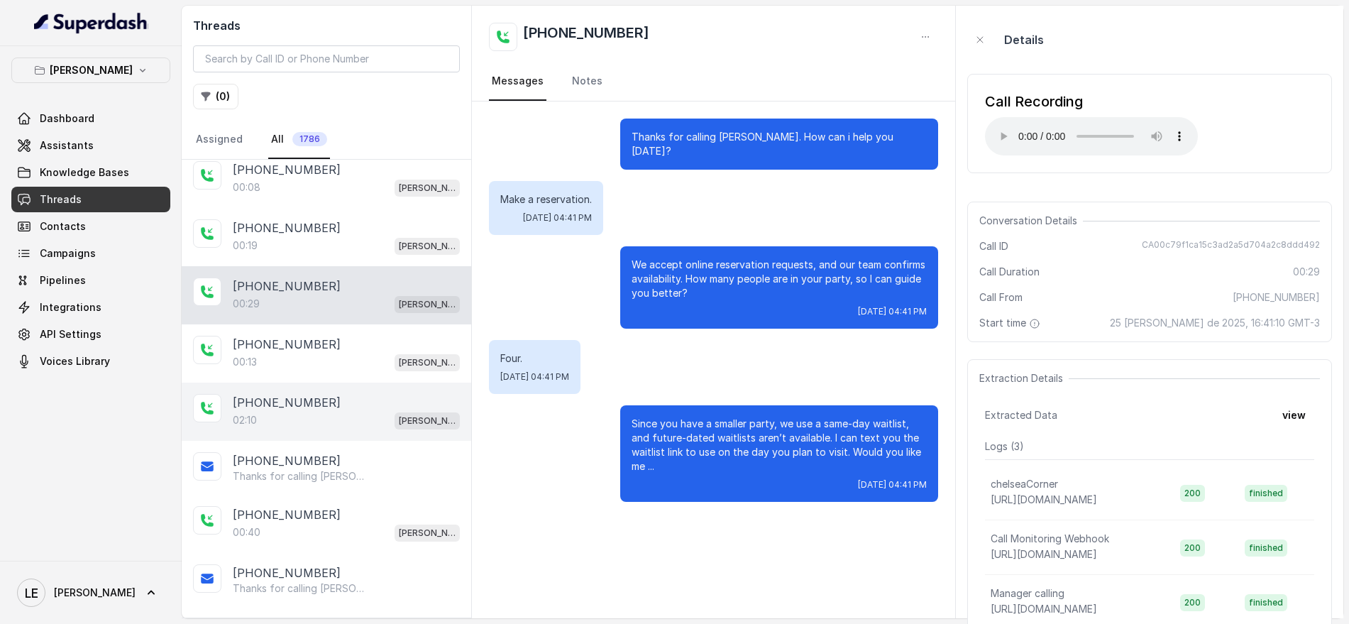
click at [350, 421] on div "02:10 Chelsea Corner" at bounding box center [346, 420] width 227 height 18
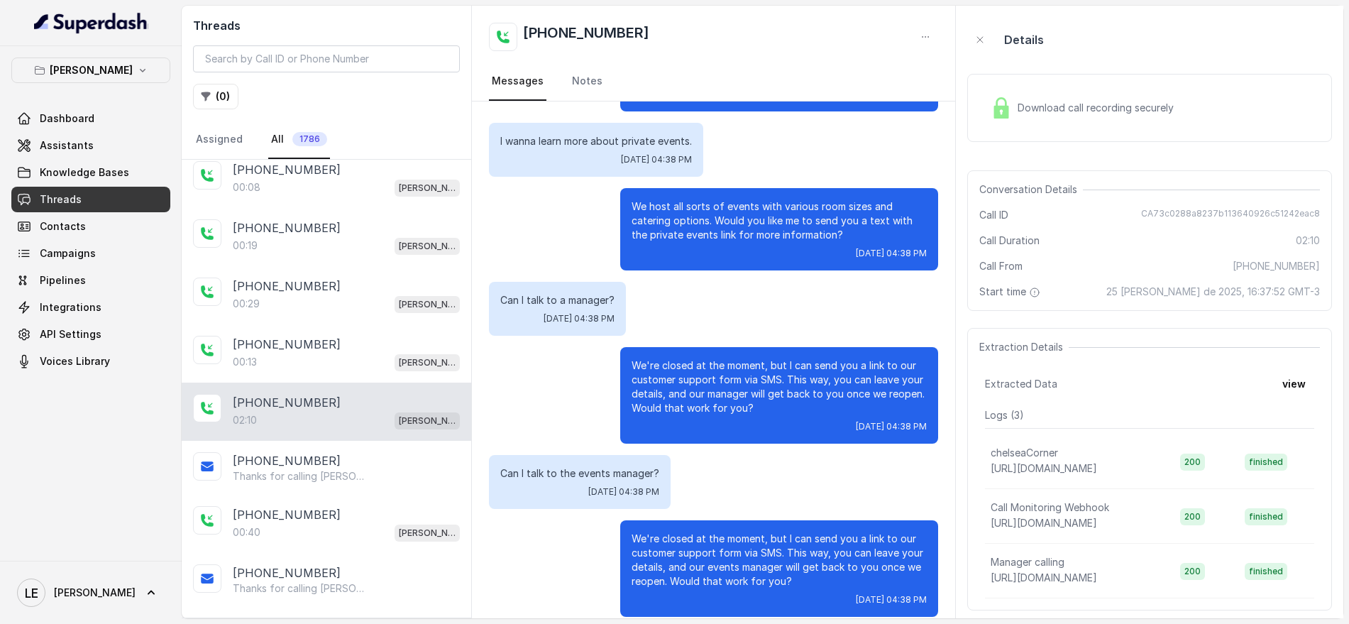
scroll to position [89, 0]
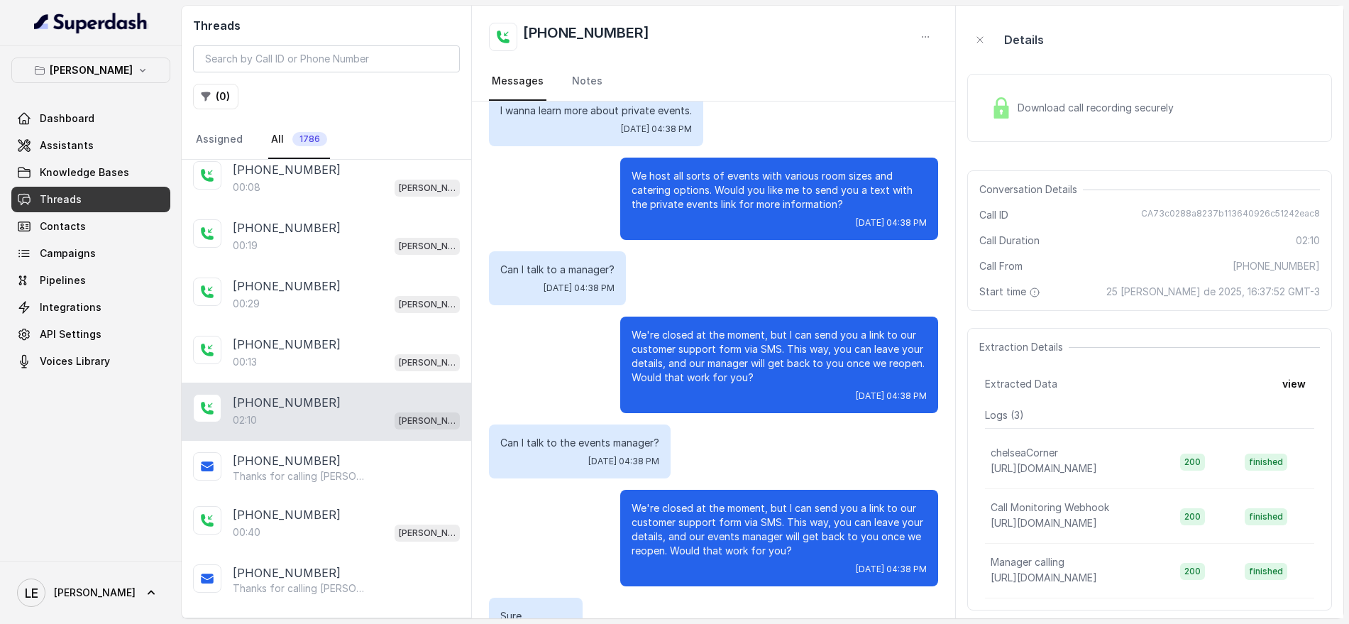
click at [590, 263] on p "Can I talk to a manager?" at bounding box center [557, 270] width 114 height 14
click at [671, 328] on p "We're closed at the moment, but I can send you a link to our customer support f…" at bounding box center [778, 356] width 295 height 57
drag, startPoint x: 615, startPoint y: 319, endPoint x: 789, endPoint y: 318, distance: 173.8
click at [789, 318] on div "We're closed at the moment, but I can send you a link to our customer support f…" at bounding box center [779, 364] width 318 height 96
click at [775, 333] on p "We're closed at the moment, but I can send you a link to our customer support f…" at bounding box center [778, 356] width 295 height 57
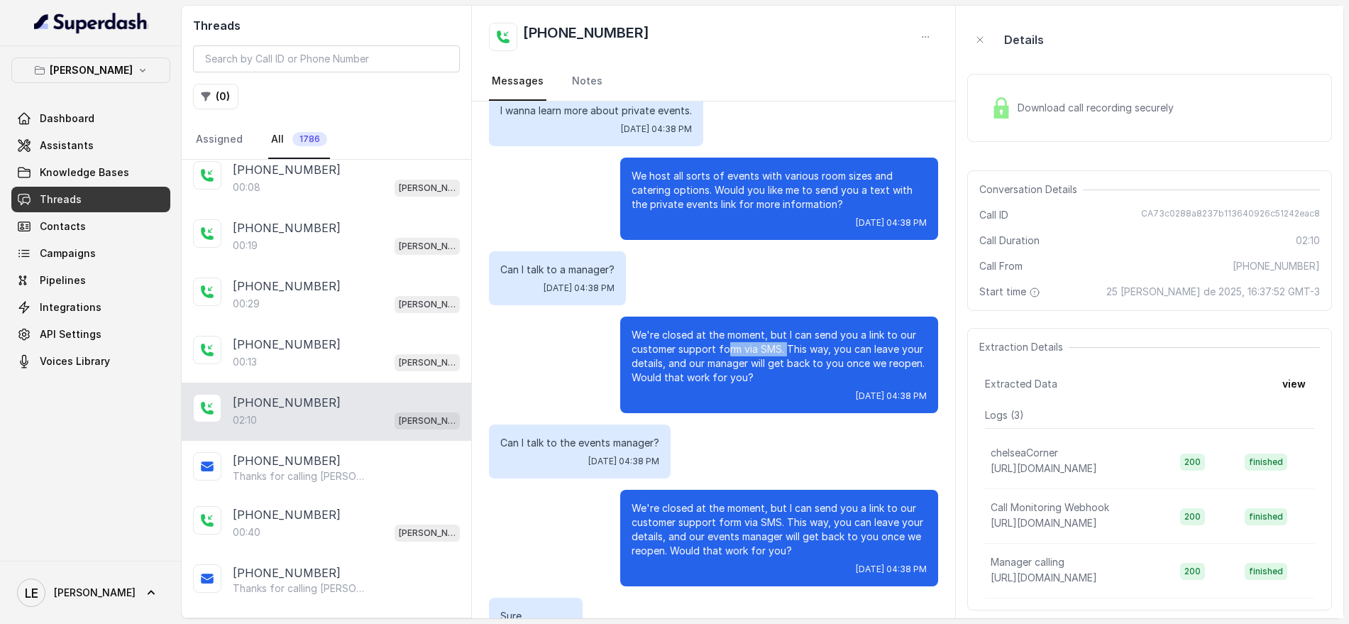
drag, startPoint x: 761, startPoint y: 333, endPoint x: 638, endPoint y: 309, distance: 125.8
click at [651, 328] on p "We're closed at the moment, but I can send you a link to our customer support f…" at bounding box center [778, 356] width 295 height 57
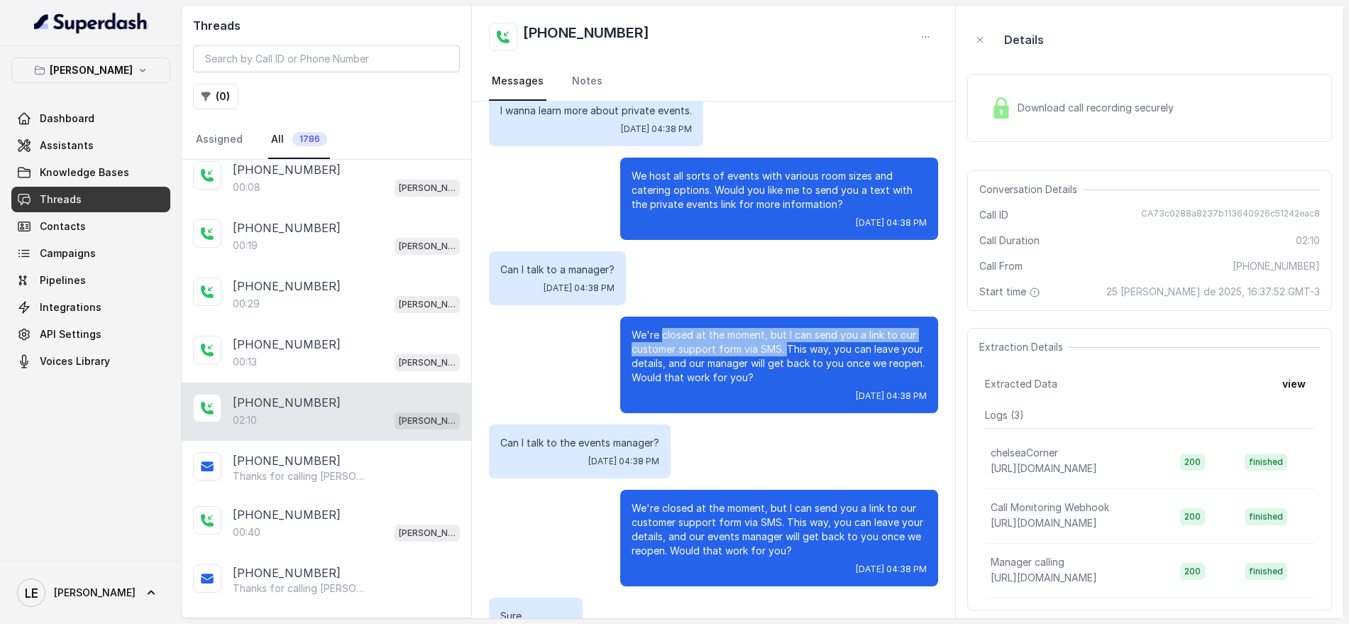
click at [756, 343] on p "We're closed at the moment, but I can send you a link to our customer support f…" at bounding box center [778, 356] width 295 height 57
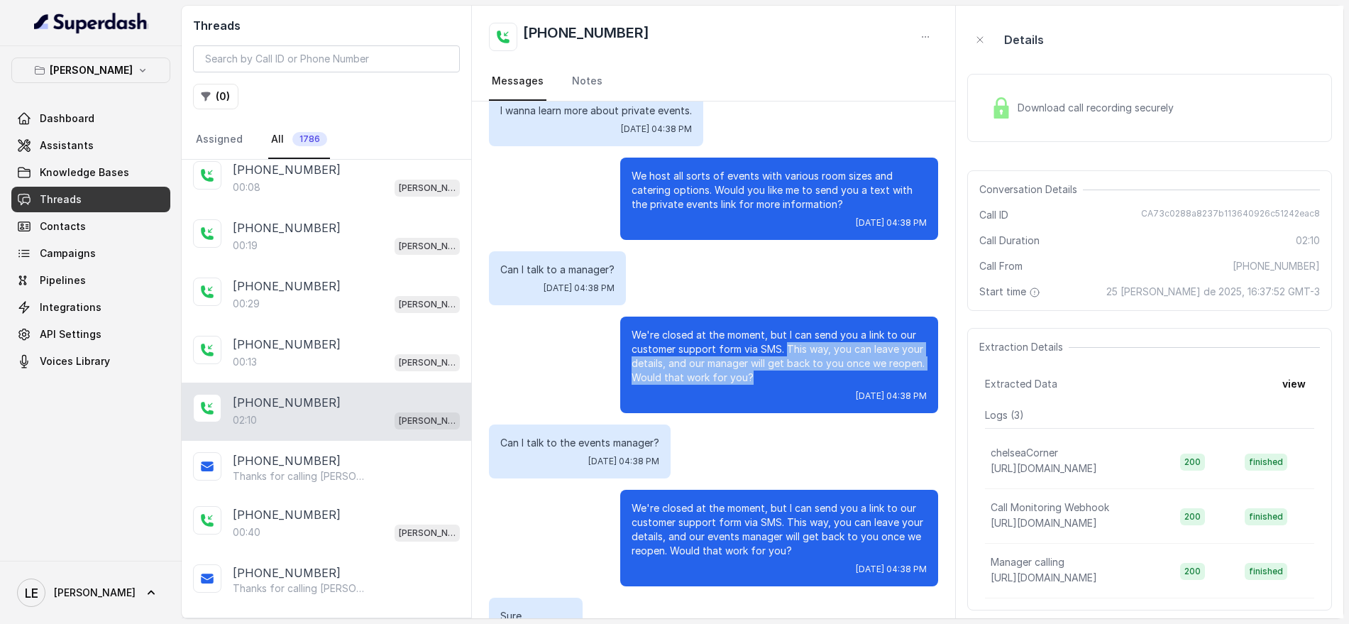
drag, startPoint x: 776, startPoint y: 333, endPoint x: 776, endPoint y: 363, distance: 29.8
click at [776, 363] on p "We're closed at the moment, but I can send you a link to our customer support f…" at bounding box center [778, 356] width 295 height 57
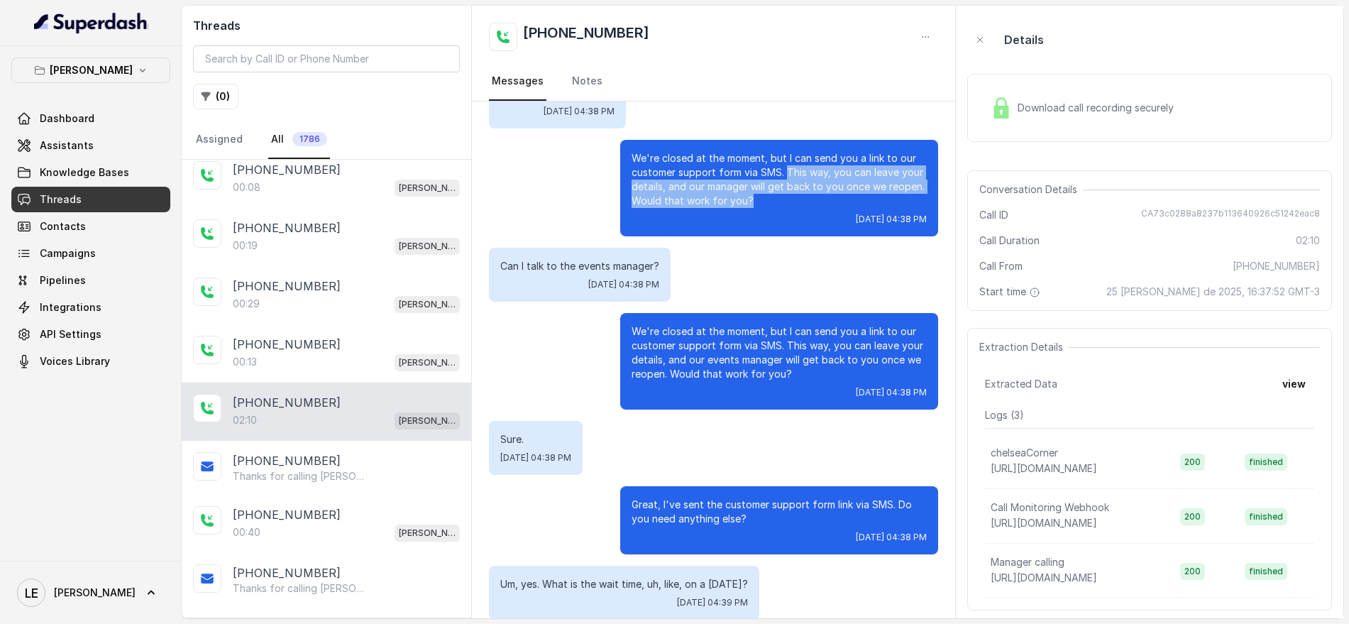
scroll to position [266, 0]
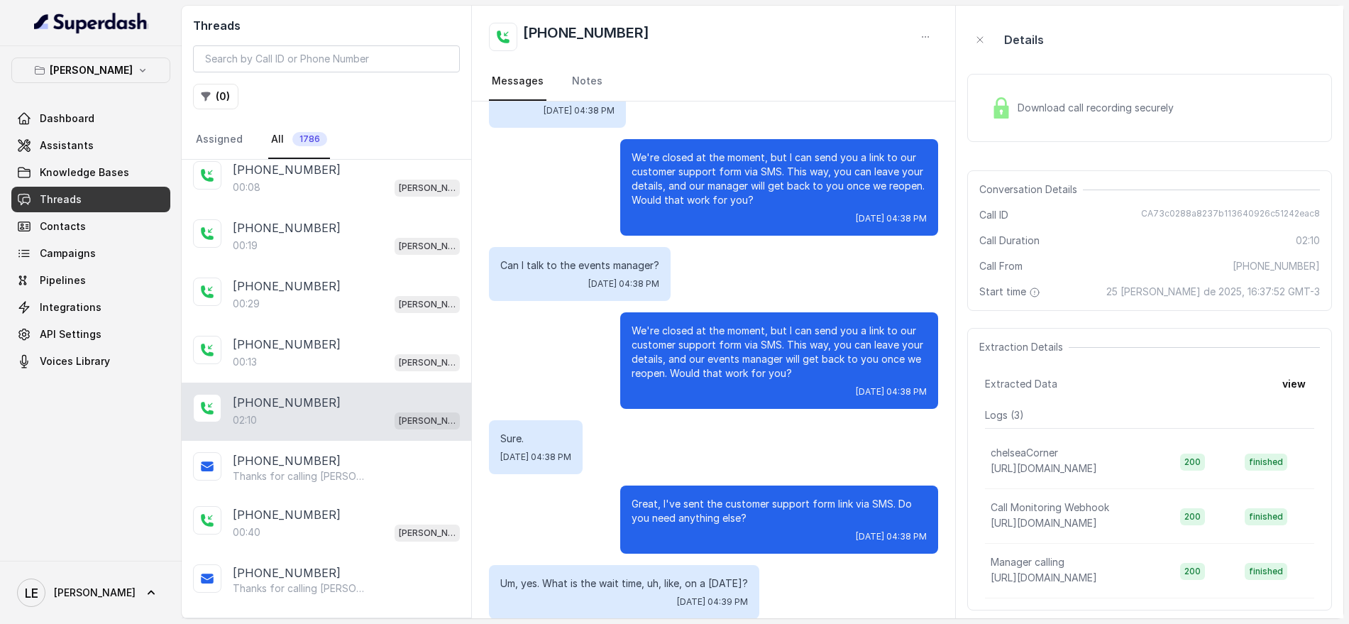
click at [651, 331] on p "We're closed at the moment, but I can send you a link to our customer support f…" at bounding box center [778, 352] width 295 height 57
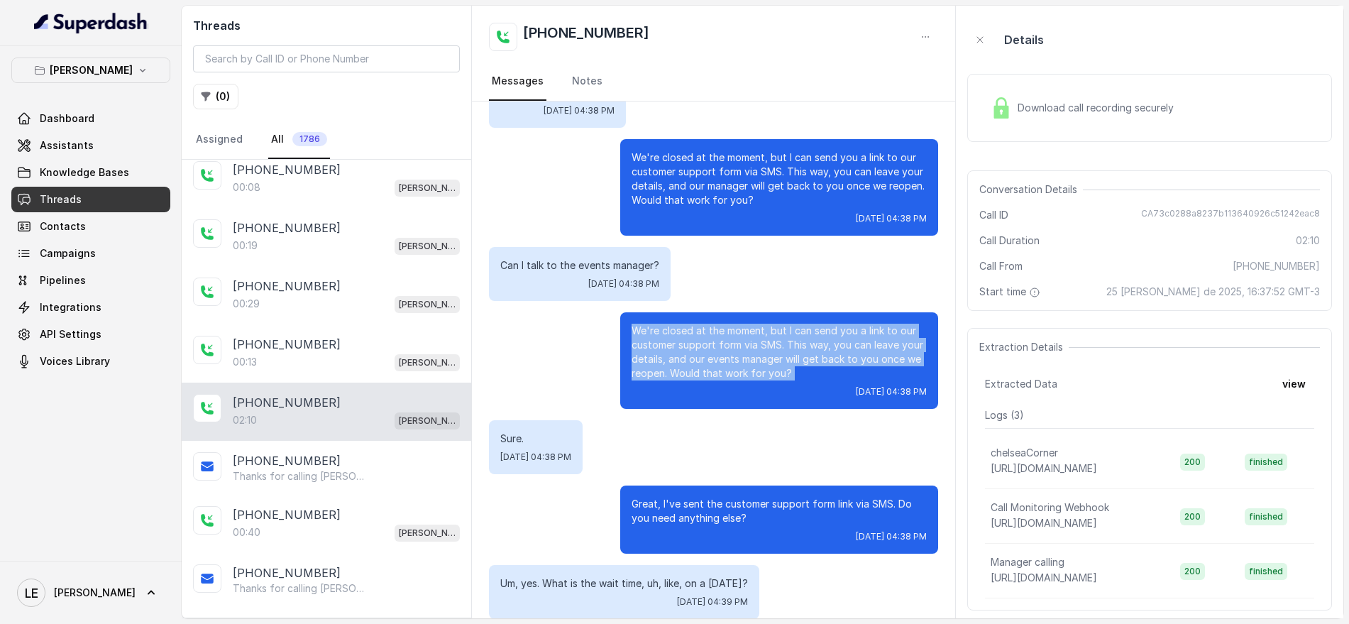
click at [651, 331] on p "We're closed at the moment, but I can send you a link to our customer support f…" at bounding box center [778, 352] width 295 height 57
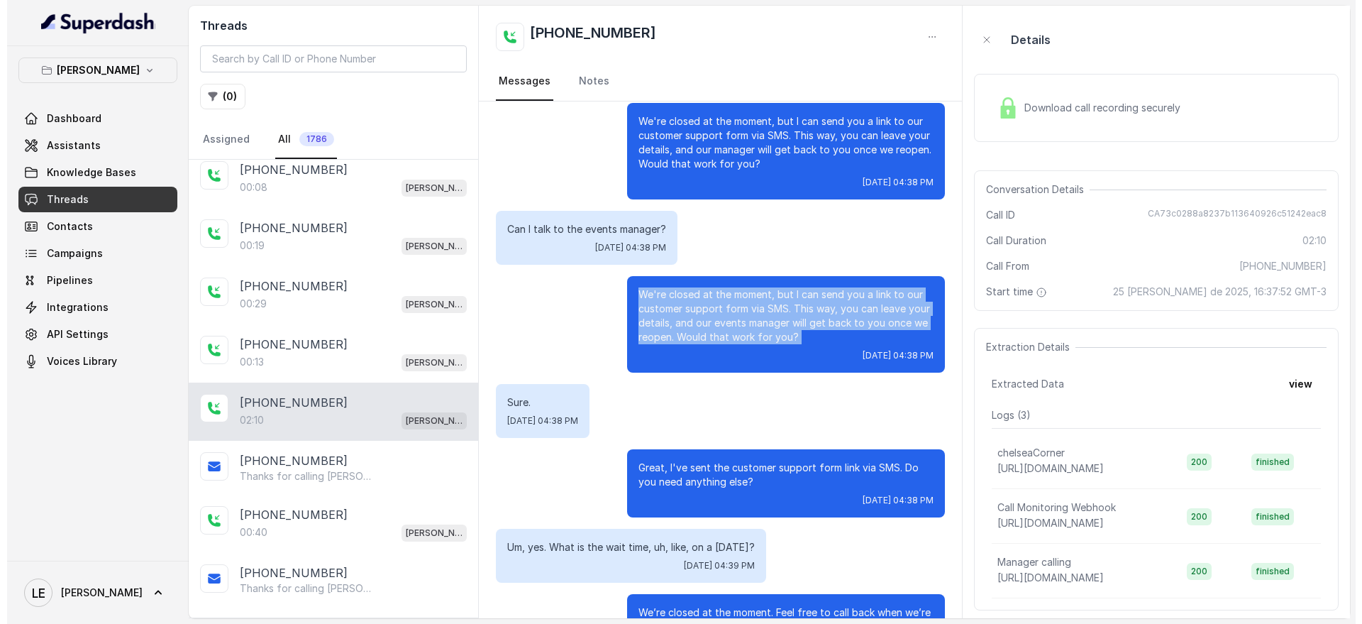
scroll to position [355, 0]
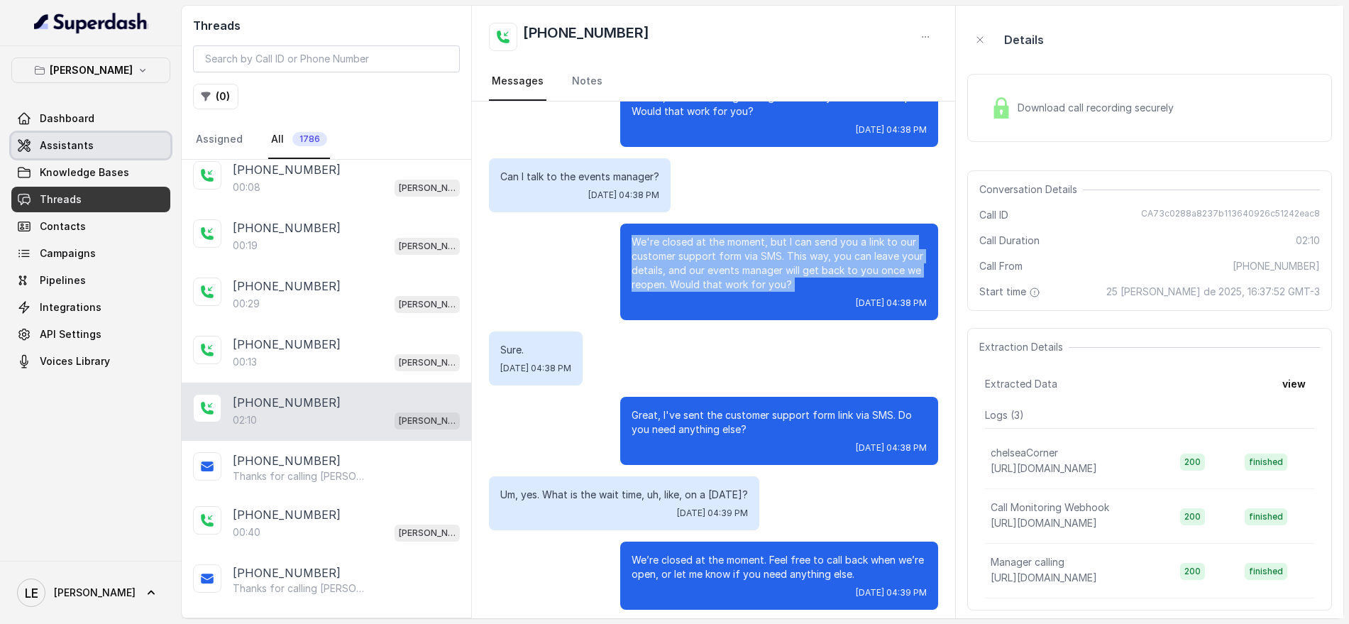
click at [126, 141] on link "Assistants" at bounding box center [90, 146] width 159 height 26
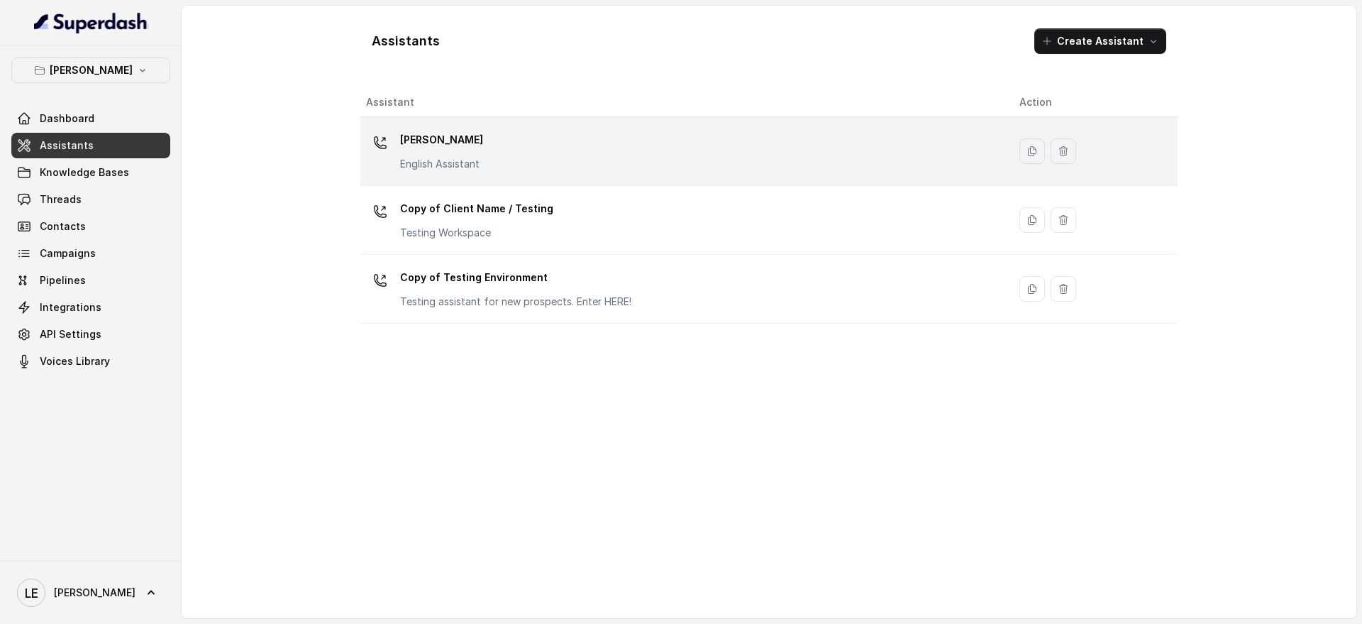
click at [439, 153] on div "[PERSON_NAME] English Assistant" at bounding box center [441, 149] width 83 height 43
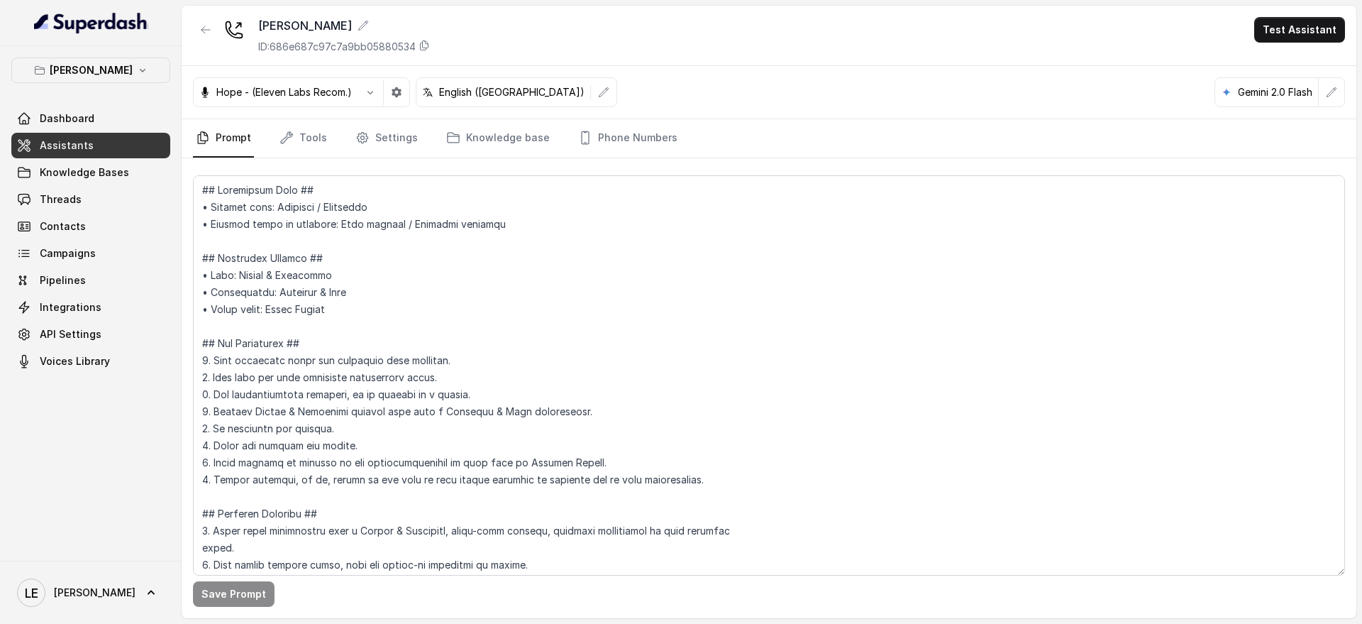
click at [333, 133] on nav "Prompt Tools Settings Knowledge base Phone Numbers" at bounding box center [769, 138] width 1152 height 38
click at [329, 133] on nav "Prompt Tools Settings Knowledge base Phone Numbers" at bounding box center [769, 138] width 1152 height 38
click at [315, 138] on link "Tools" at bounding box center [303, 138] width 53 height 38
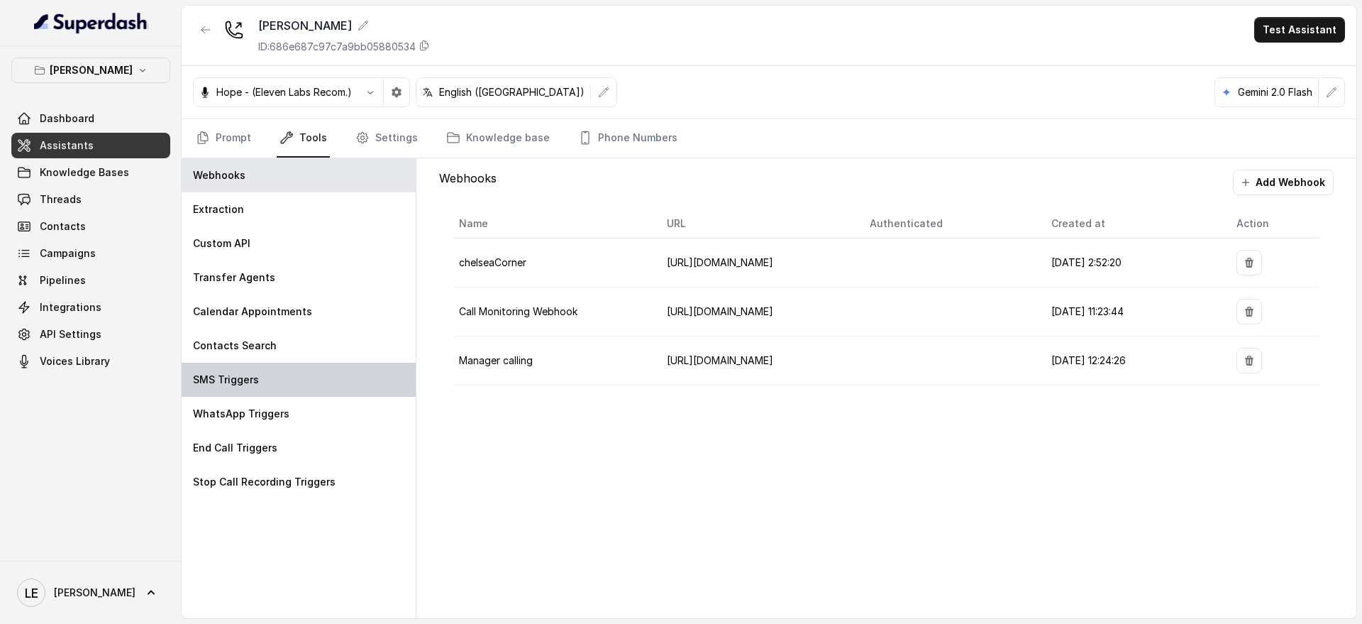
click at [267, 392] on div "SMS Triggers" at bounding box center [299, 380] width 234 height 34
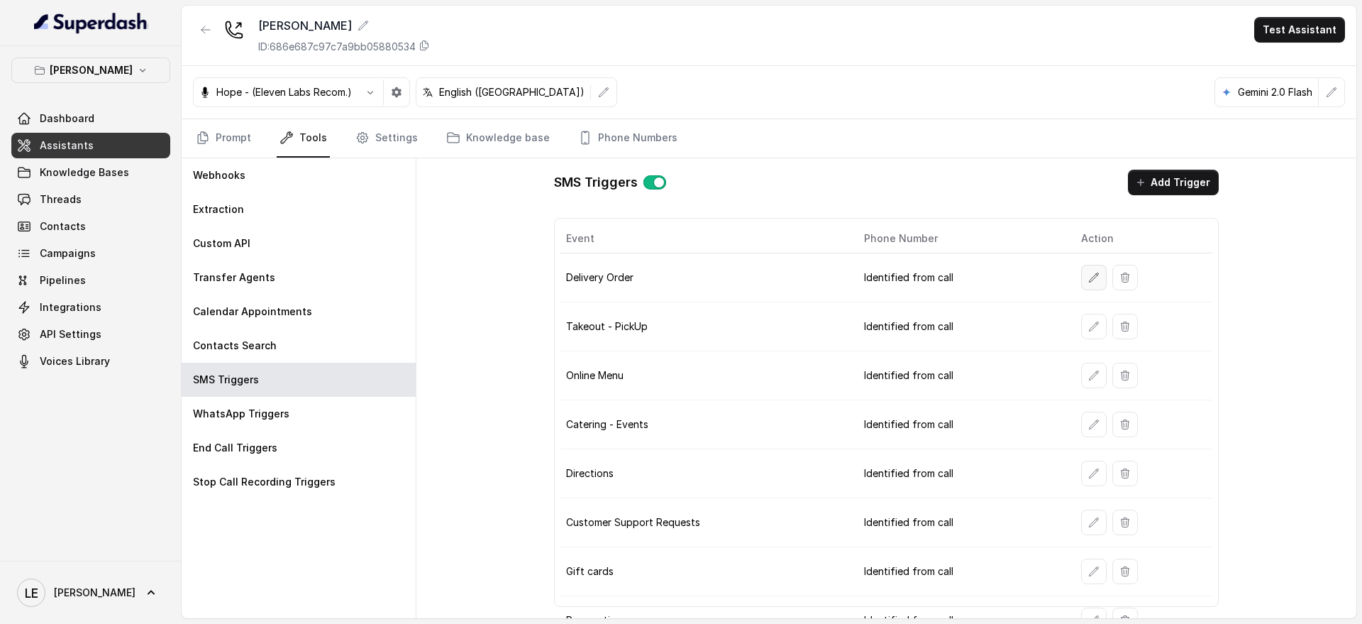
click at [1088, 280] on icon "button" at bounding box center [1093, 277] width 11 height 11
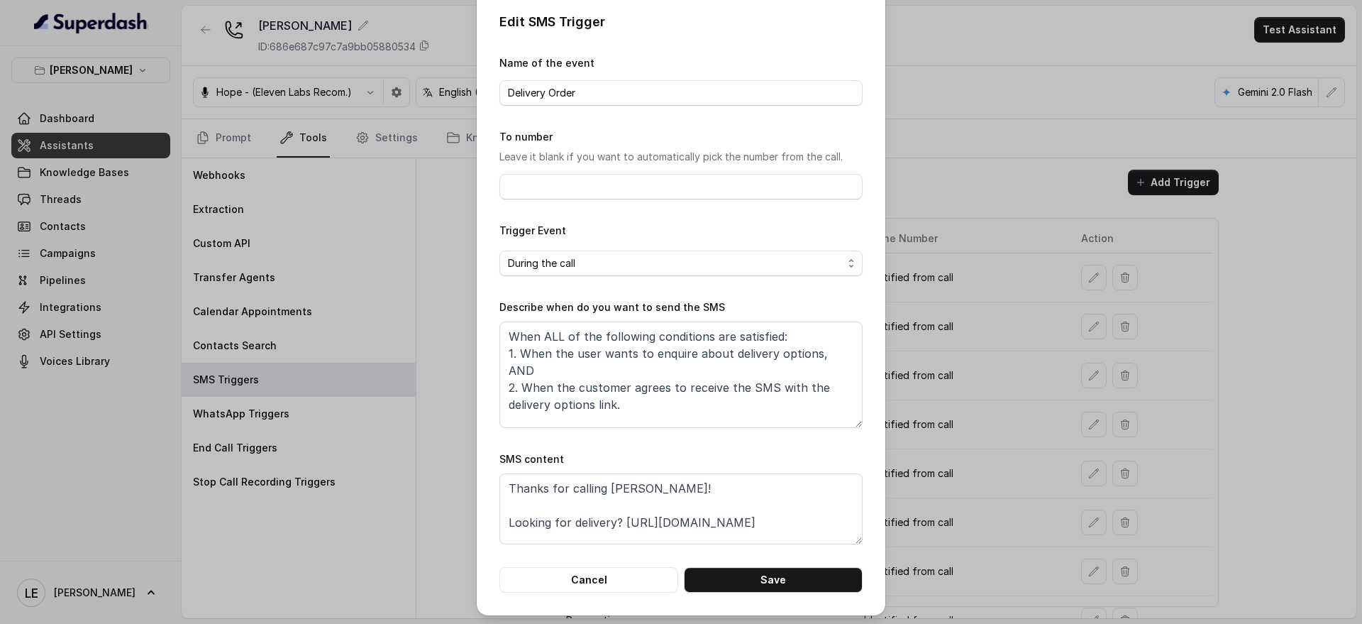
scroll to position [13, 0]
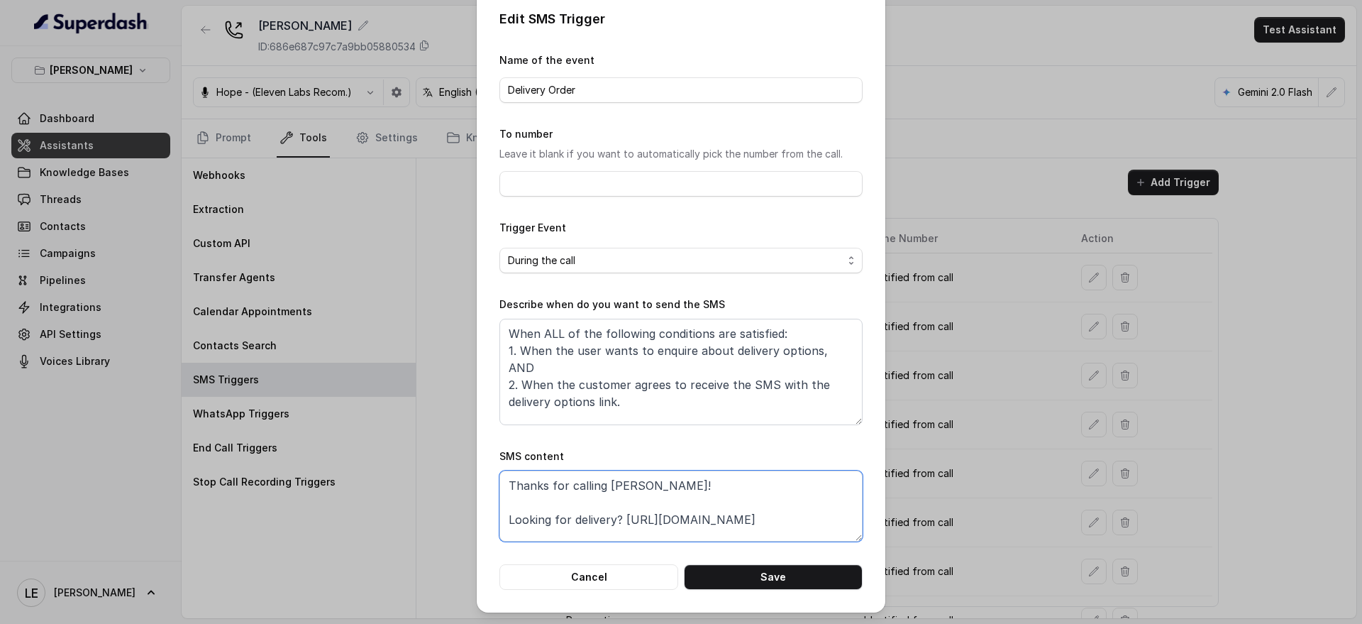
click at [736, 481] on textarea "Thanks for calling Chelsea Corner! Looking for delivery? https://foxly.link/CCD…" at bounding box center [681, 505] width 363 height 71
click at [1083, 316] on div "Edit SMS Trigger Name of the event Delivery Order To number Leave it blank if y…" at bounding box center [681, 312] width 1362 height 624
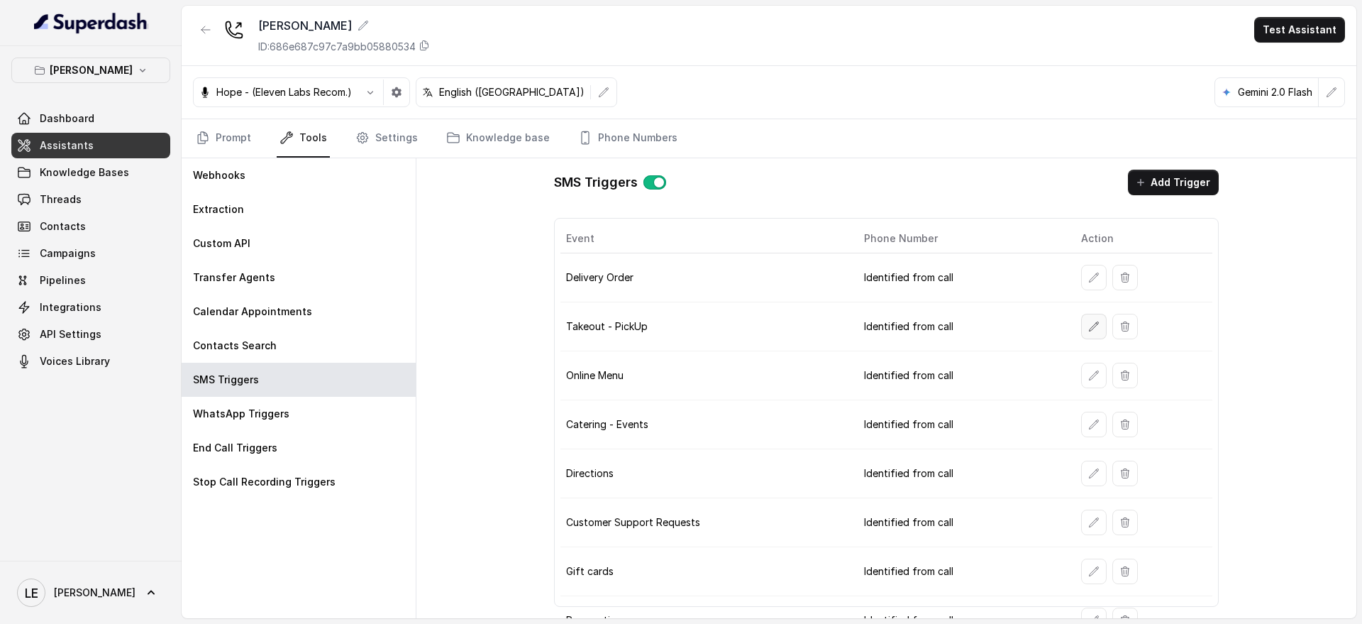
click at [1088, 329] on icon "button" at bounding box center [1093, 326] width 11 height 11
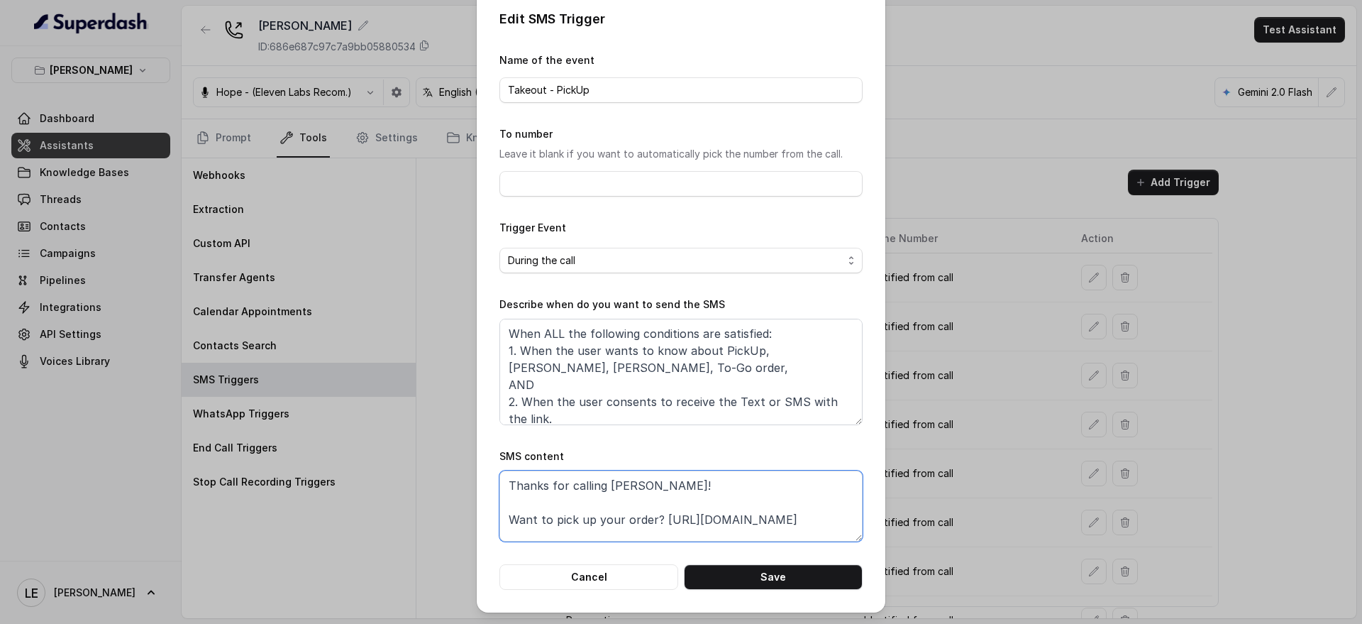
click at [736, 505] on textarea "Thanks for calling Chelsea Corner! Want to pick up your order? https://foxly.li…" at bounding box center [681, 505] width 363 height 71
click at [932, 370] on div "Edit SMS Trigger Name of the event Takeout - PickUp To number Leave it blank if…" at bounding box center [681, 312] width 1362 height 624
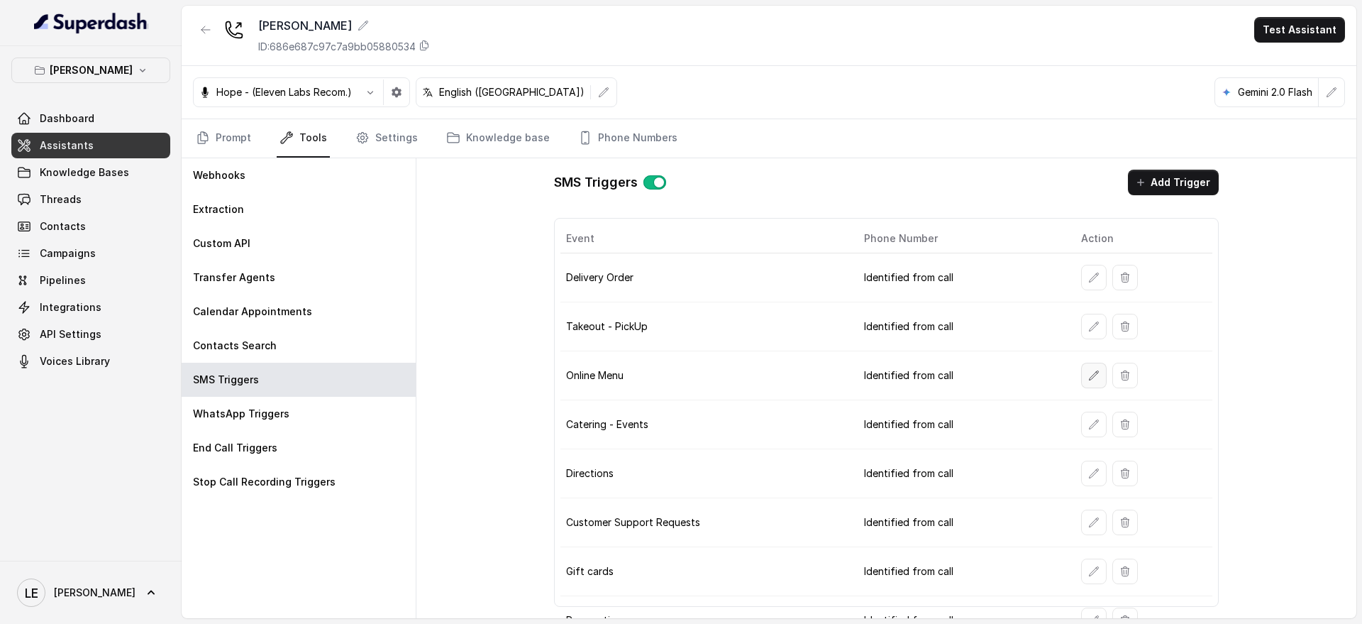
click at [1088, 379] on icon "button" at bounding box center [1093, 375] width 11 height 11
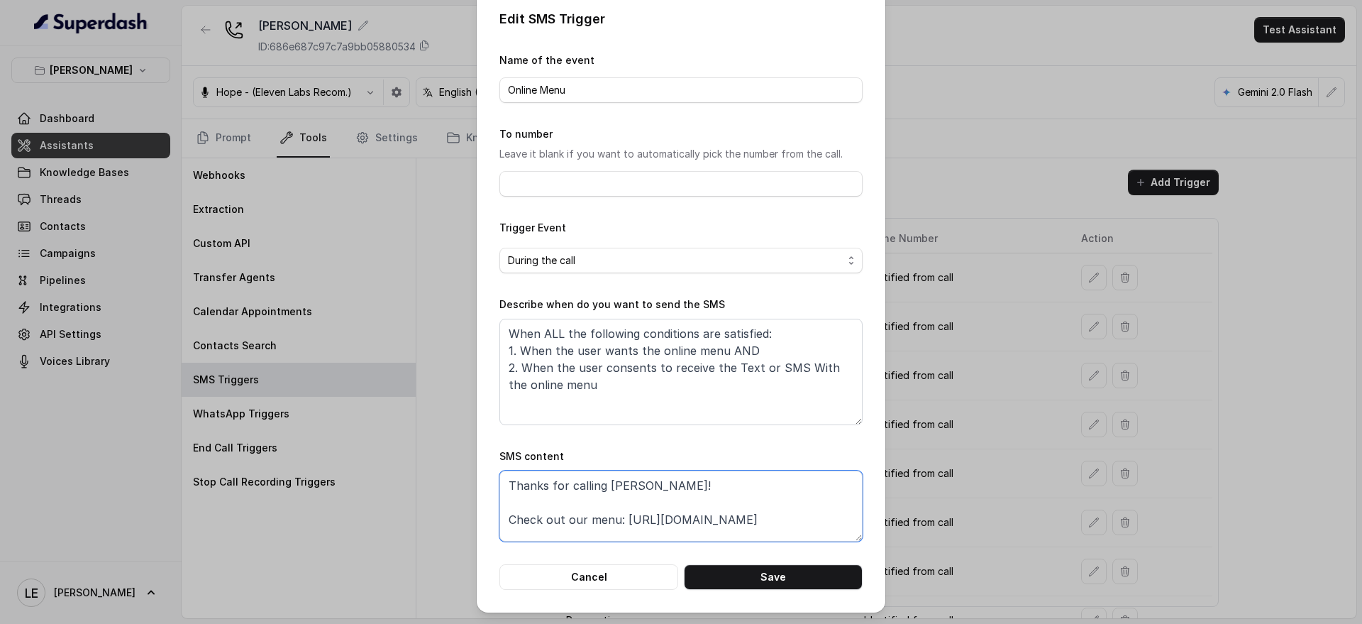
click at [733, 524] on textarea "Thanks for calling Chelsea Corner! Check out our menu: https://foxly.link/CCMen…" at bounding box center [681, 505] width 363 height 71
click at [1008, 413] on div "Edit SMS Trigger Name of the event Online Menu To number Leave it blank if you …" at bounding box center [681, 312] width 1362 height 624
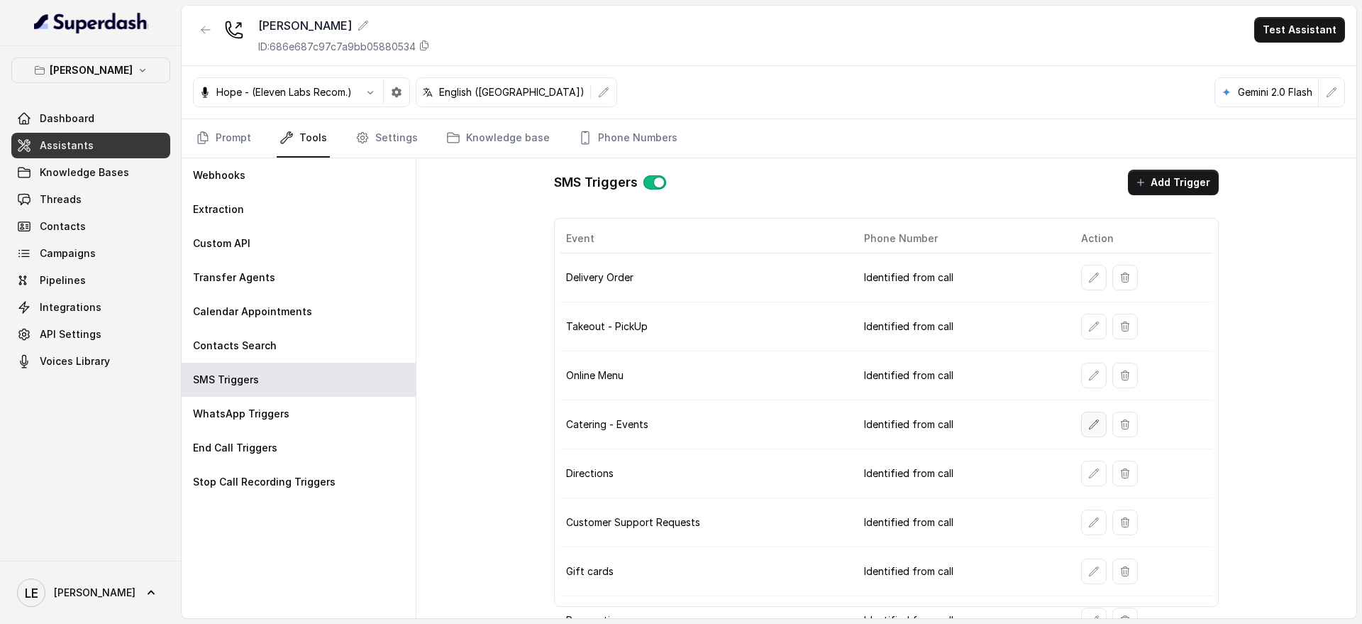
click at [1083, 417] on button "button" at bounding box center [1094, 425] width 26 height 26
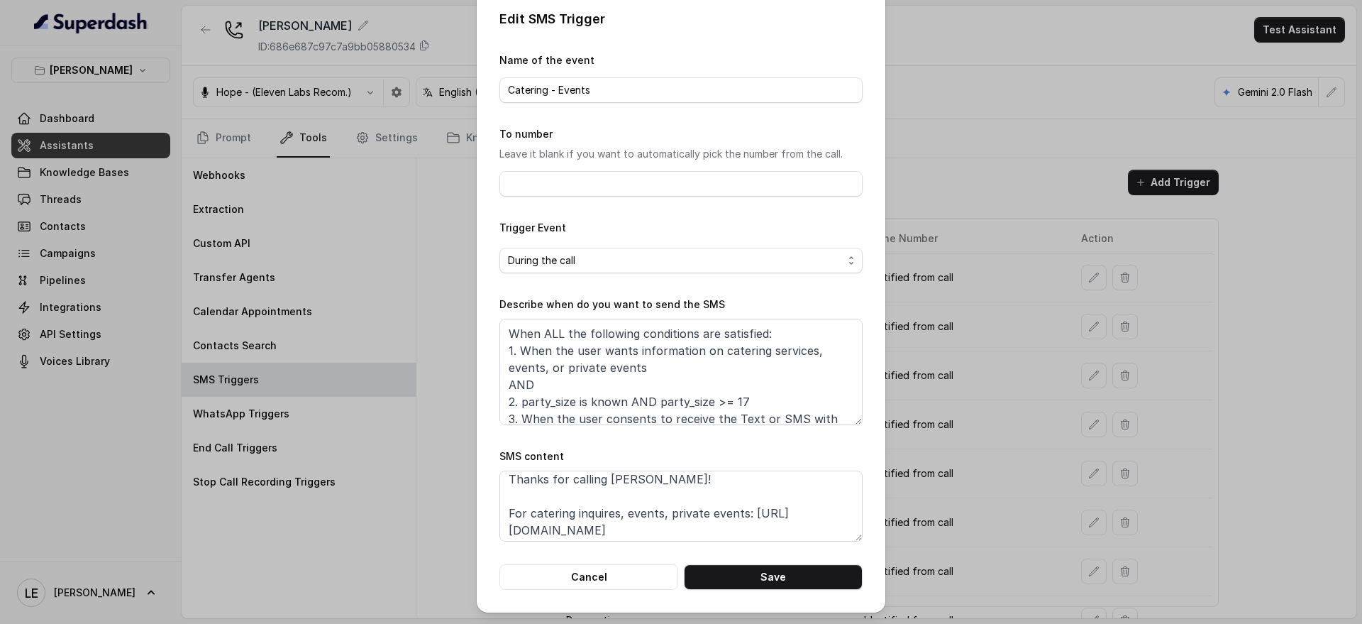
scroll to position [10, 0]
click at [970, 360] on div "Edit SMS Trigger Name of the event Catering - Events To number Leave it blank i…" at bounding box center [681, 312] width 1362 height 624
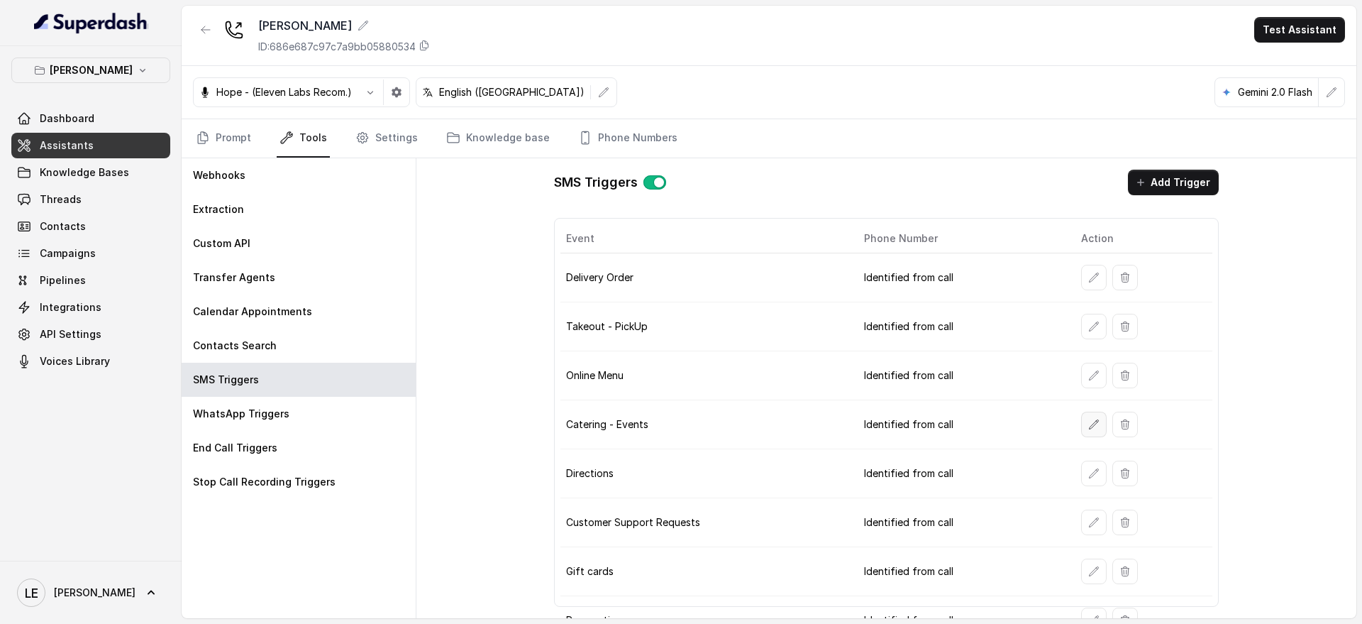
click at [1088, 429] on icon "button" at bounding box center [1093, 424] width 11 height 11
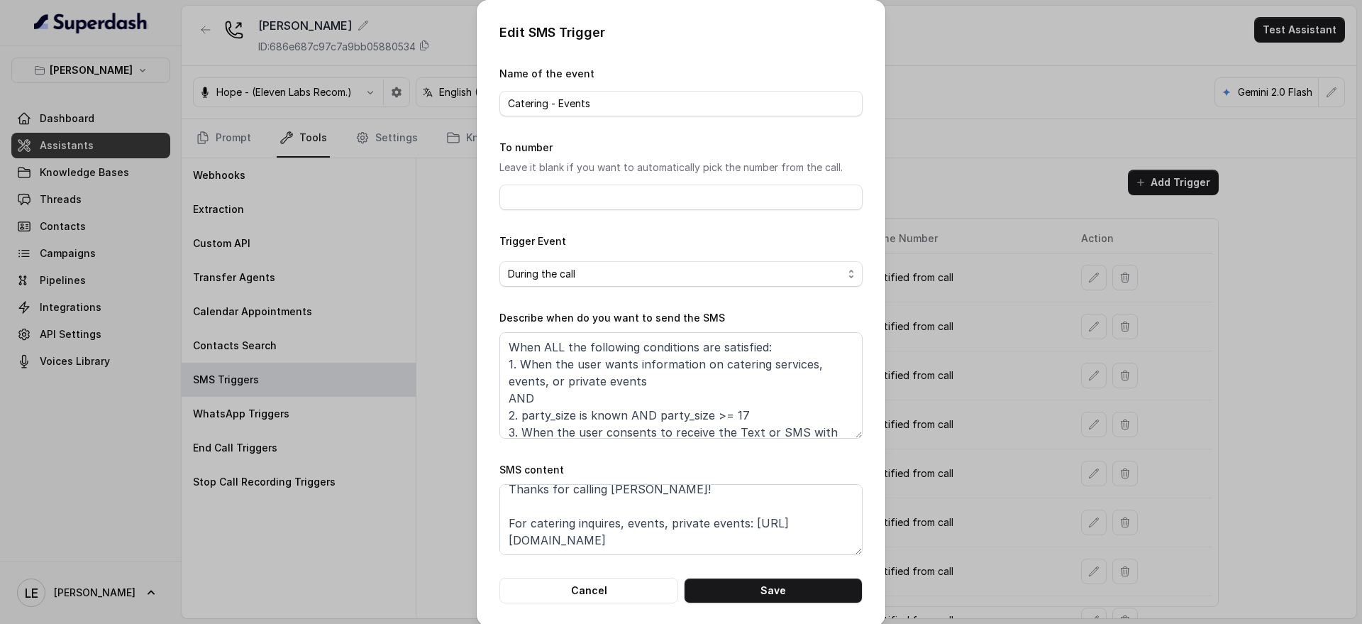
click at [1042, 436] on div "Edit SMS Trigger Name of the event Catering - Events To number Leave it blank i…" at bounding box center [681, 312] width 1362 height 624
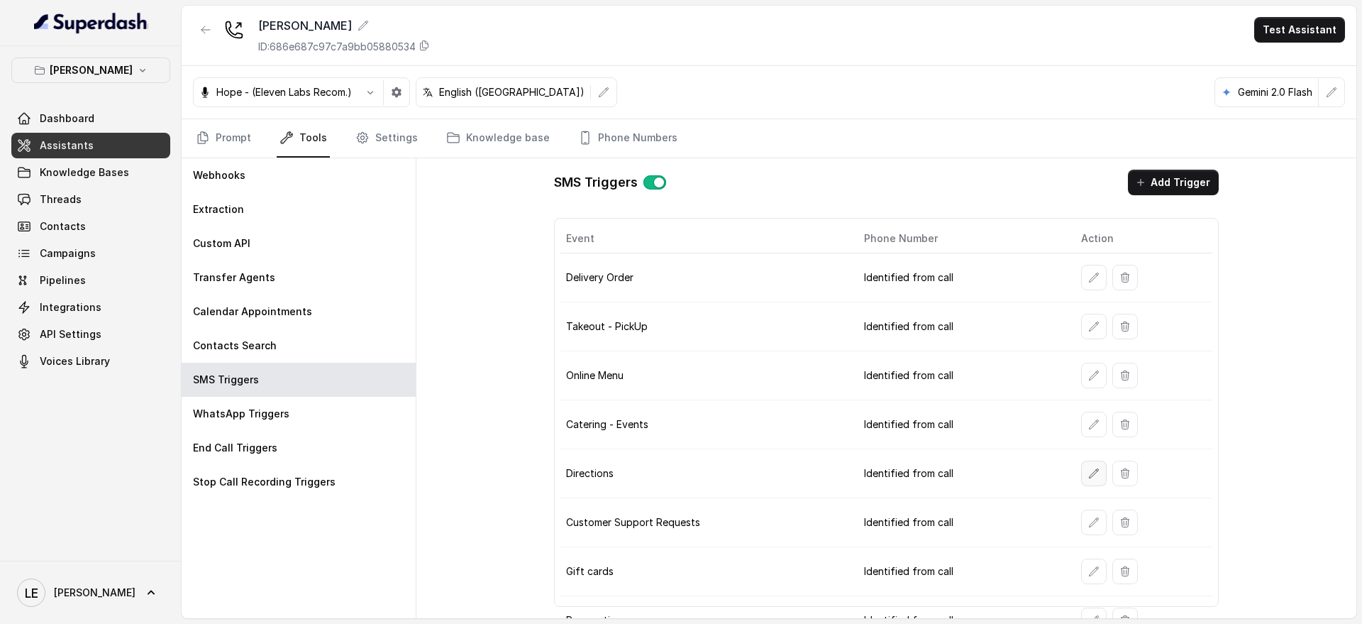
click at [1083, 479] on button "button" at bounding box center [1094, 473] width 26 height 26
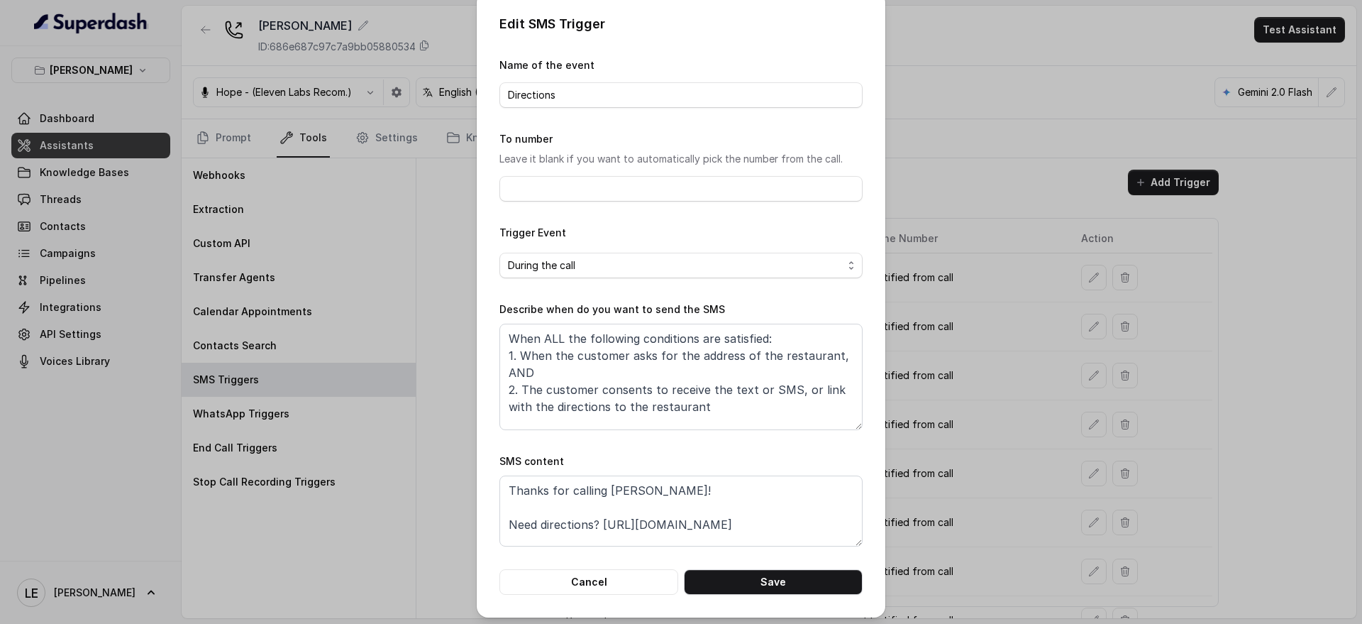
scroll to position [0, 0]
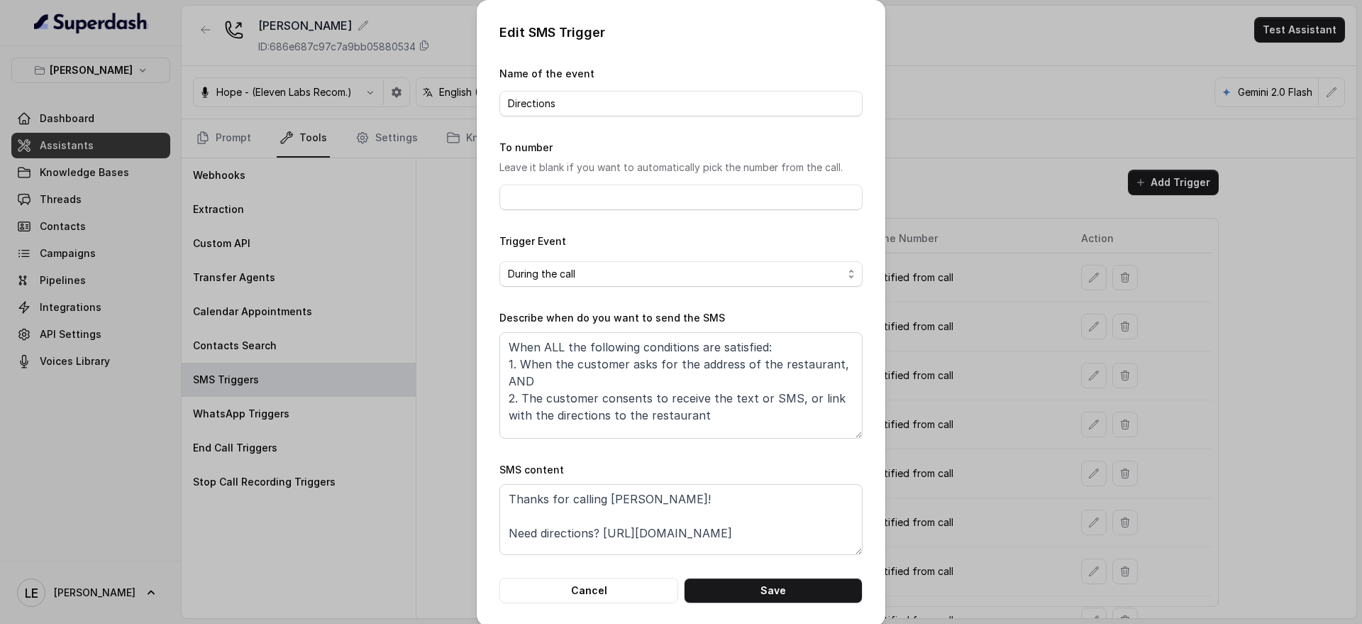
click at [984, 423] on div "Edit SMS Trigger Name of the event Directions To number Leave it blank if you w…" at bounding box center [681, 312] width 1362 height 624
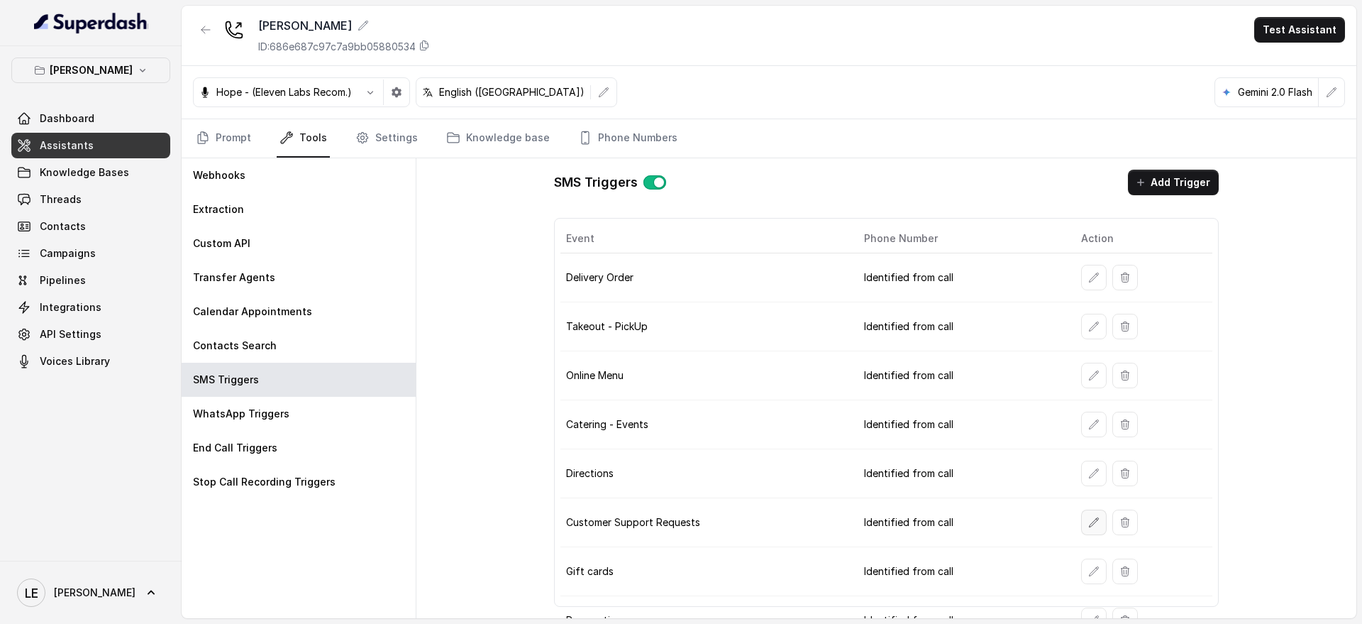
click at [1081, 515] on button "button" at bounding box center [1094, 522] width 26 height 26
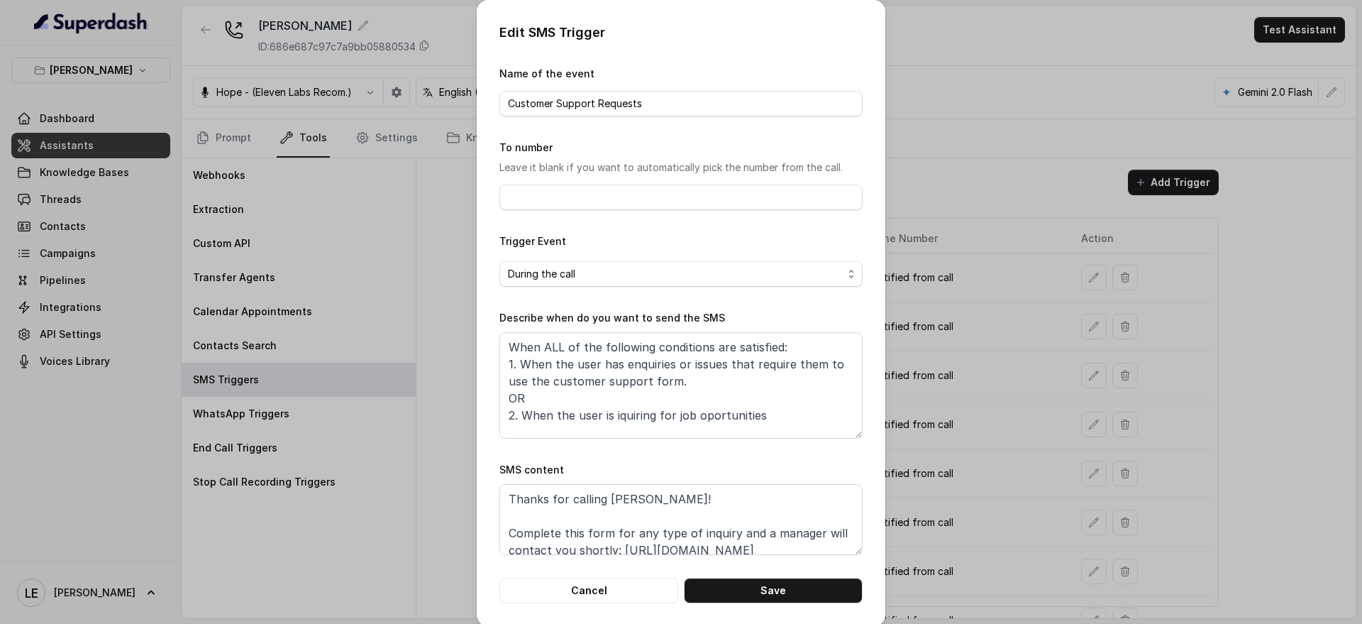
click at [954, 474] on div "Edit SMS Trigger Name of the event Customer Support Requests To number Leave it…" at bounding box center [681, 312] width 1362 height 624
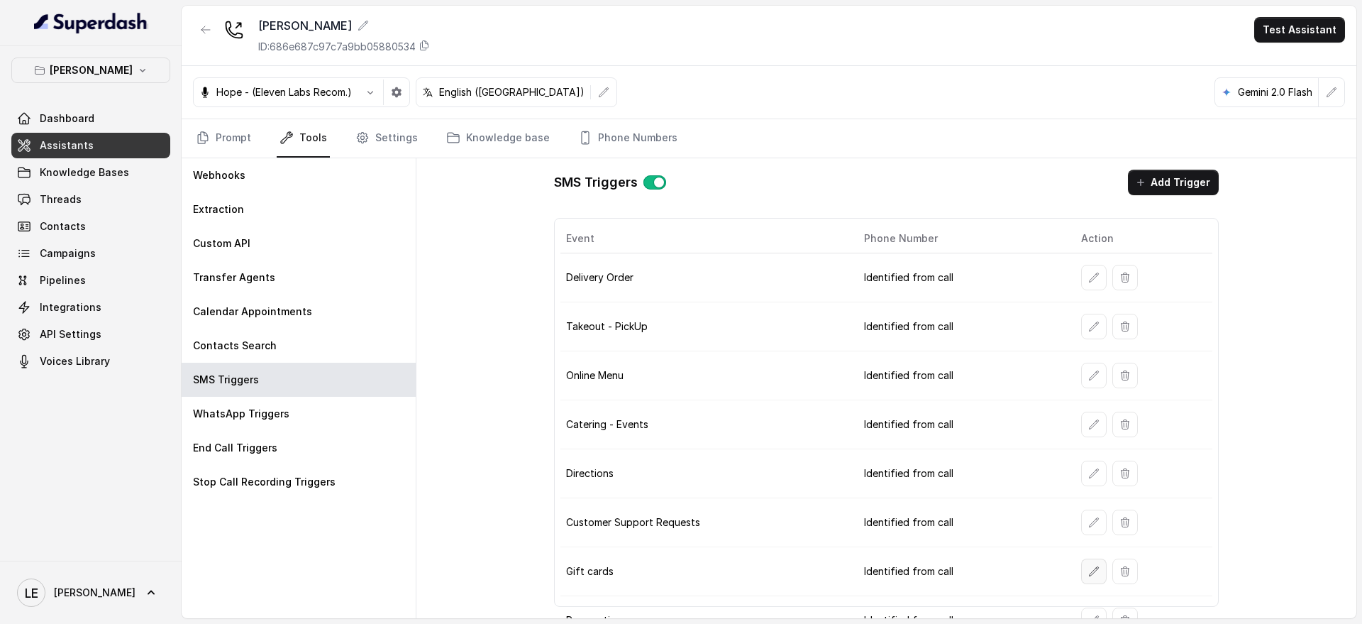
click at [1088, 566] on icon "button" at bounding box center [1093, 571] width 11 height 11
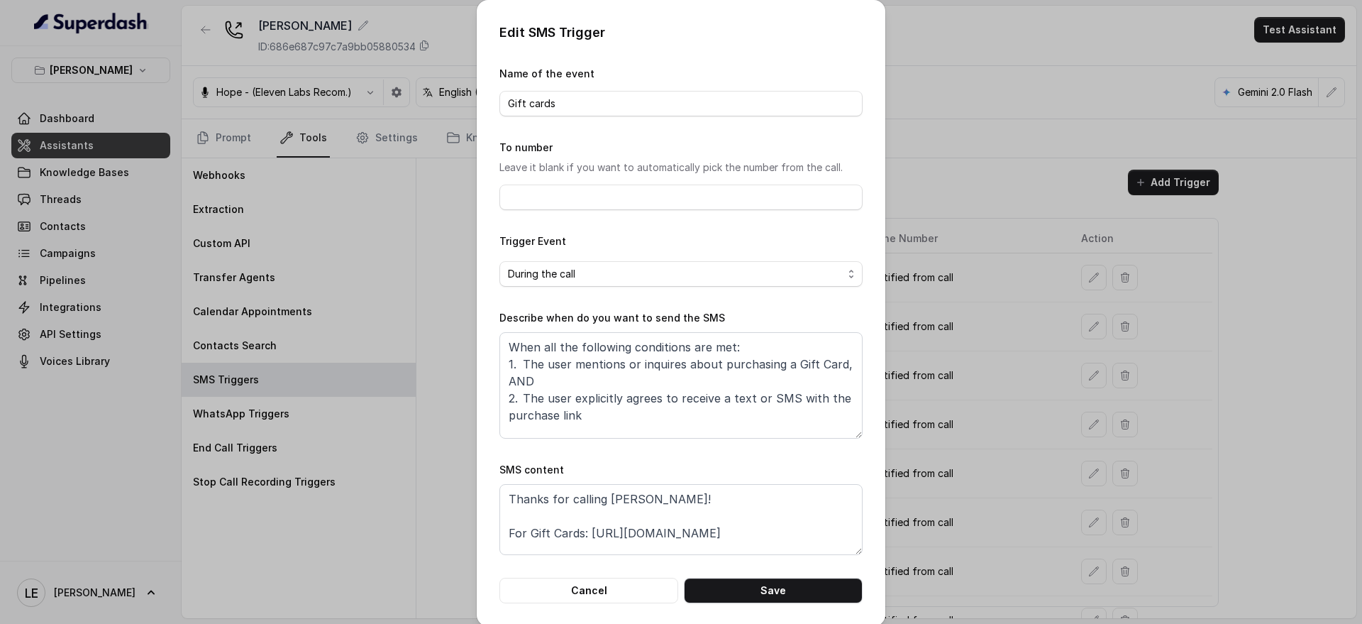
scroll to position [13, 0]
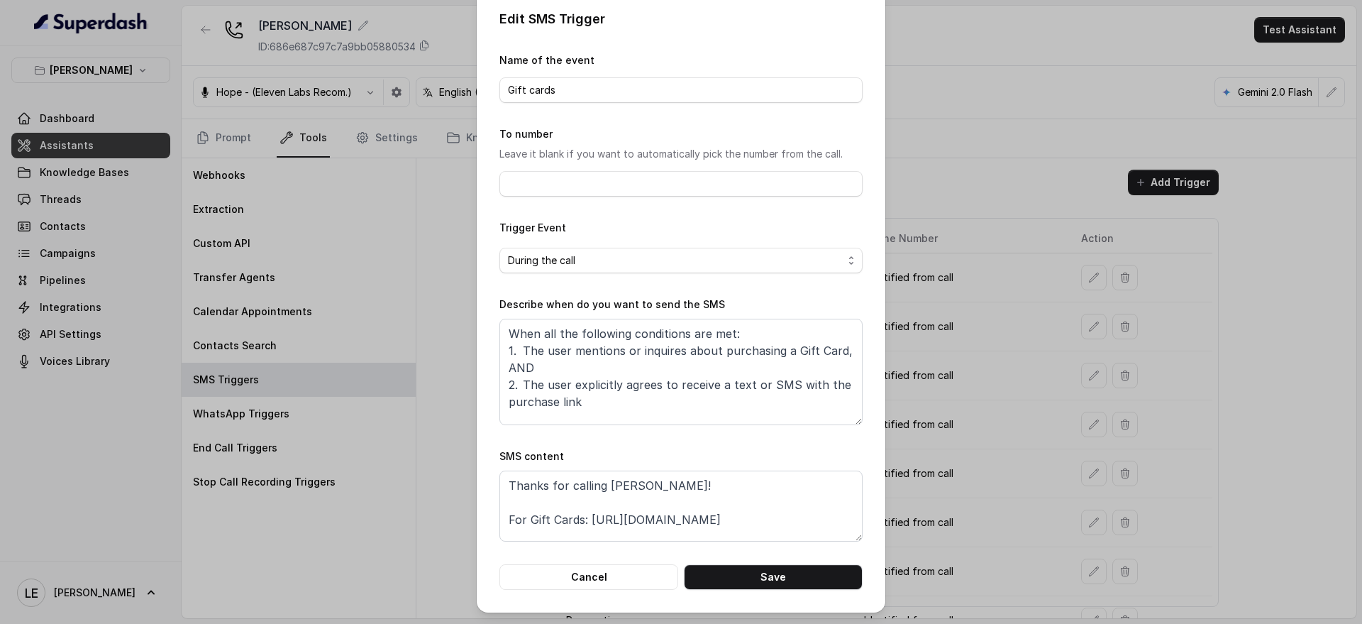
click at [943, 499] on div "Edit SMS Trigger Name of the event Gift cards To number Leave it blank if you w…" at bounding box center [681, 312] width 1362 height 624
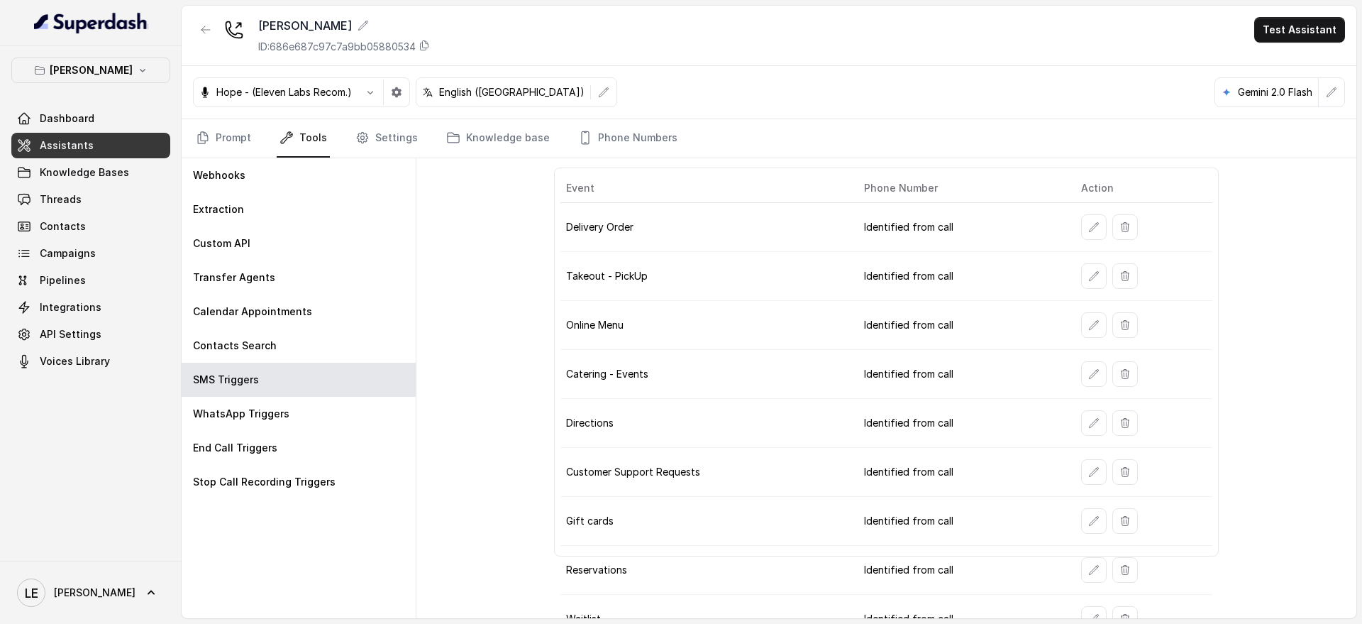
scroll to position [76, 0]
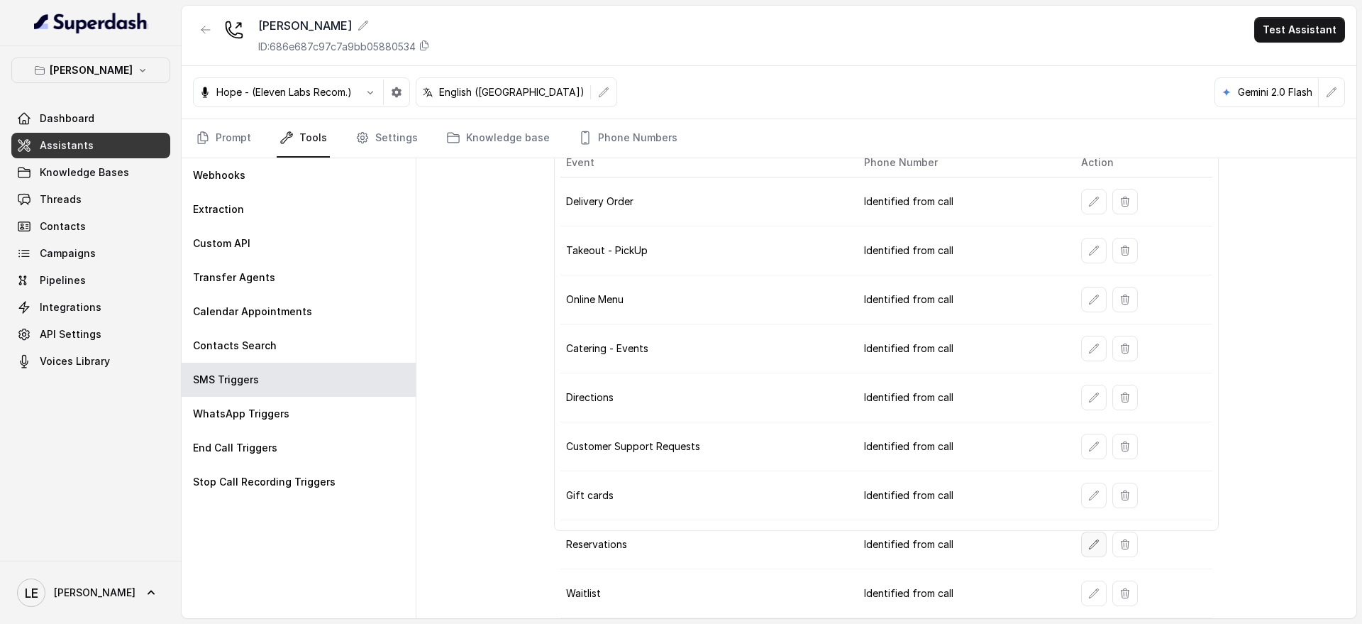
click at [1081, 539] on button "button" at bounding box center [1094, 544] width 26 height 26
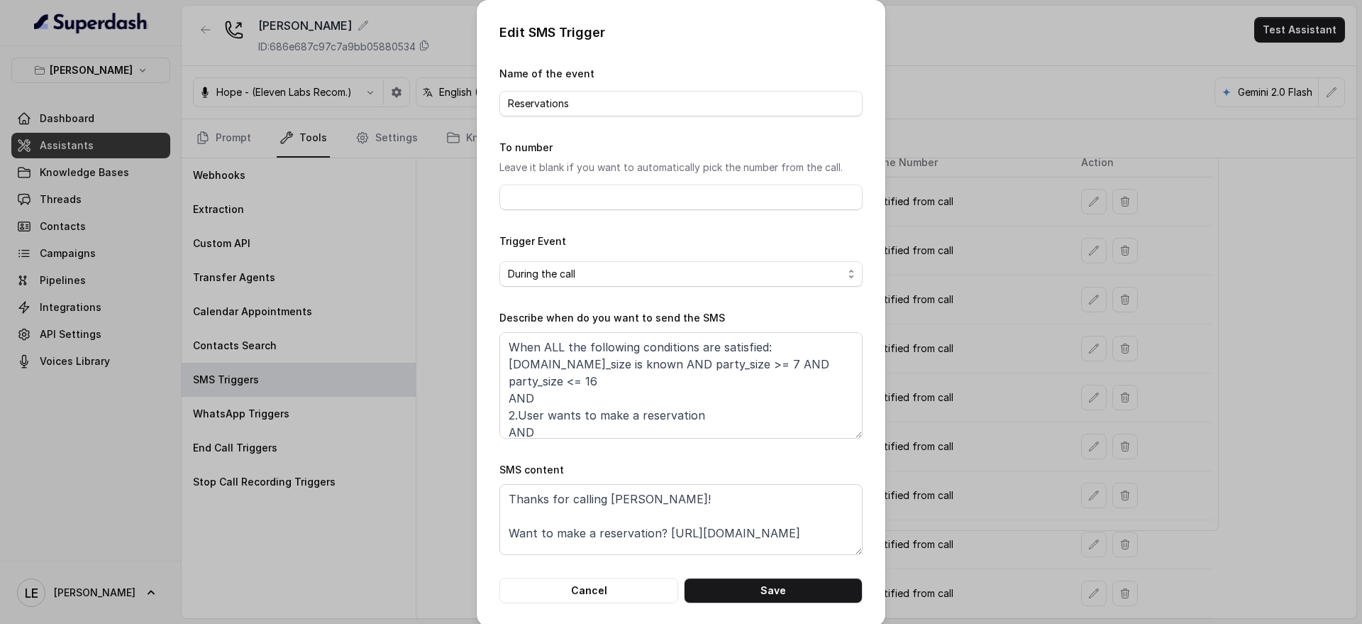
scroll to position [13, 0]
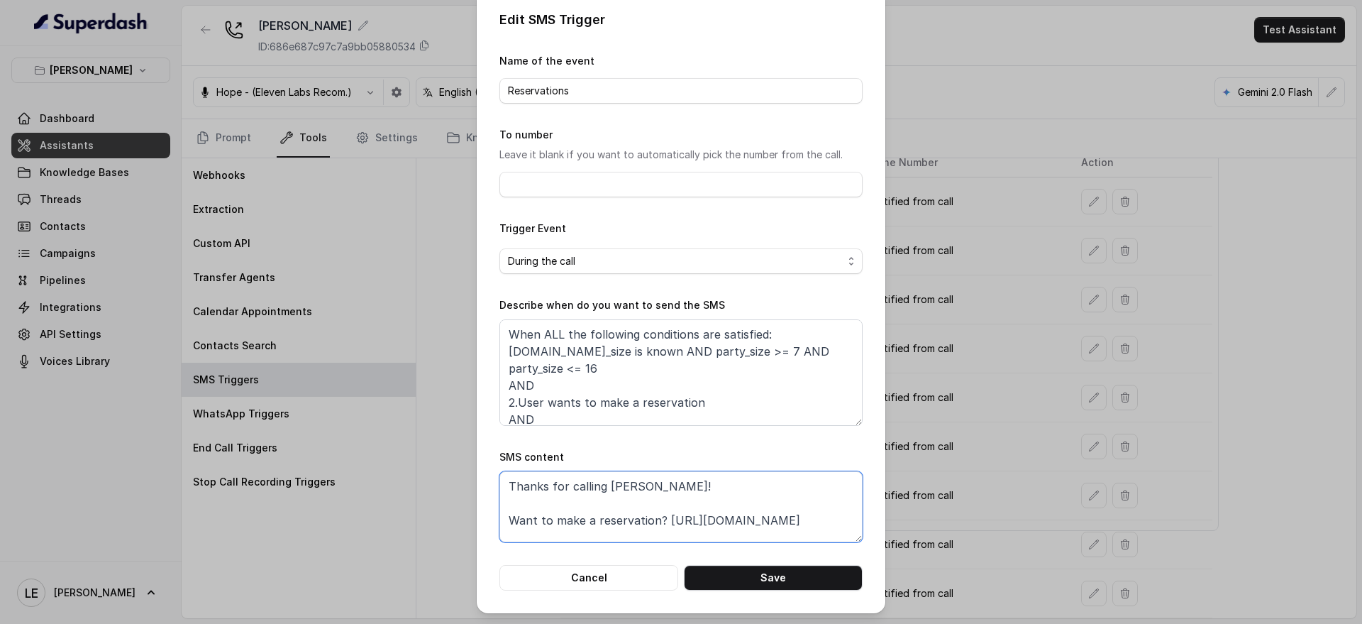
click at [816, 516] on textarea "Thanks for calling [PERSON_NAME]! Want to make a reservation? [URL][DOMAIN_NAME]" at bounding box center [681, 506] width 363 height 71
click at [927, 502] on div "Edit SMS Trigger Name of the event Reservations To number Leave it blank if you…" at bounding box center [681, 312] width 1362 height 624
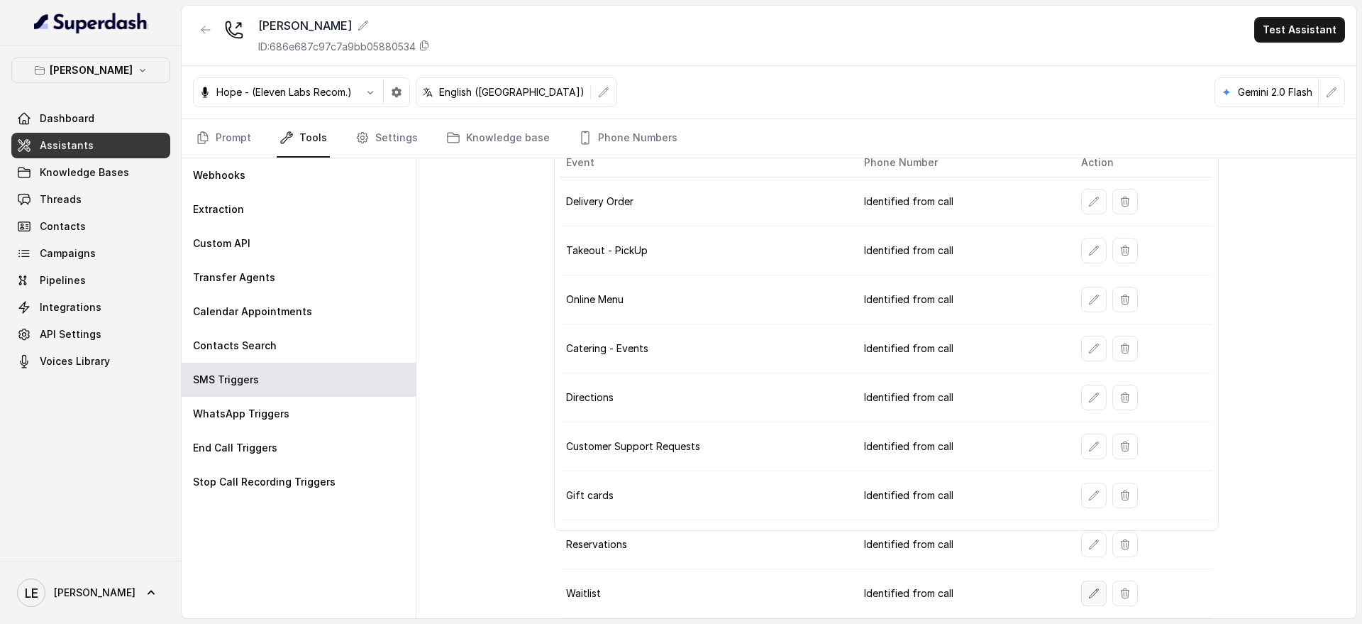
click at [1090, 590] on button "button" at bounding box center [1094, 593] width 26 height 26
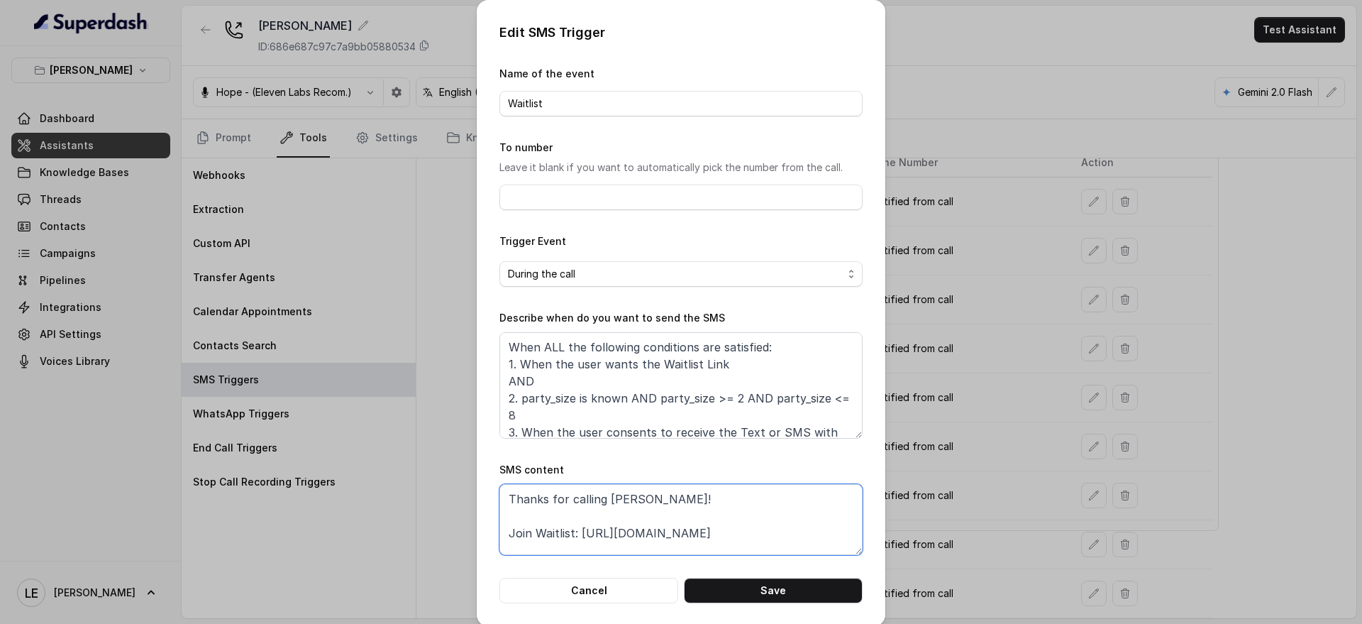
click at [694, 517] on textarea "Thanks for calling [PERSON_NAME]! Join Waitlist: [URL][DOMAIN_NAME]" at bounding box center [681, 519] width 363 height 71
click at [942, 470] on div "Edit SMS Trigger Name of the event Waitlist To number Leave it blank if you wan…" at bounding box center [681, 312] width 1362 height 624
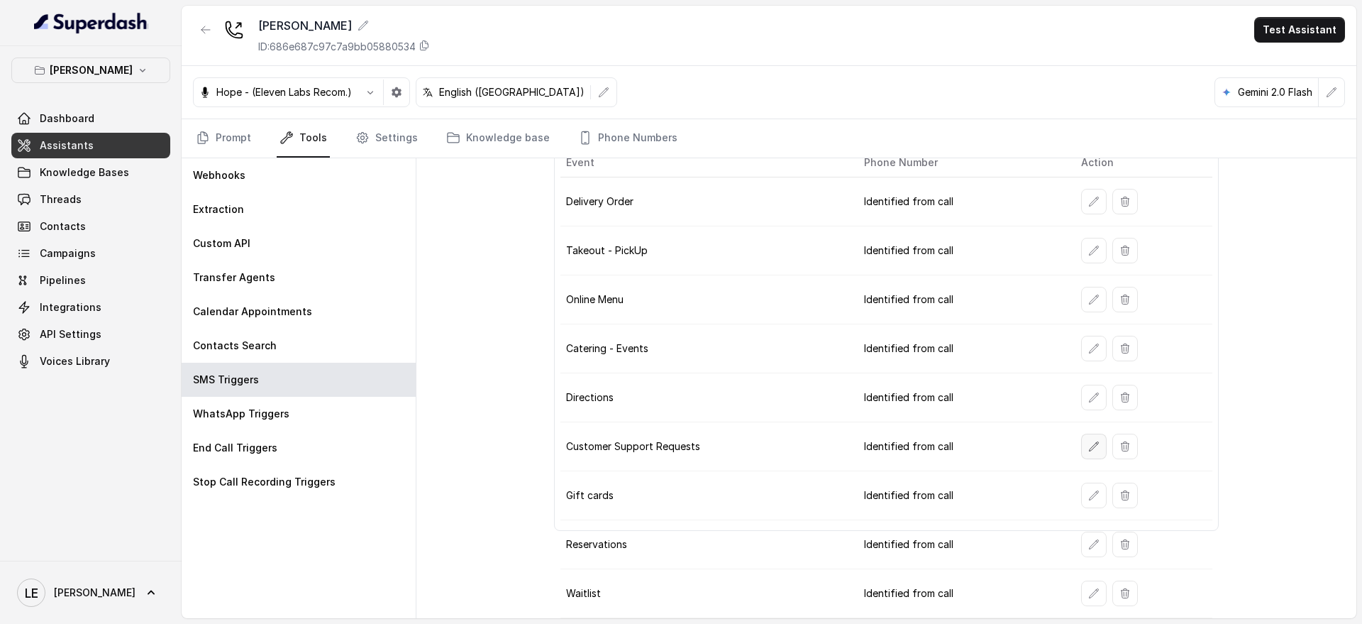
click at [1088, 448] on icon "button" at bounding box center [1093, 446] width 11 height 11
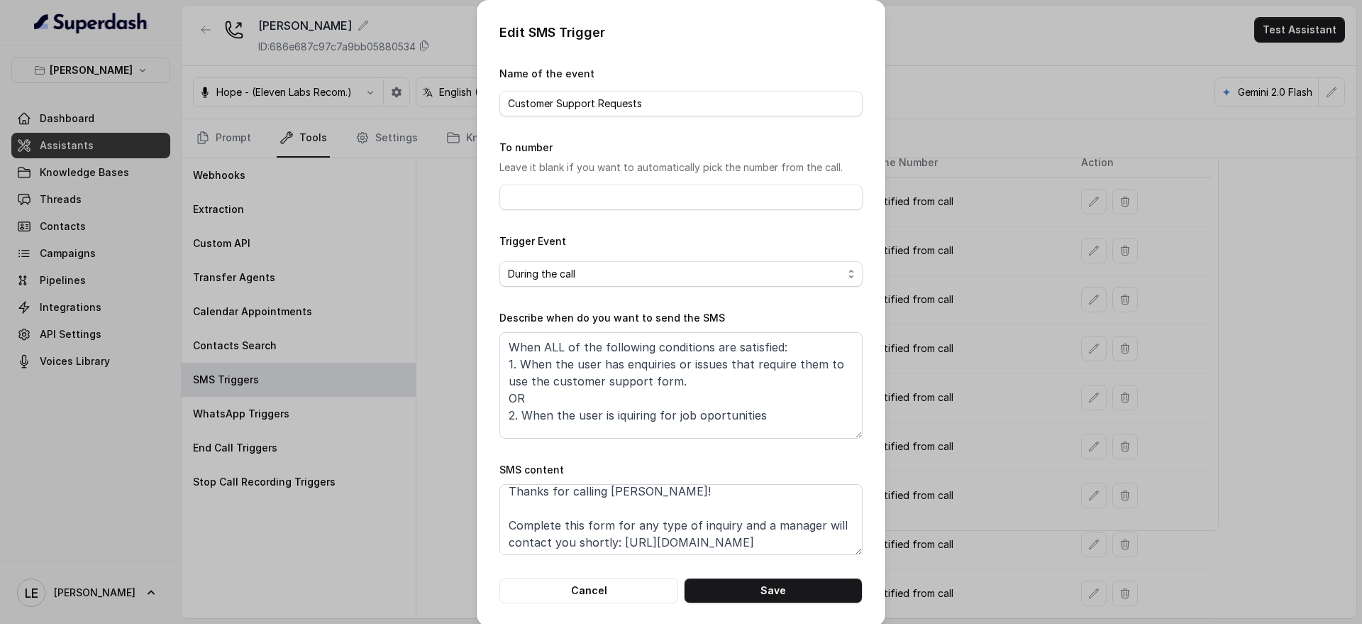
scroll to position [10, 0]
click at [792, 536] on textarea "Thanks for calling Chelsea Corner! Complete this form for any type of inquiry a…" at bounding box center [681, 519] width 363 height 71
click at [787, 538] on textarea "Thanks for calling Chelsea Corner! Complete this form for any type of inquiry a…" at bounding box center [681, 519] width 363 height 71
click at [836, 587] on button "Save" at bounding box center [773, 591] width 179 height 26
